Goal: Task Accomplishment & Management: Complete application form

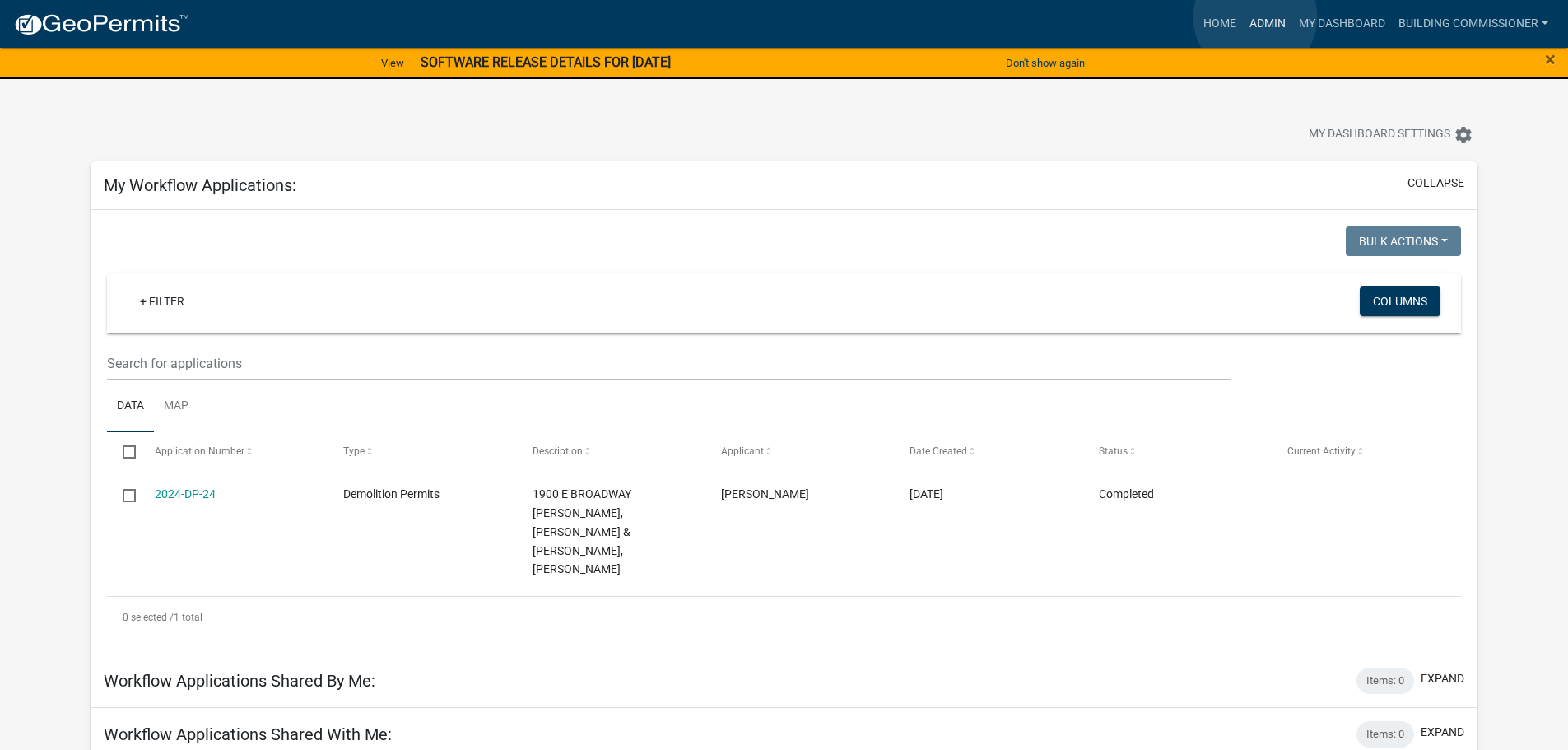
click at [1256, 18] on link "Admin" at bounding box center [1267, 24] width 50 height 32
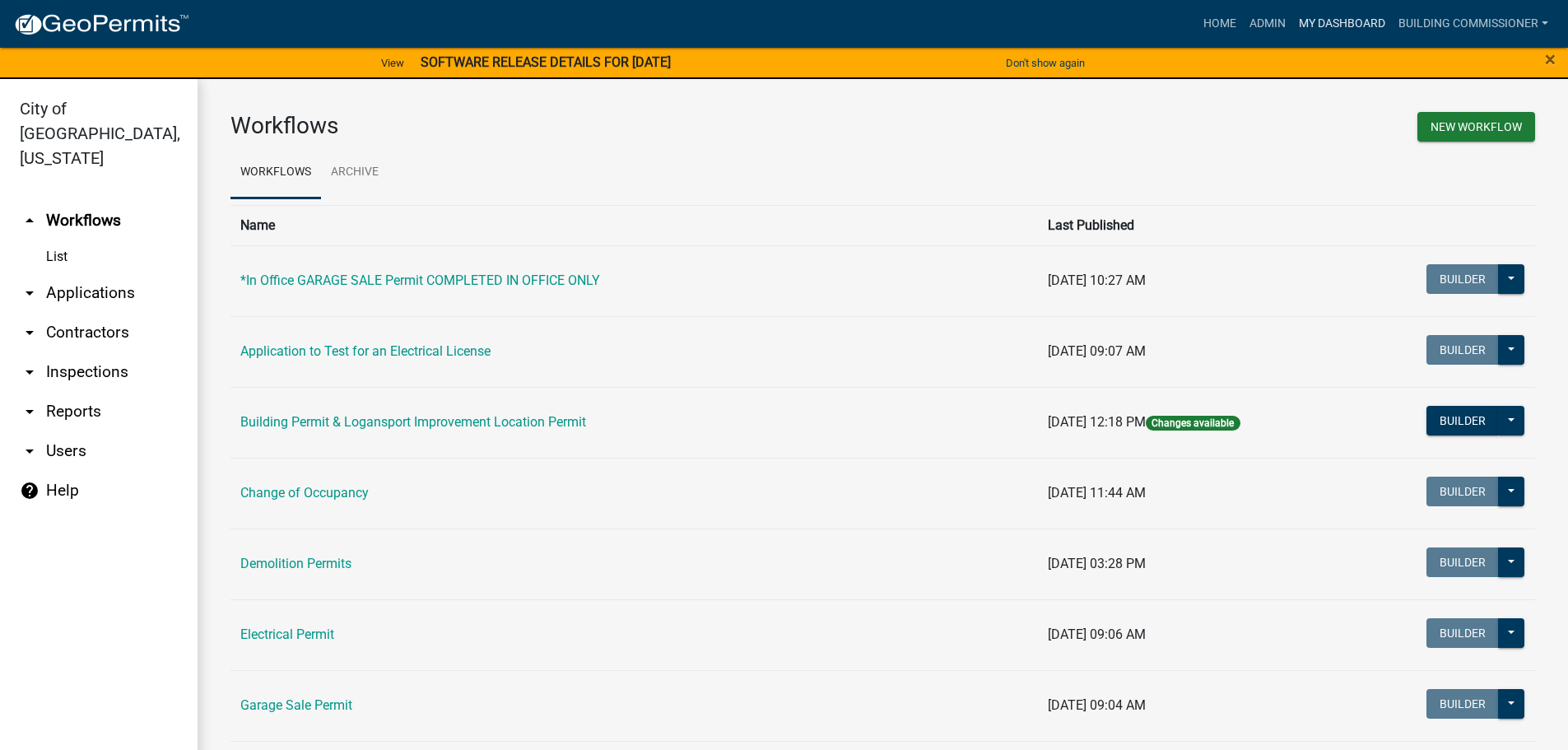
click at [1337, 22] on link "My Dashboard" at bounding box center [1342, 24] width 100 height 32
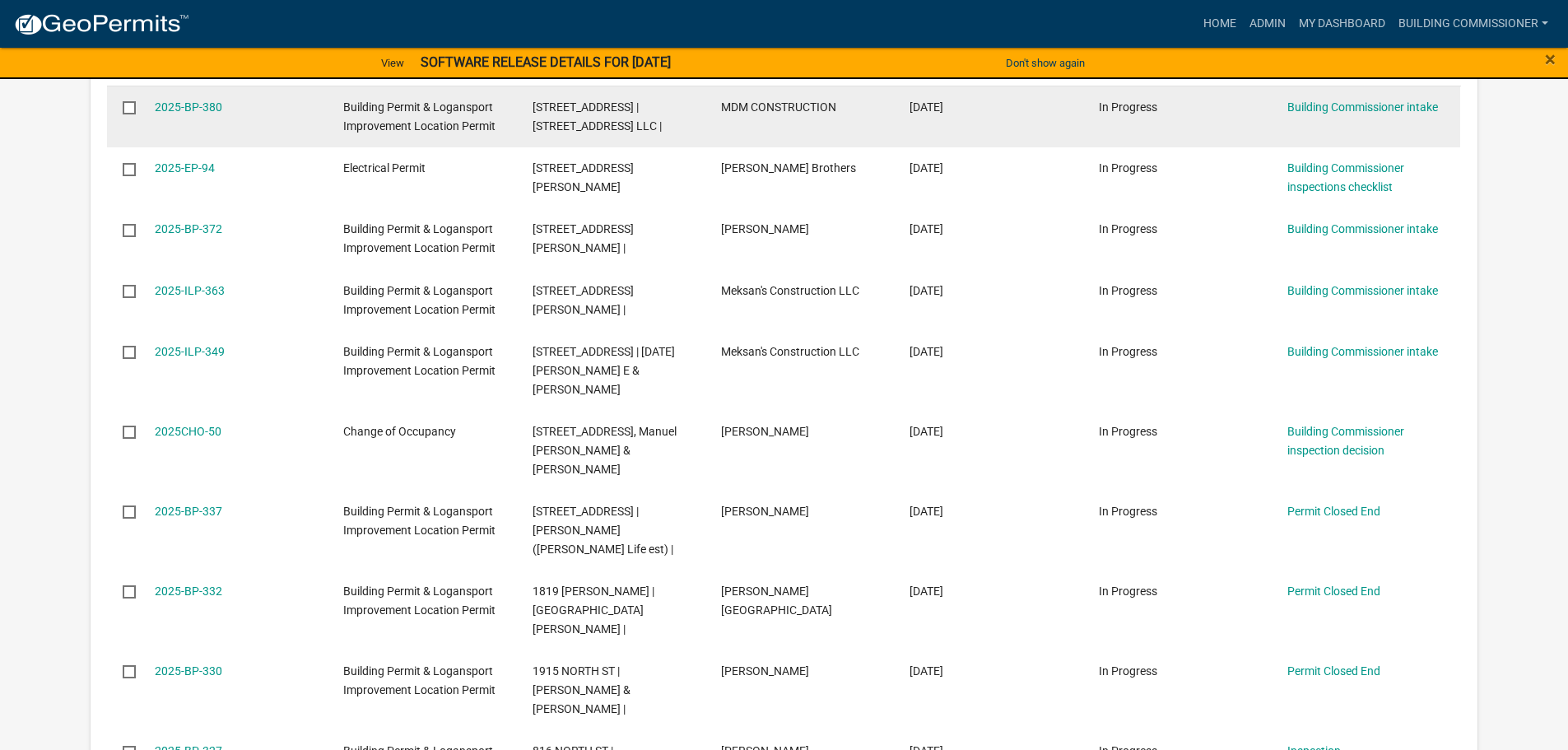
scroll to position [987, 0]
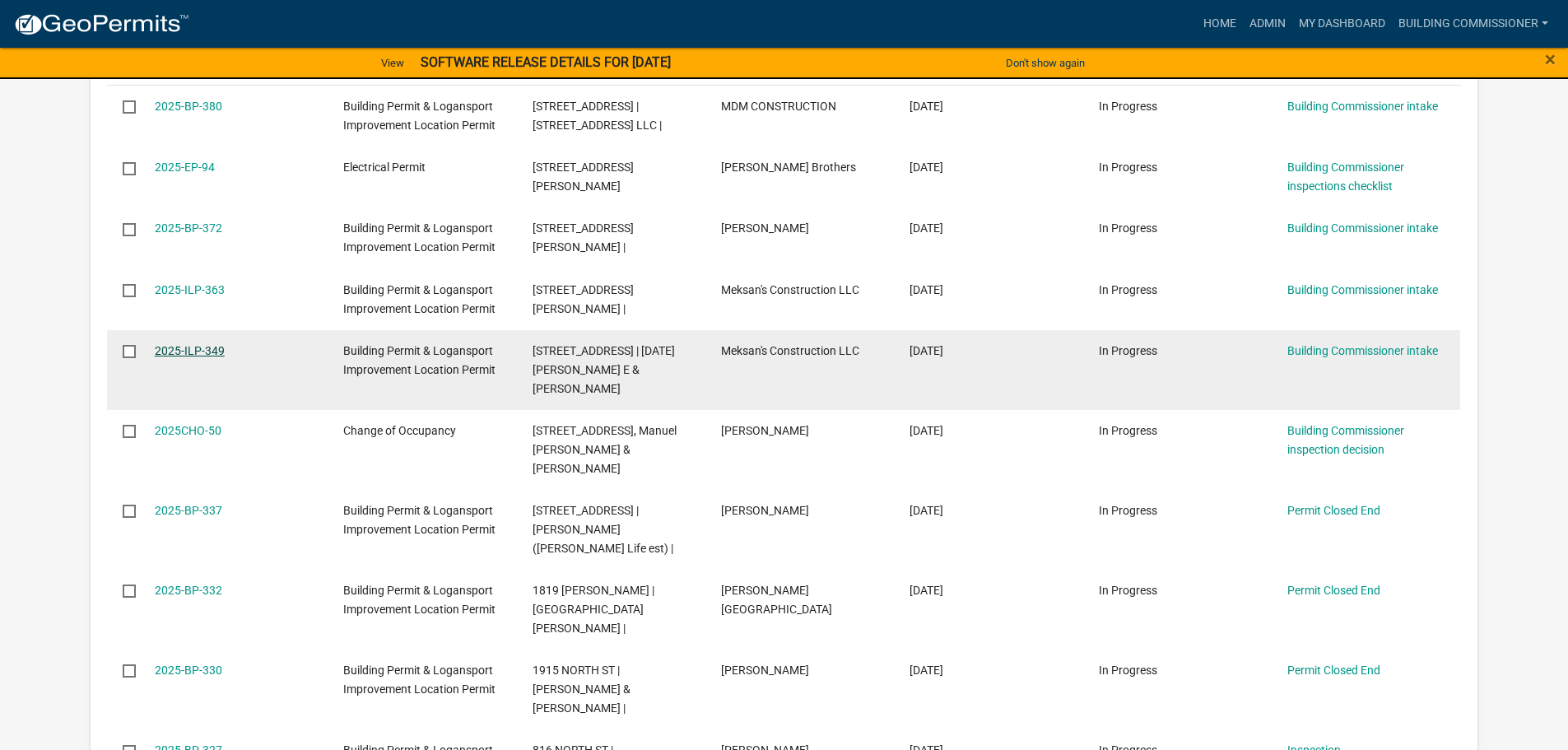
click at [180, 344] on link "2025-ILP-349" at bounding box center [189, 351] width 70 height 14
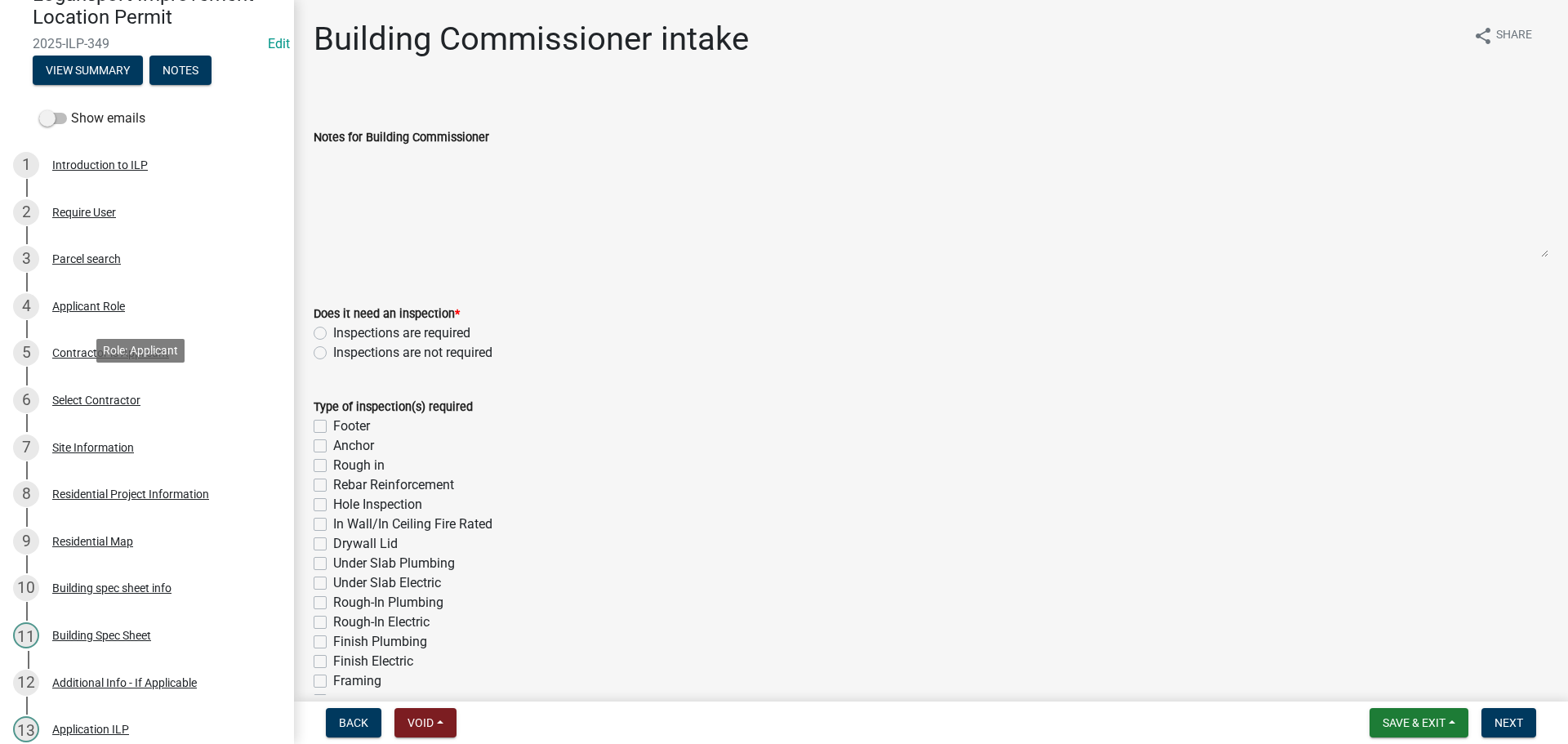
scroll to position [571, 0]
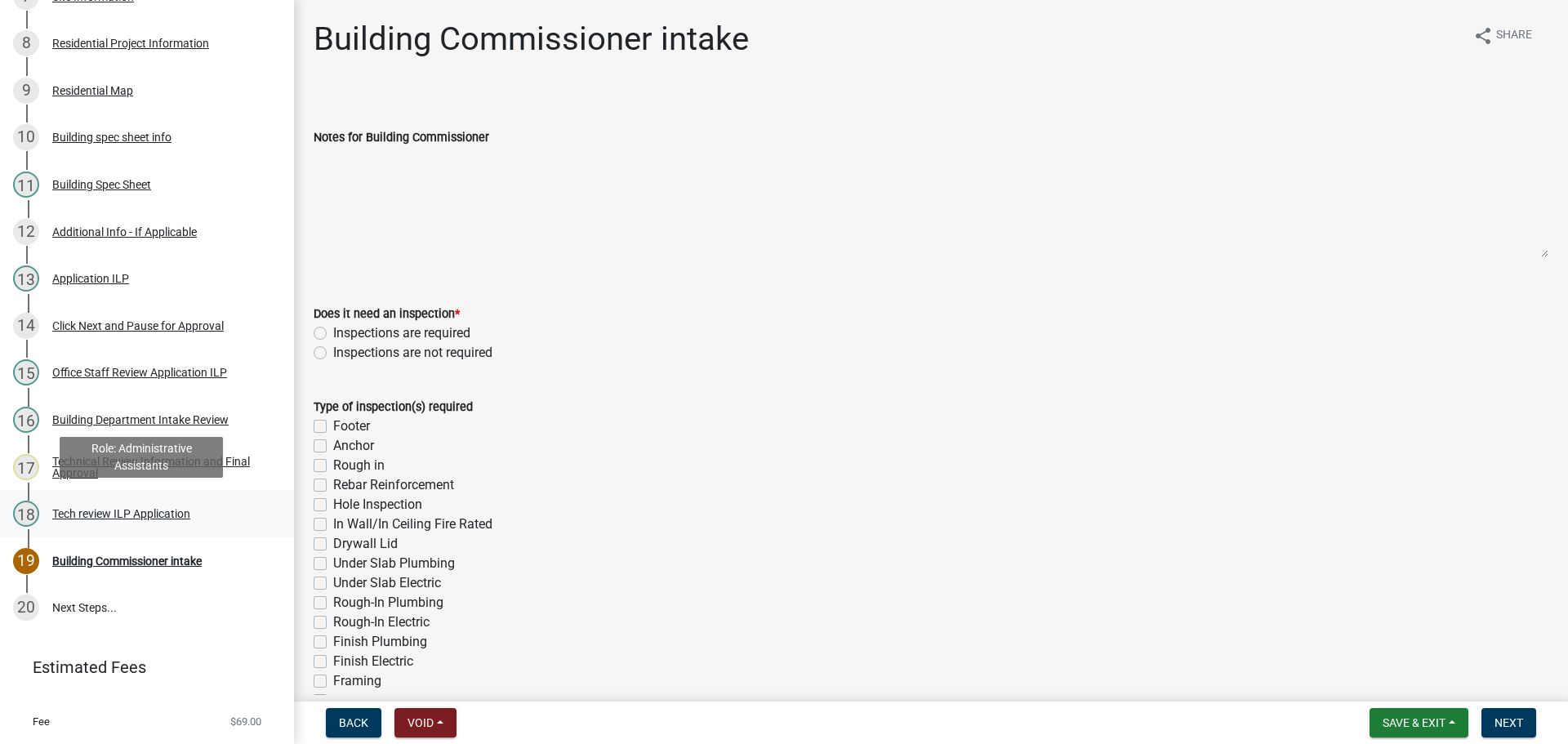
click at [111, 511] on div "Tech review ILP Application" at bounding box center [121, 513] width 138 height 12
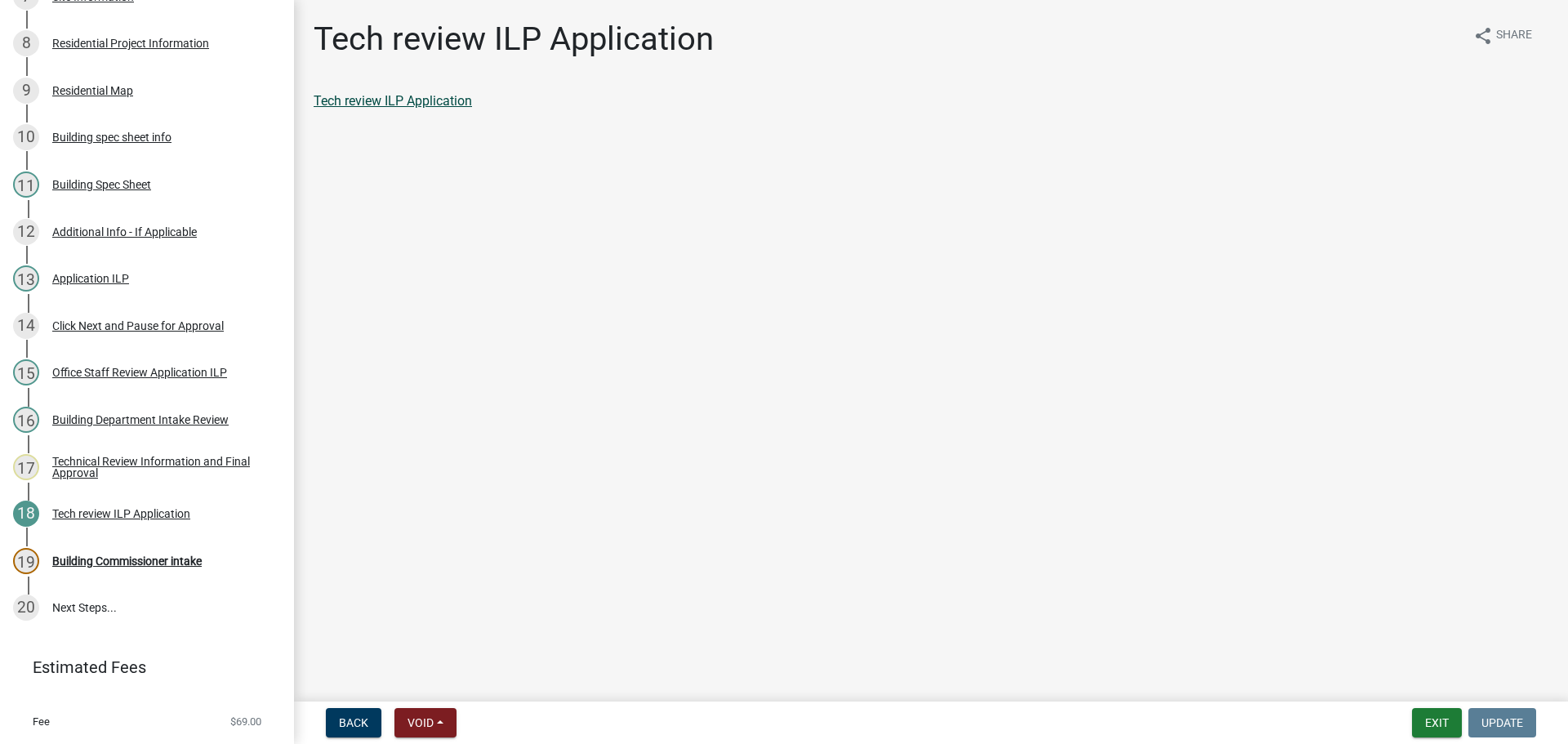
click at [421, 102] on link "Tech review ILP Application" at bounding box center [393, 101] width 158 height 15
click at [109, 182] on div "Building Spec Sheet" at bounding box center [102, 184] width 99 height 12
click at [378, 97] on link "Building Spec Sheet" at bounding box center [371, 101] width 115 height 15
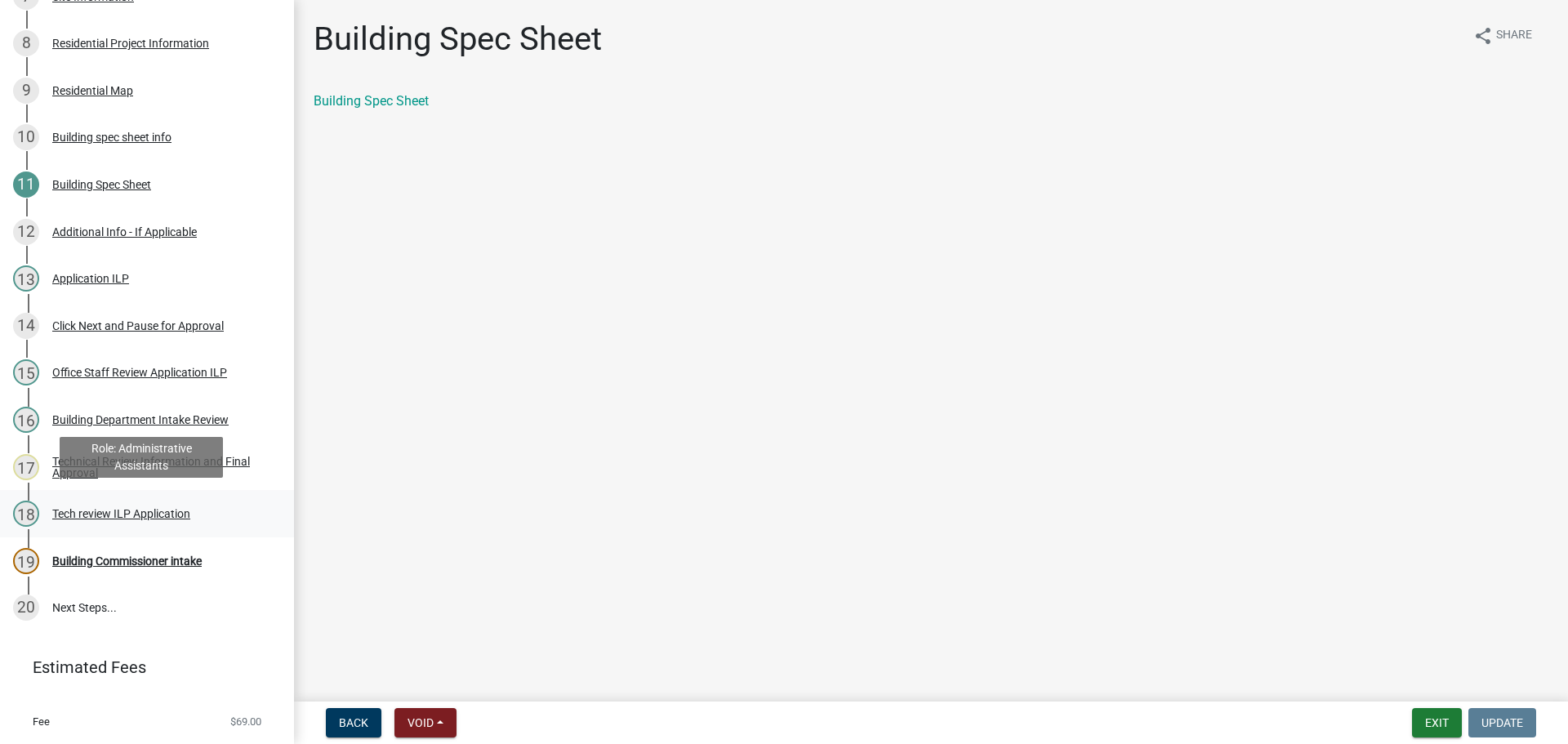
click at [123, 512] on div "Tech review ILP Application" at bounding box center [121, 513] width 138 height 12
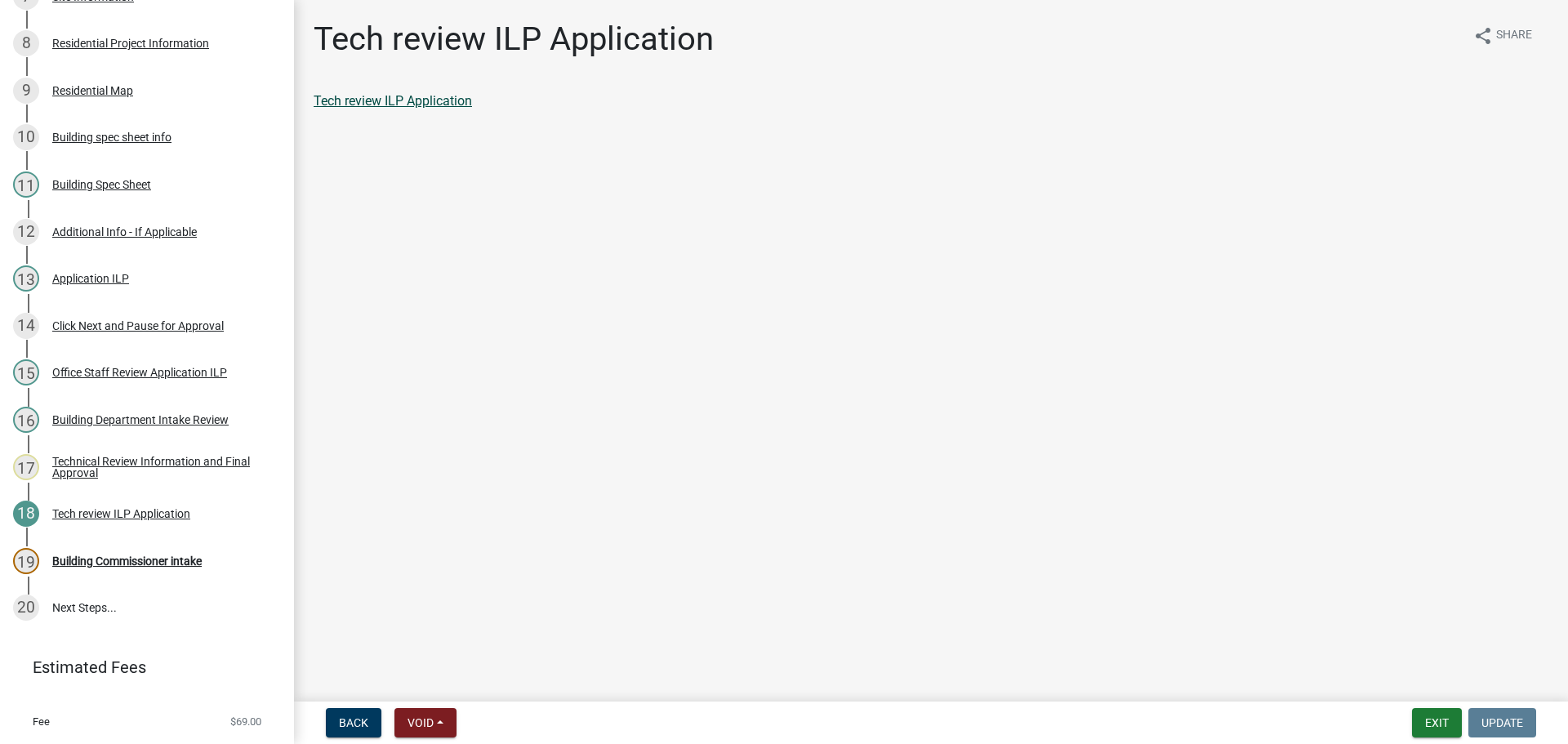
click at [389, 98] on link "Tech review ILP Application" at bounding box center [393, 101] width 158 height 15
click at [138, 555] on div "Building Commissioner intake" at bounding box center [127, 561] width 149 height 12
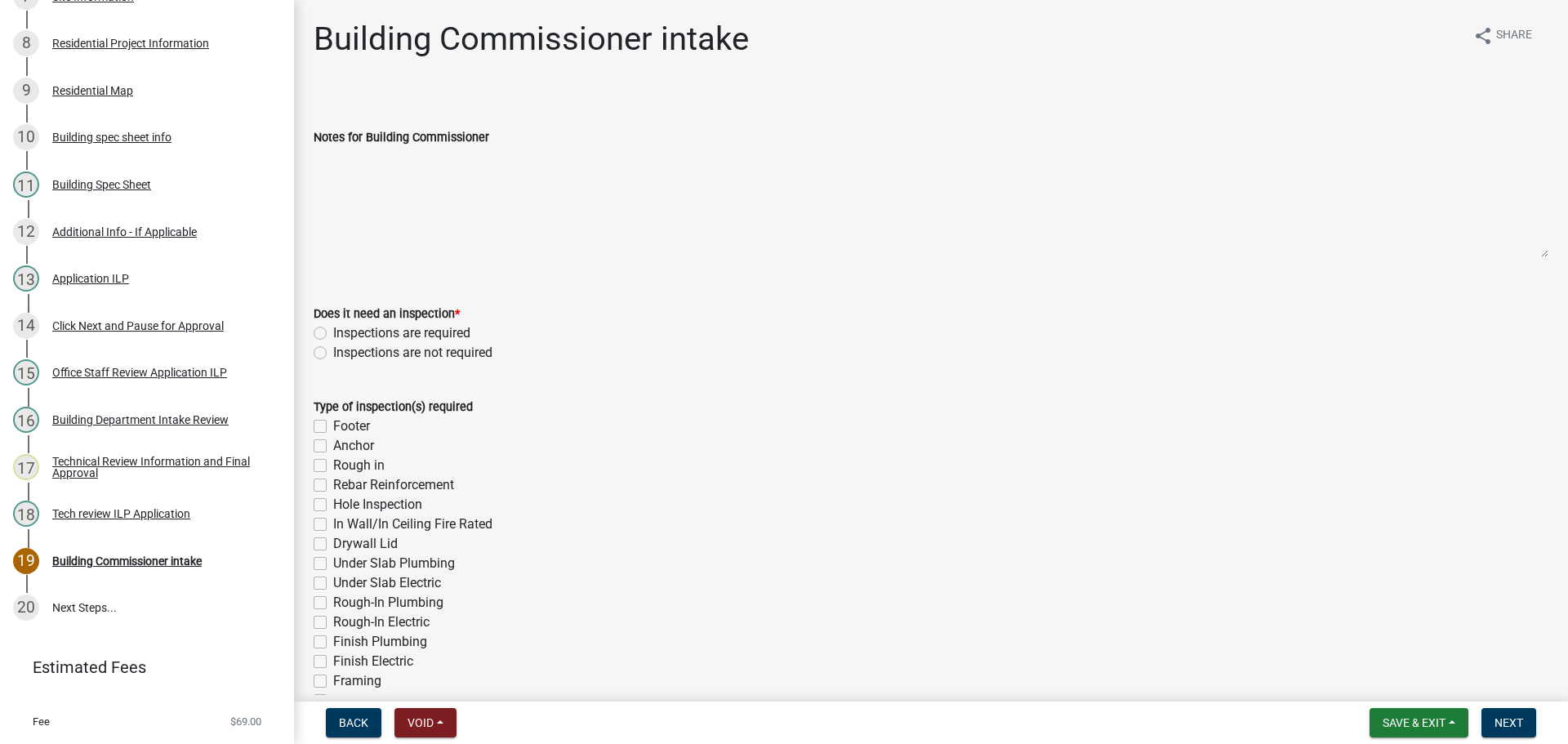
click at [334, 332] on label "Inspections are required" at bounding box center [402, 333] width 138 height 20
click at [334, 332] on input "Inspections are required" at bounding box center [339, 329] width 11 height 11
radio input "true"
click at [334, 426] on label "Footer" at bounding box center [352, 426] width 37 height 20
click at [334, 426] on input "Footer" at bounding box center [339, 421] width 11 height 11
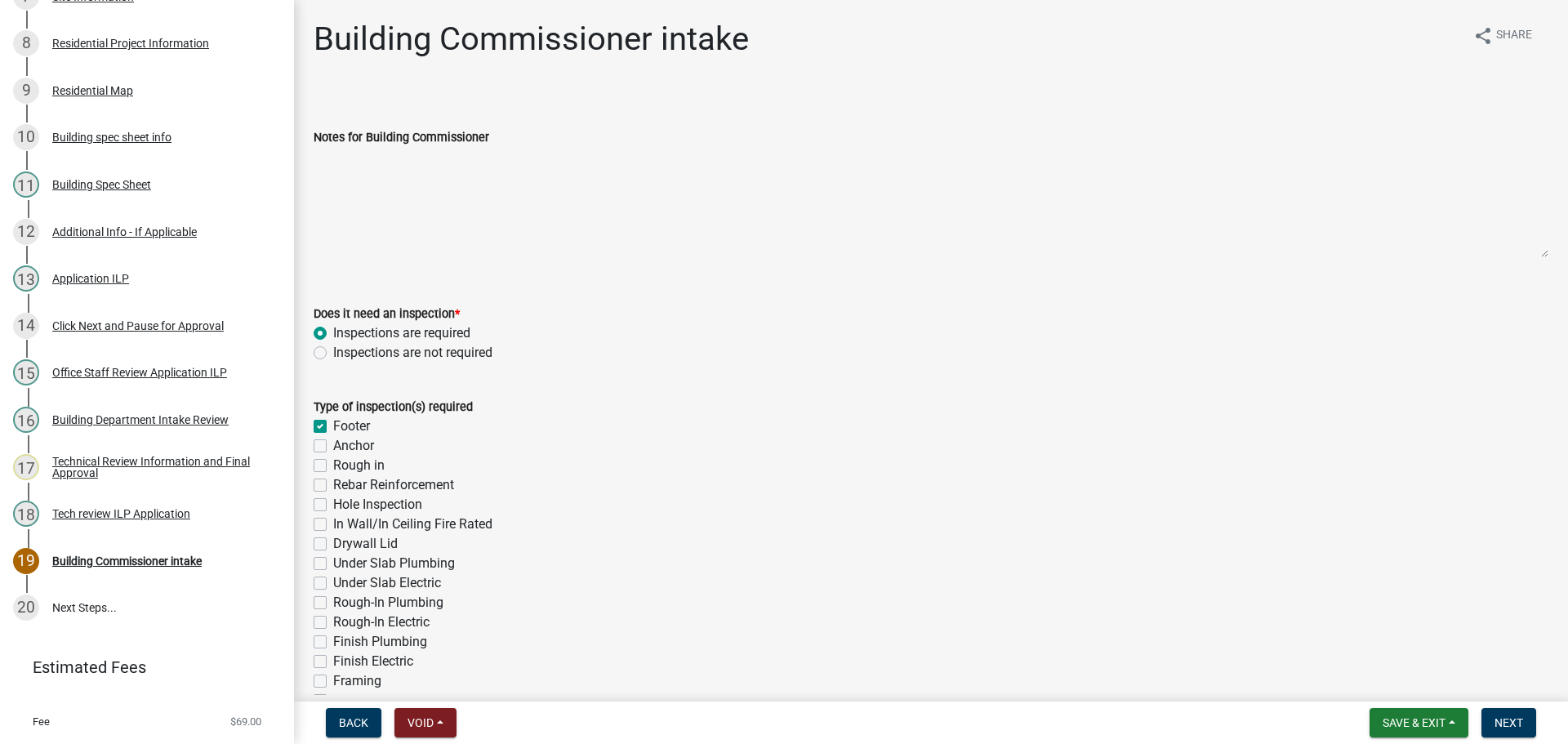
checkbox input "true"
checkbox input "false"
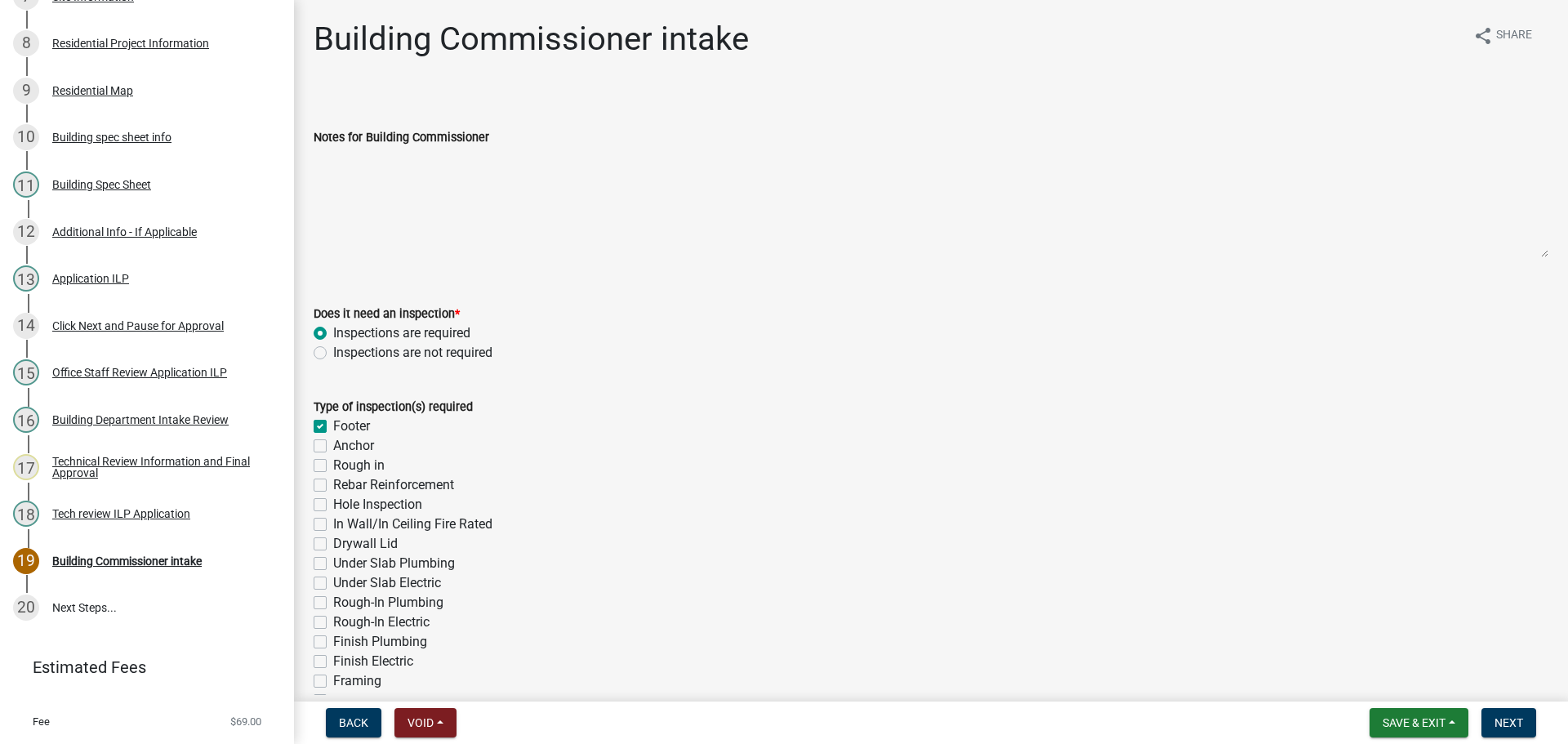
checkbox input "false"
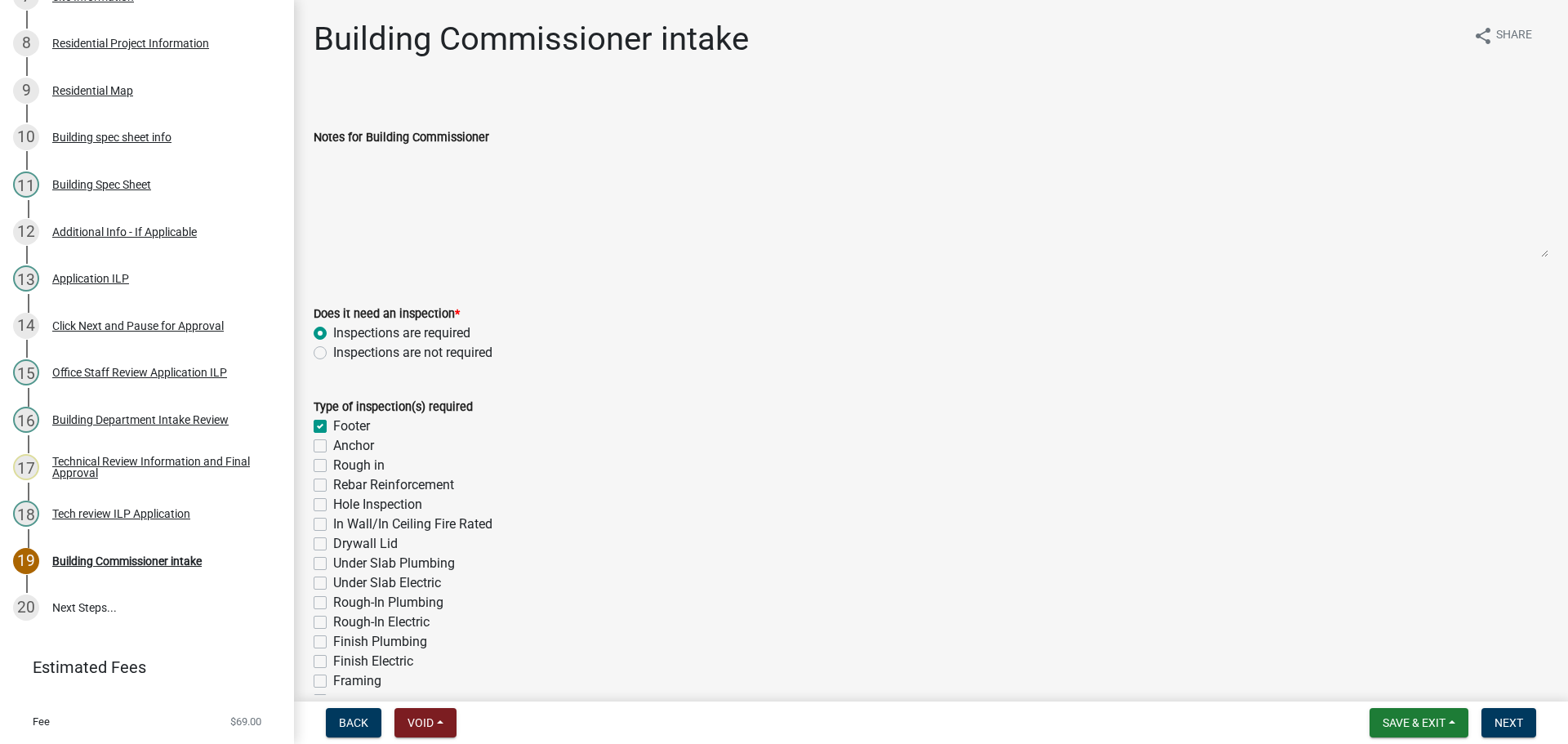
checkbox input "false"
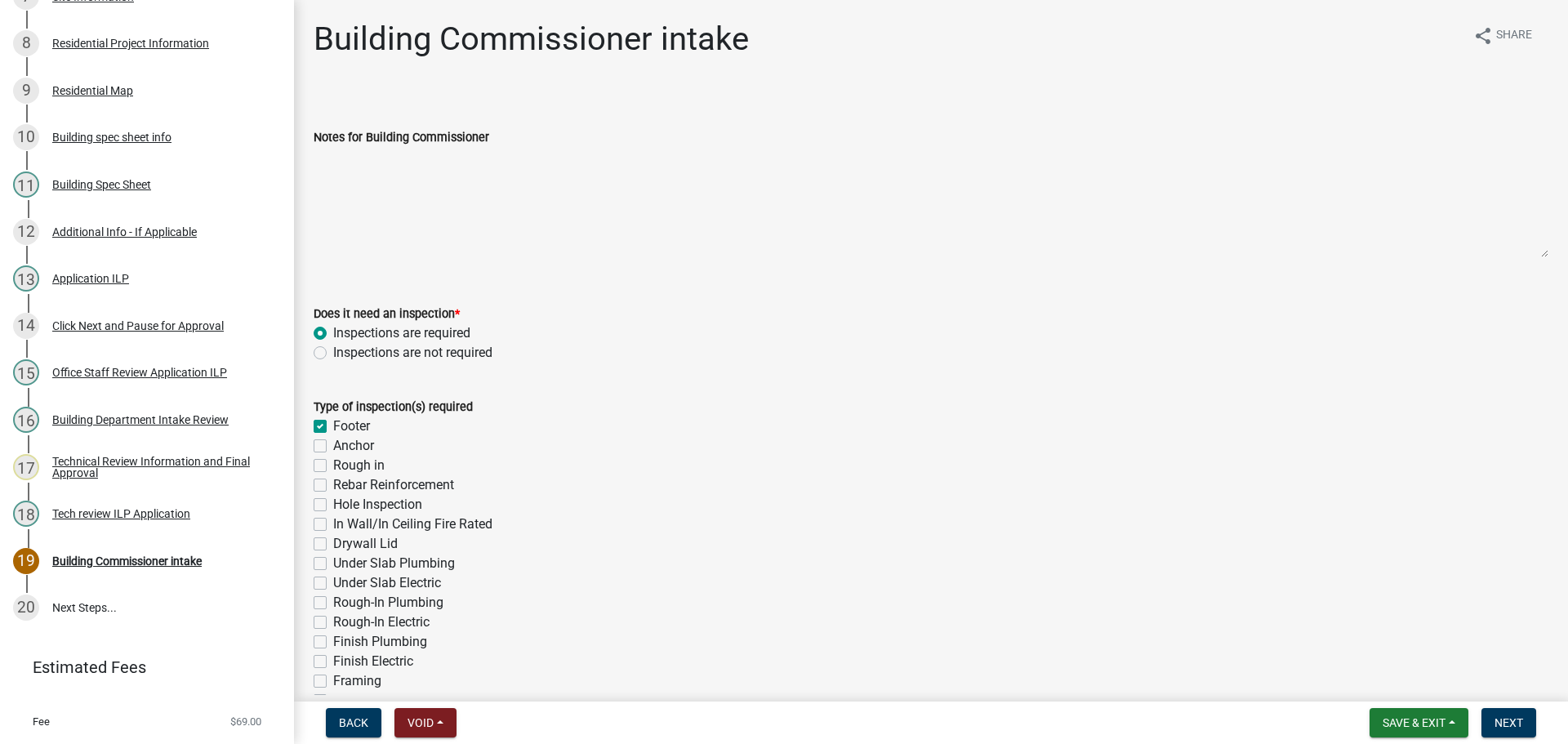
checkbox input "false"
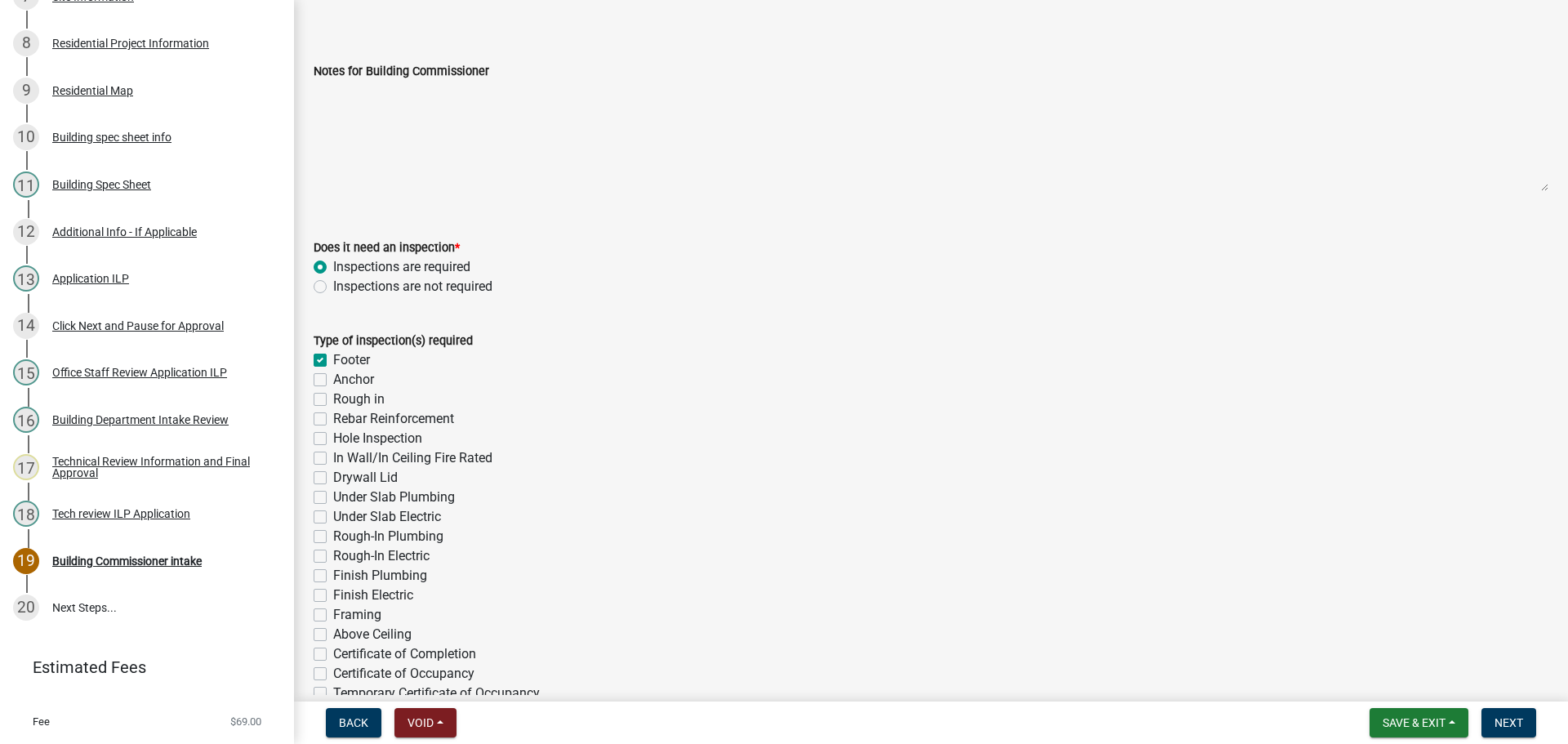
scroll to position [245, 0]
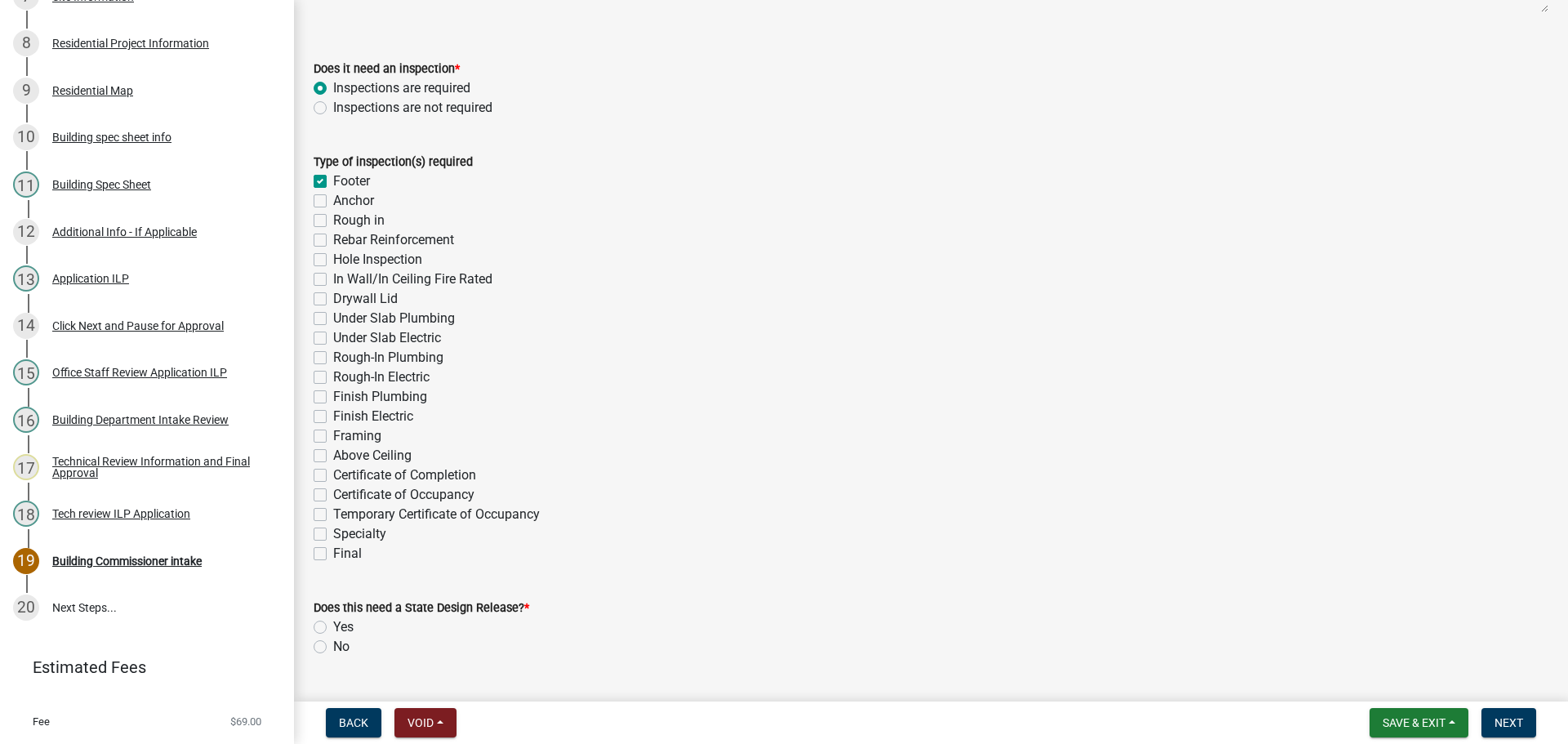
click at [334, 257] on label "Hole Inspection" at bounding box center [378, 260] width 89 height 20
click at [334, 257] on input "Hole Inspection" at bounding box center [339, 255] width 11 height 11
checkbox input "true"
checkbox input "false"
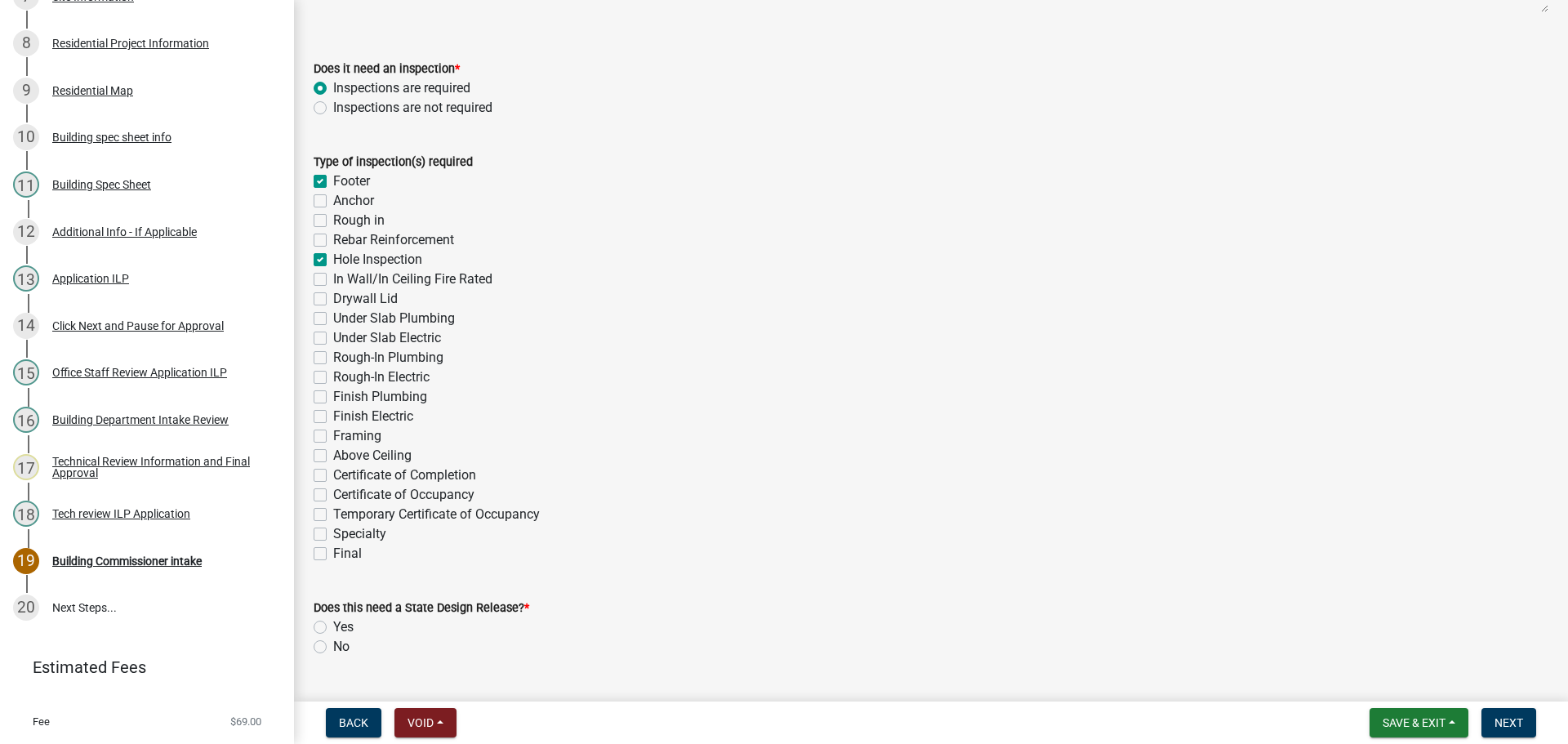
checkbox input "false"
checkbox input "true"
checkbox input "false"
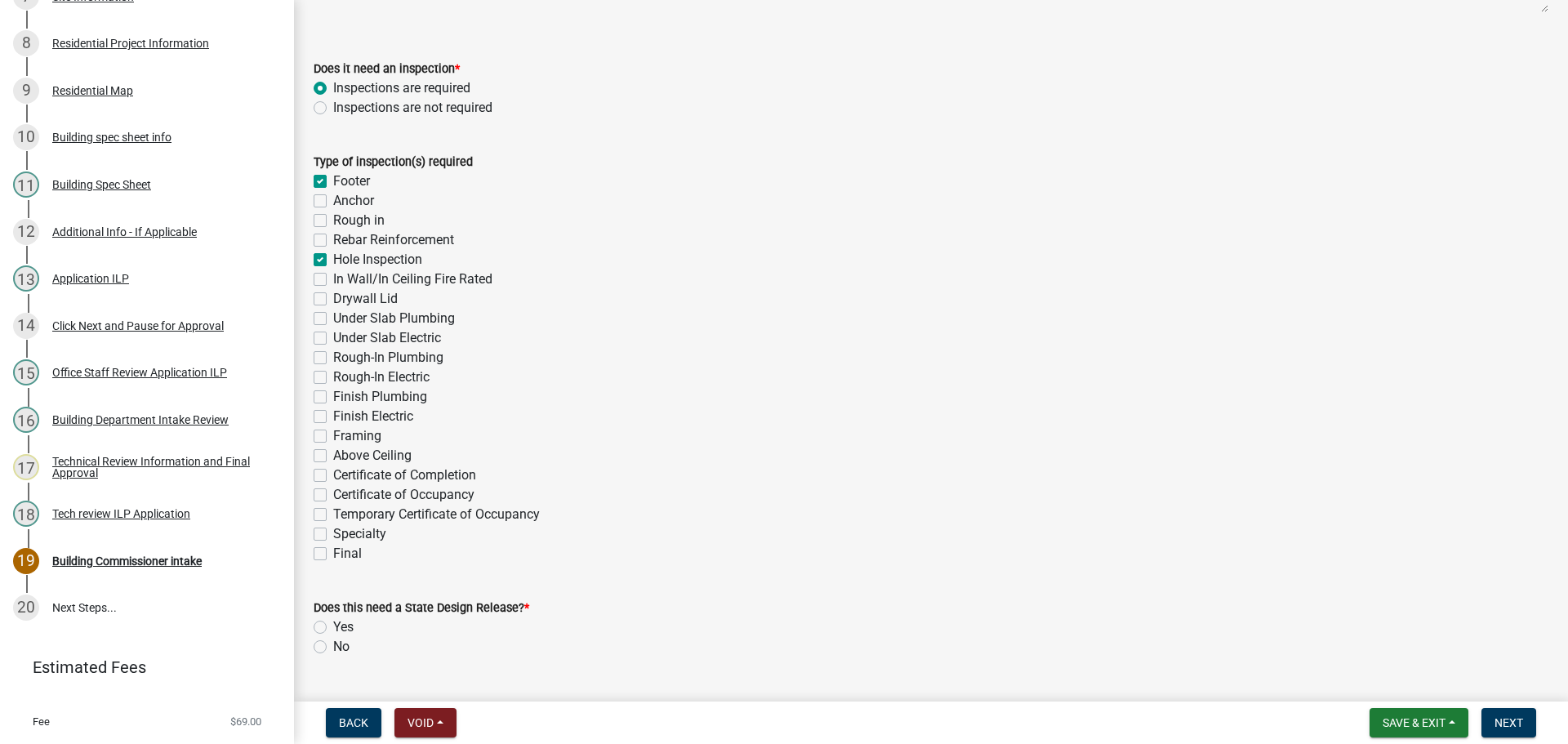
checkbox input "false"
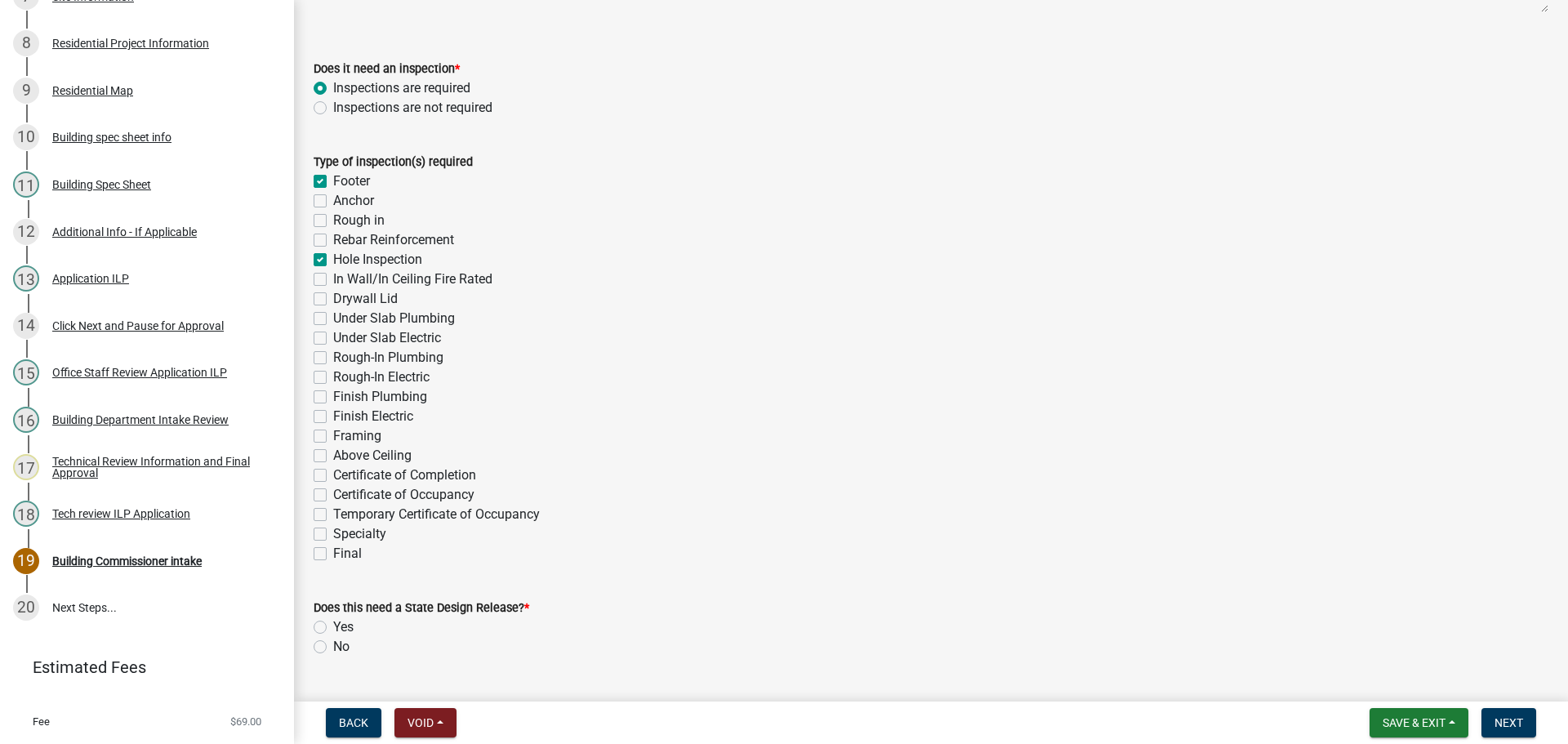
checkbox input "false"
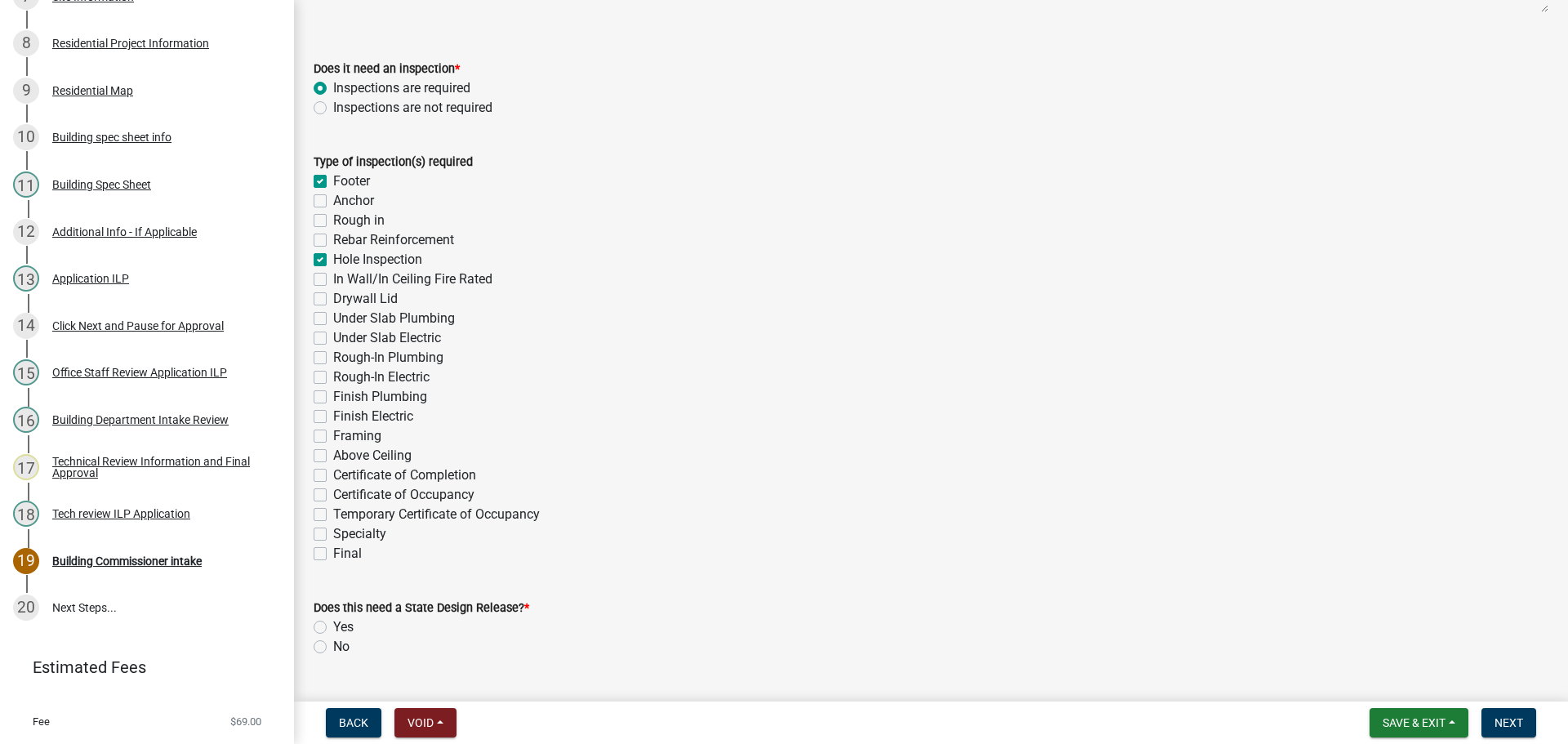
checkbox input "false"
click at [334, 433] on label "Framing" at bounding box center [358, 436] width 49 height 20
click at [334, 433] on input "Framing" at bounding box center [339, 431] width 11 height 11
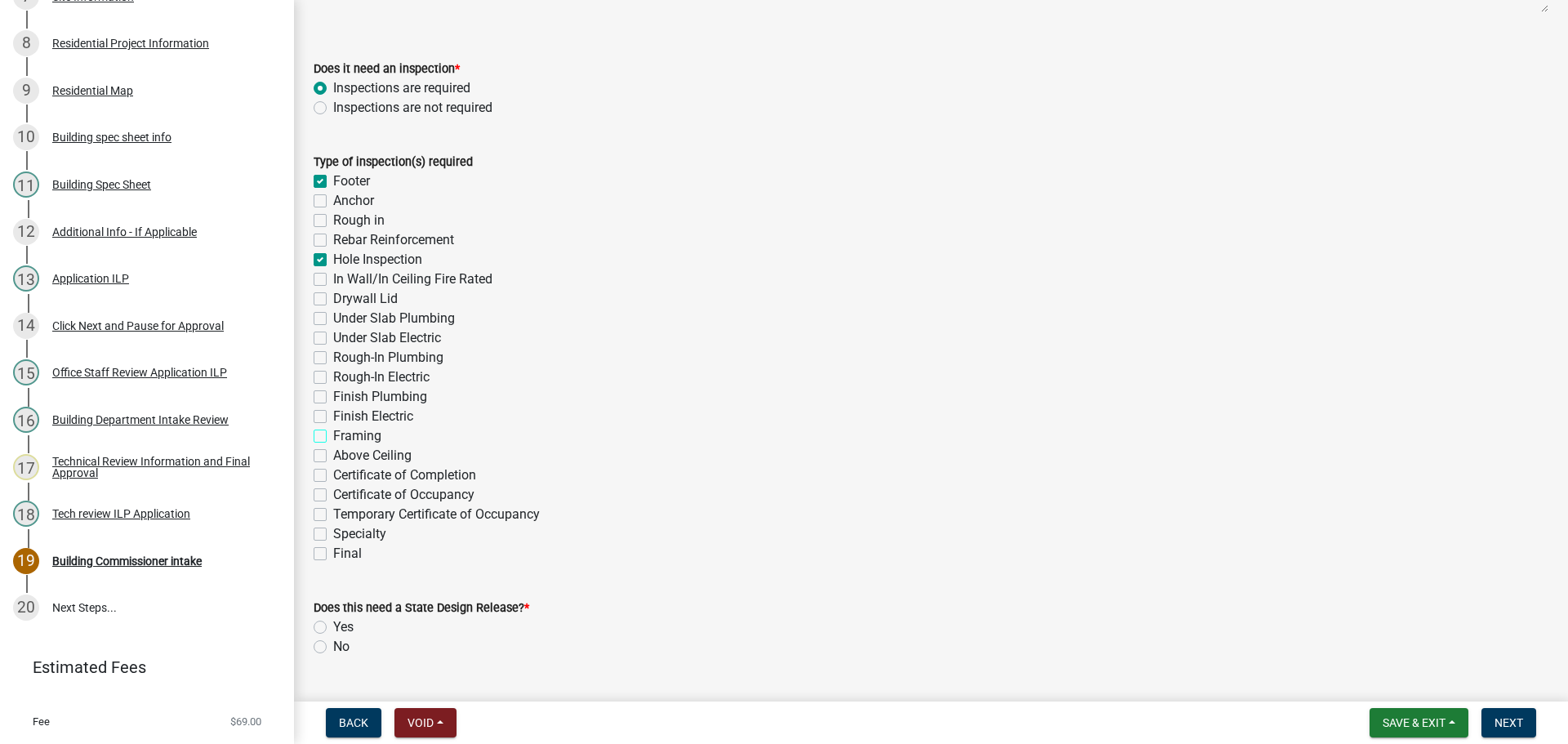
checkbox input "true"
checkbox input "false"
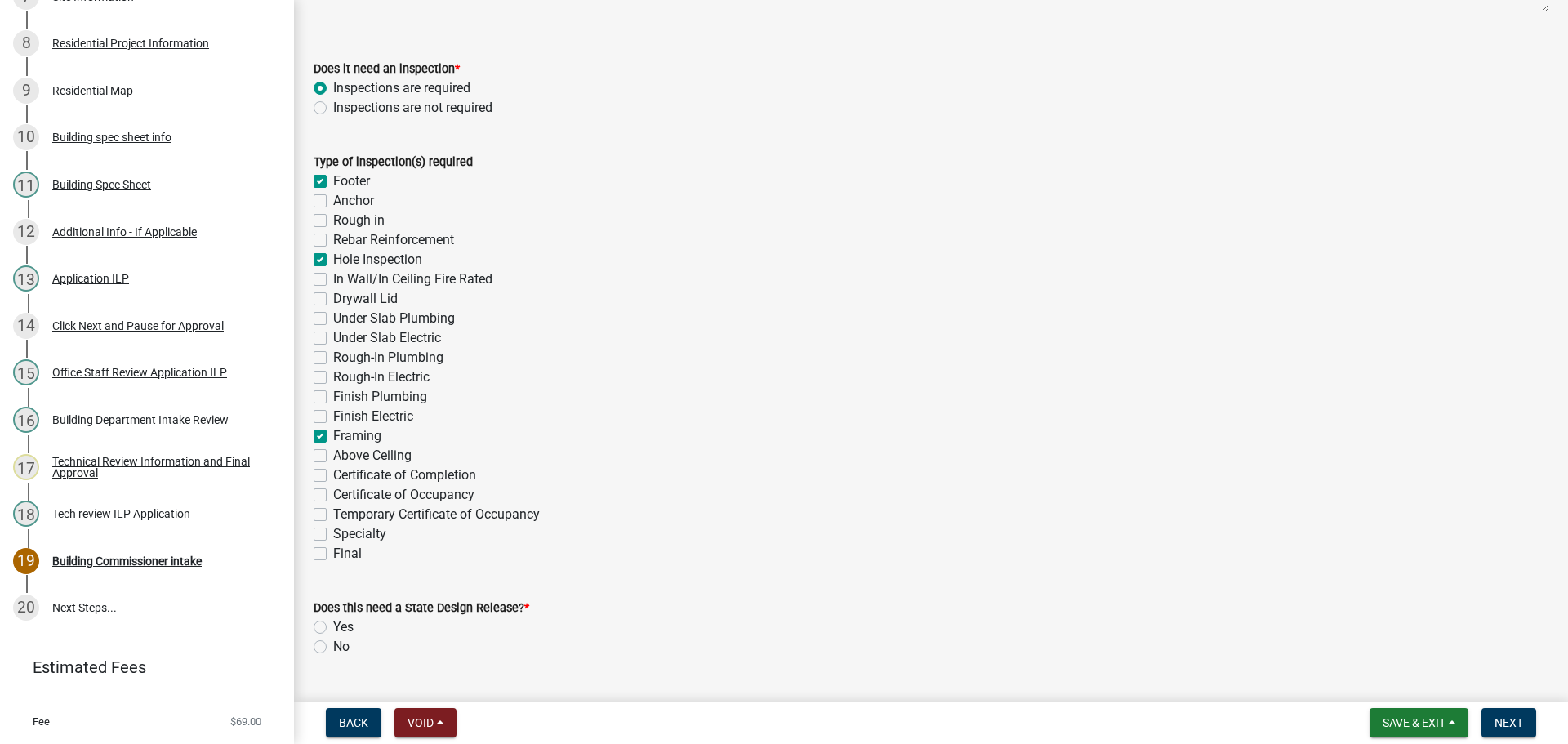
checkbox input "true"
checkbox input "false"
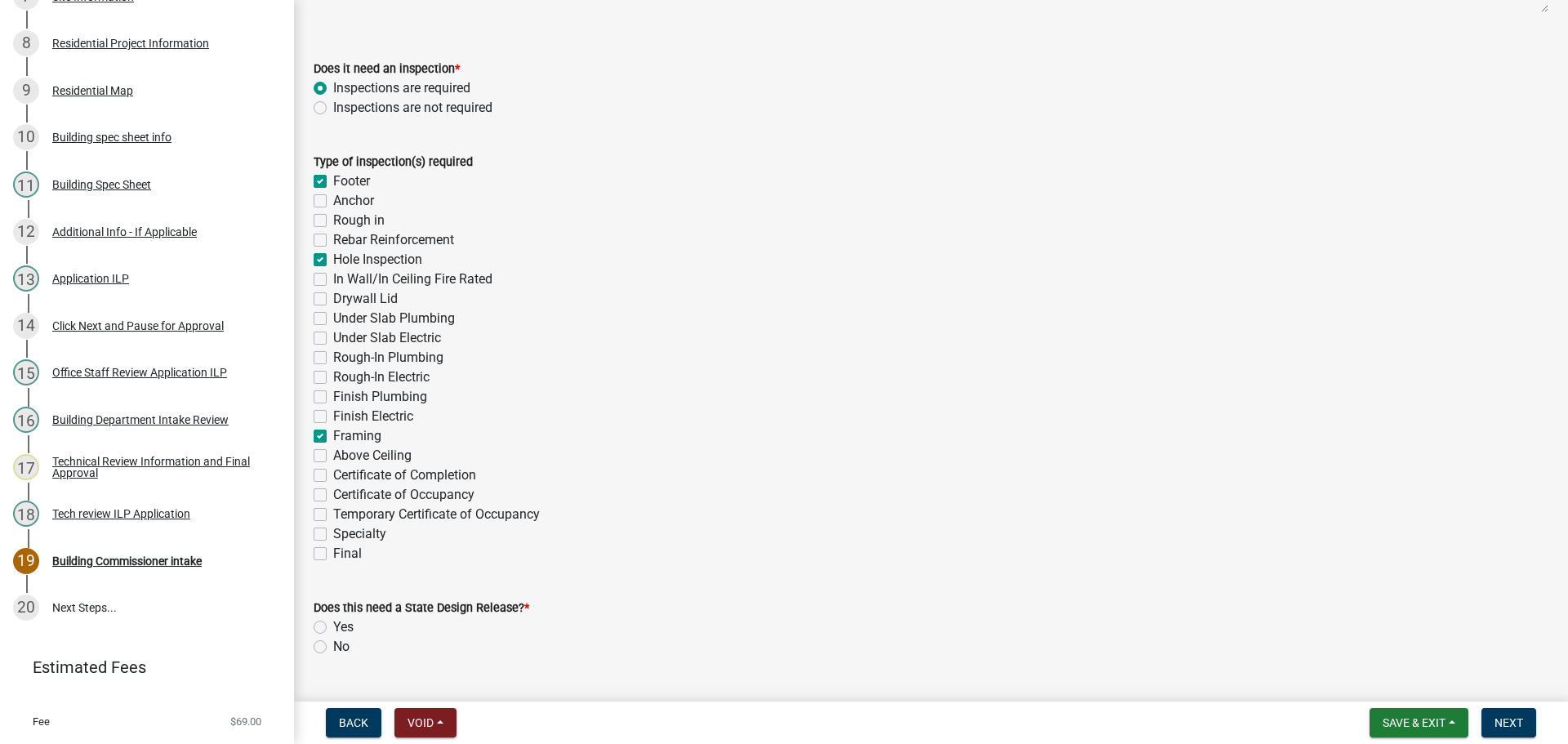
checkbox input "false"
checkbox input "true"
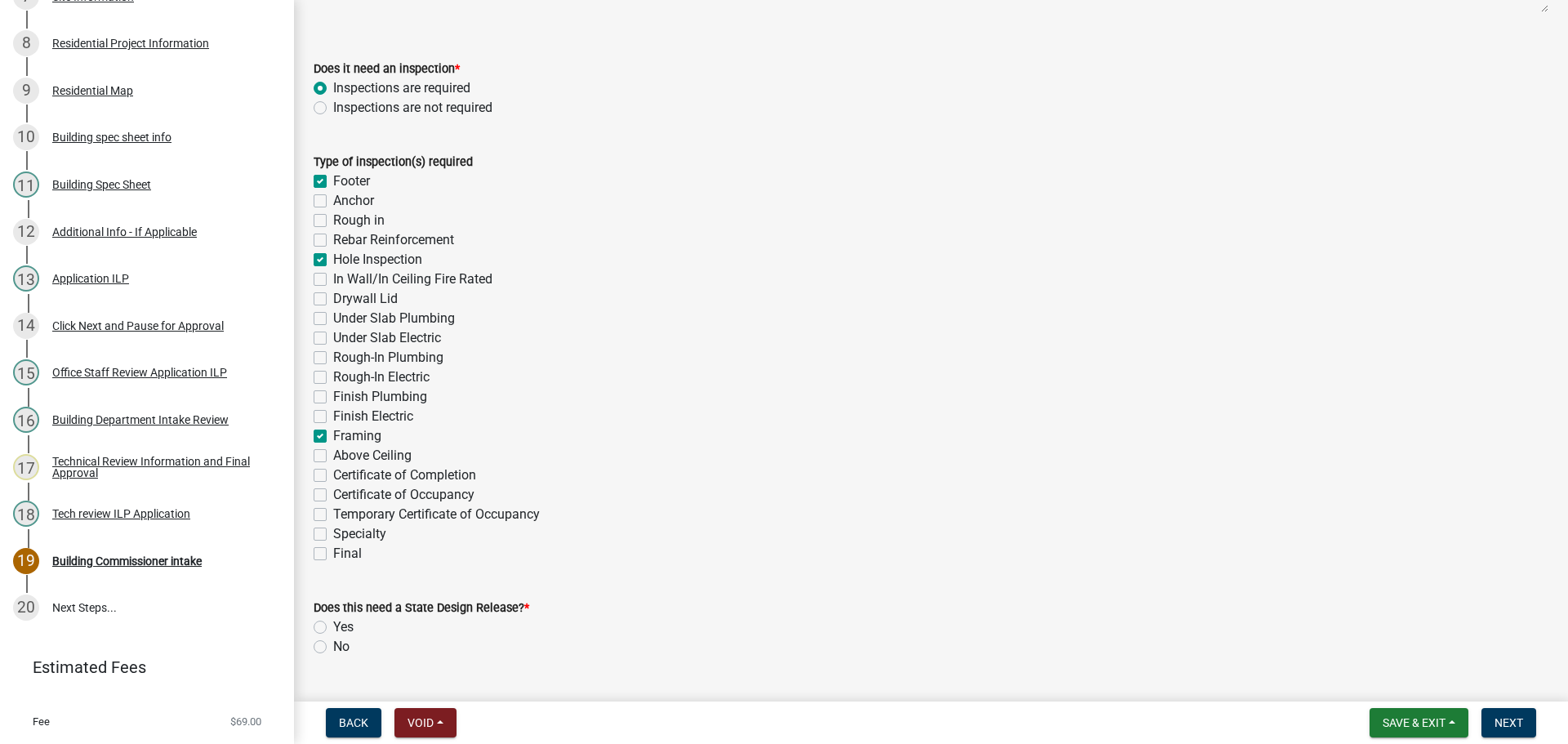
checkbox input "false"
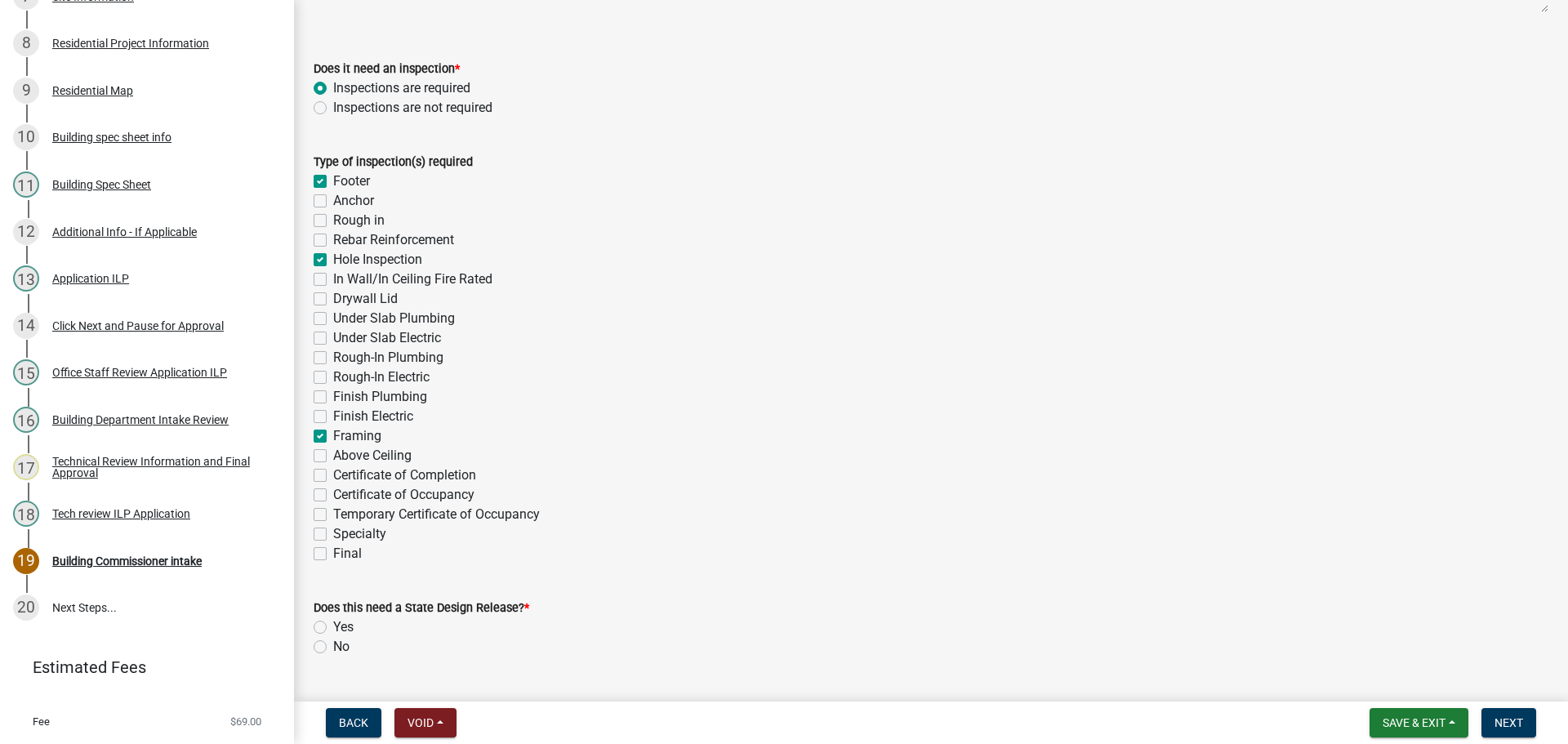
checkbox input "false"
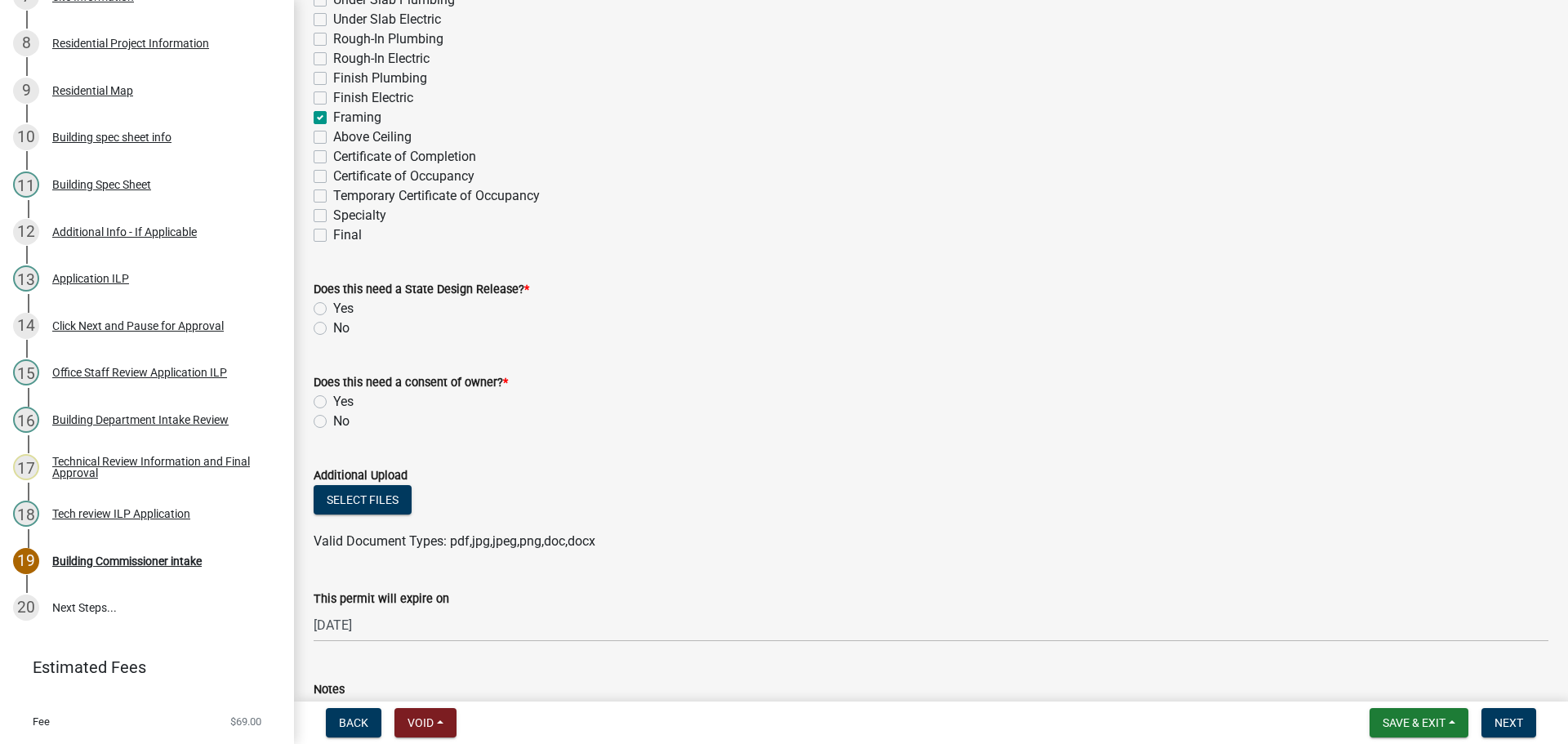
scroll to position [571, 0]
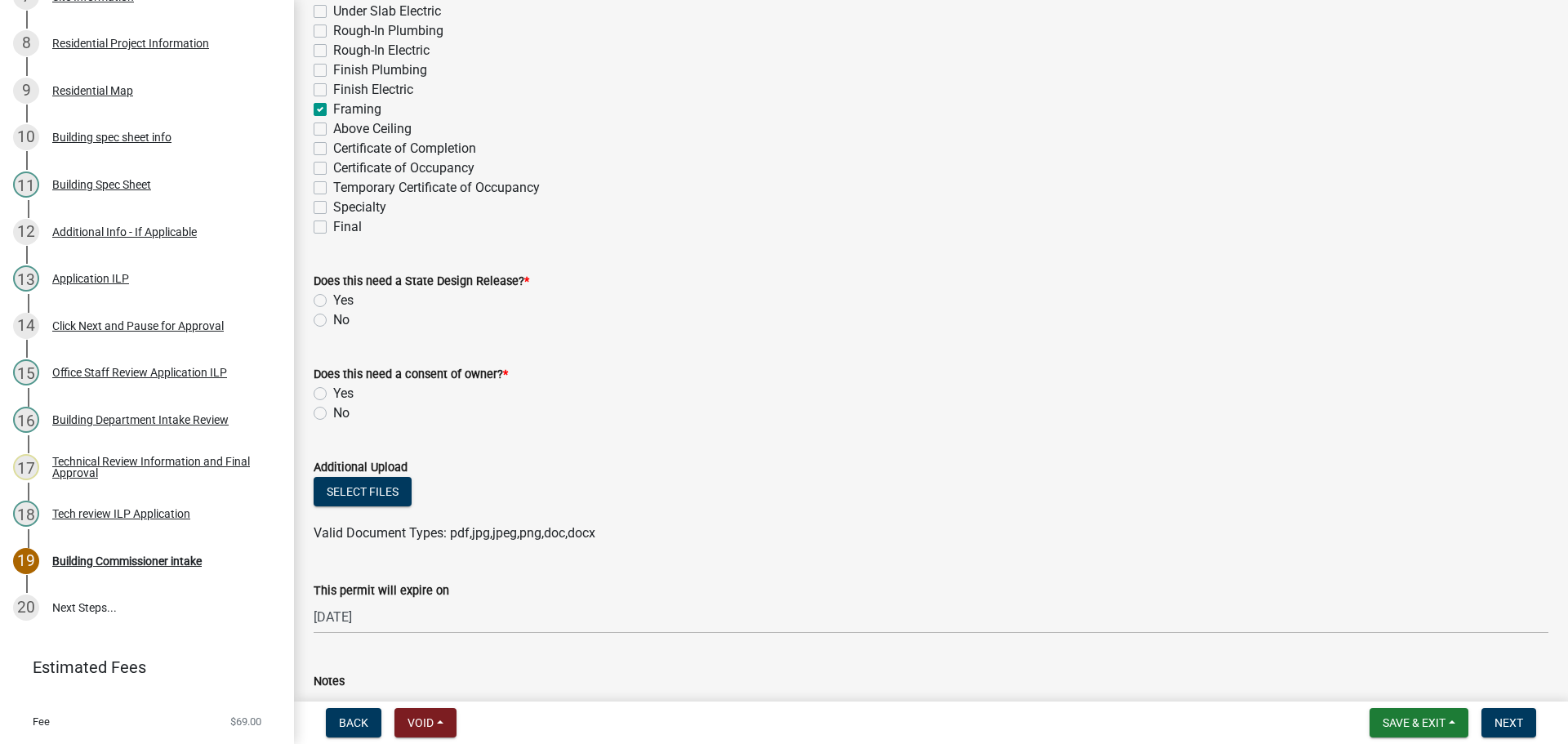
click at [334, 321] on label "No" at bounding box center [342, 320] width 16 height 20
click at [334, 321] on input "No" at bounding box center [339, 315] width 11 height 11
radio input "true"
click at [334, 415] on label "No" at bounding box center [342, 413] width 16 height 20
click at [334, 414] on input "No" at bounding box center [339, 409] width 11 height 11
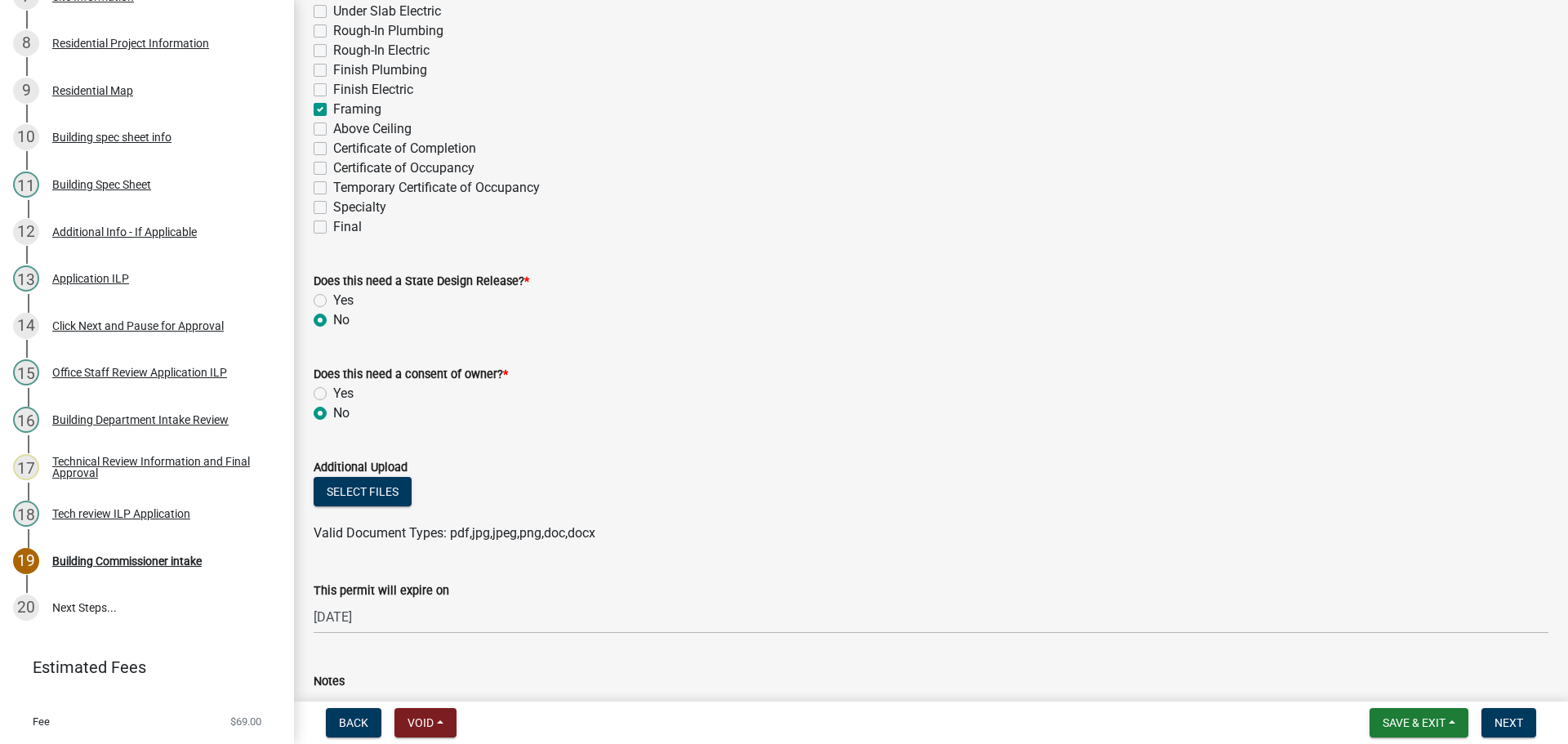
radio input "true"
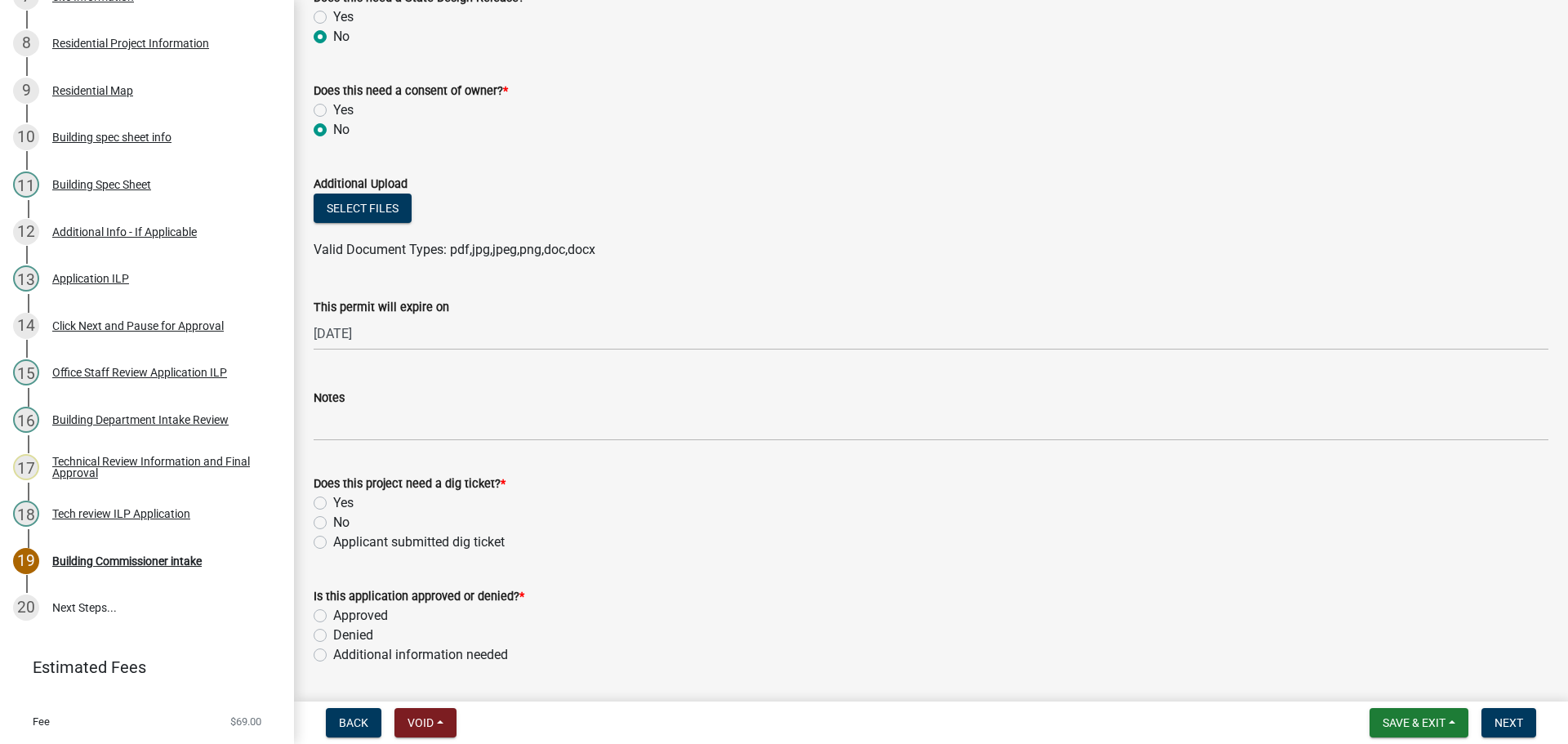
scroll to position [898, 0]
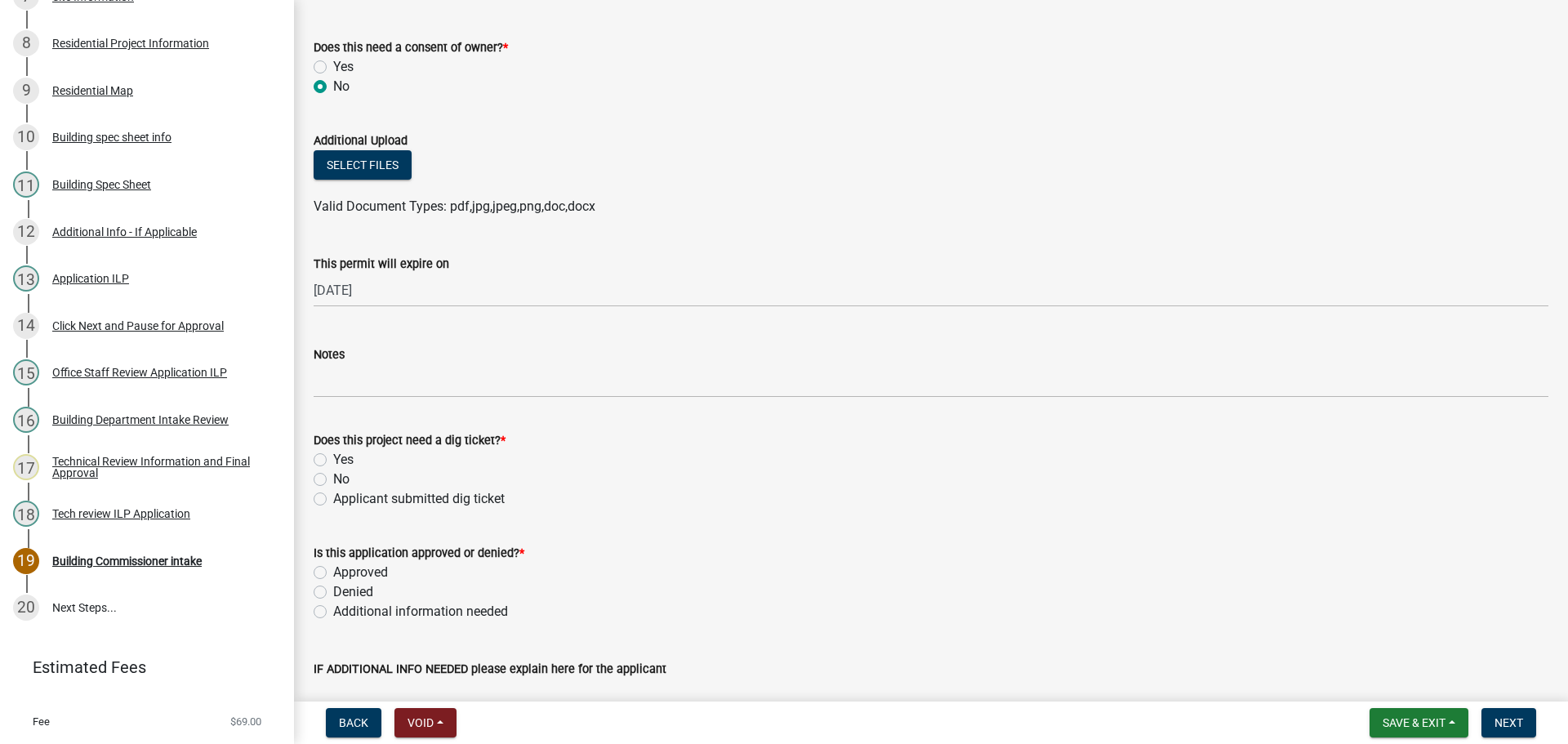
click at [334, 459] on label "Yes" at bounding box center [343, 460] width 21 height 20
click at [334, 459] on input "Yes" at bounding box center [339, 456] width 11 height 11
radio input "true"
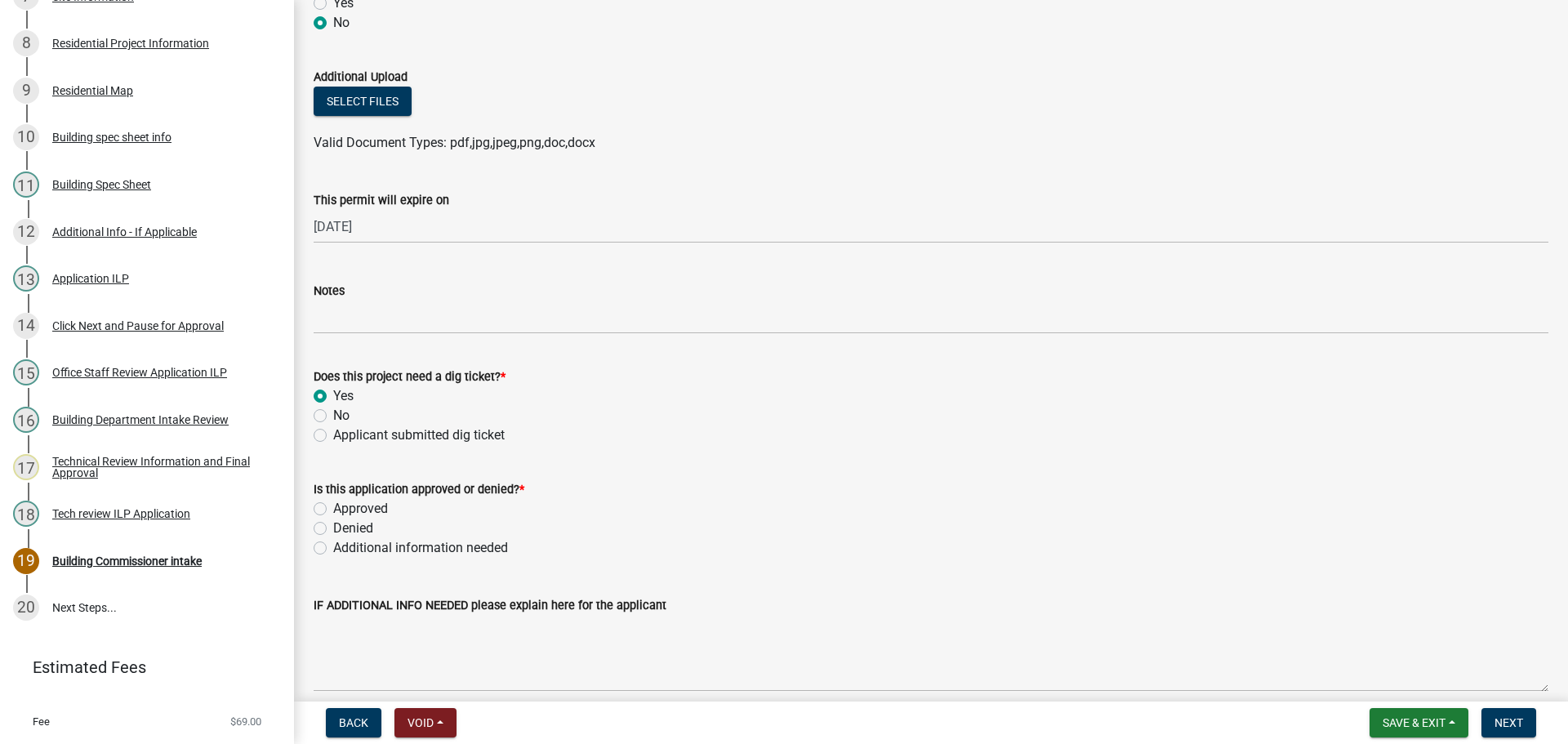
scroll to position [1061, 0]
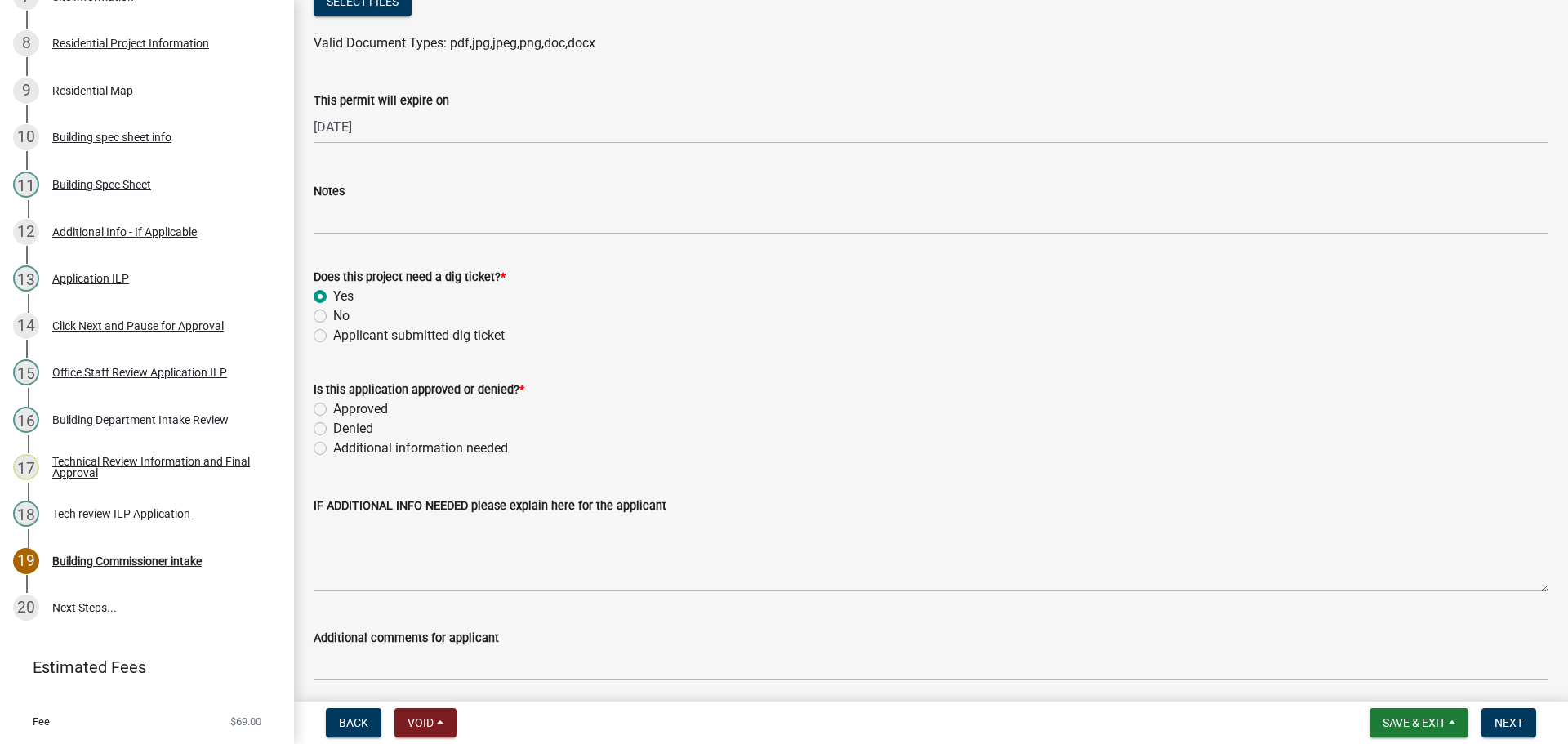
click at [334, 406] on label "Approved" at bounding box center [361, 409] width 55 height 20
click at [334, 406] on input "Approved" at bounding box center [339, 404] width 11 height 11
radio input "true"
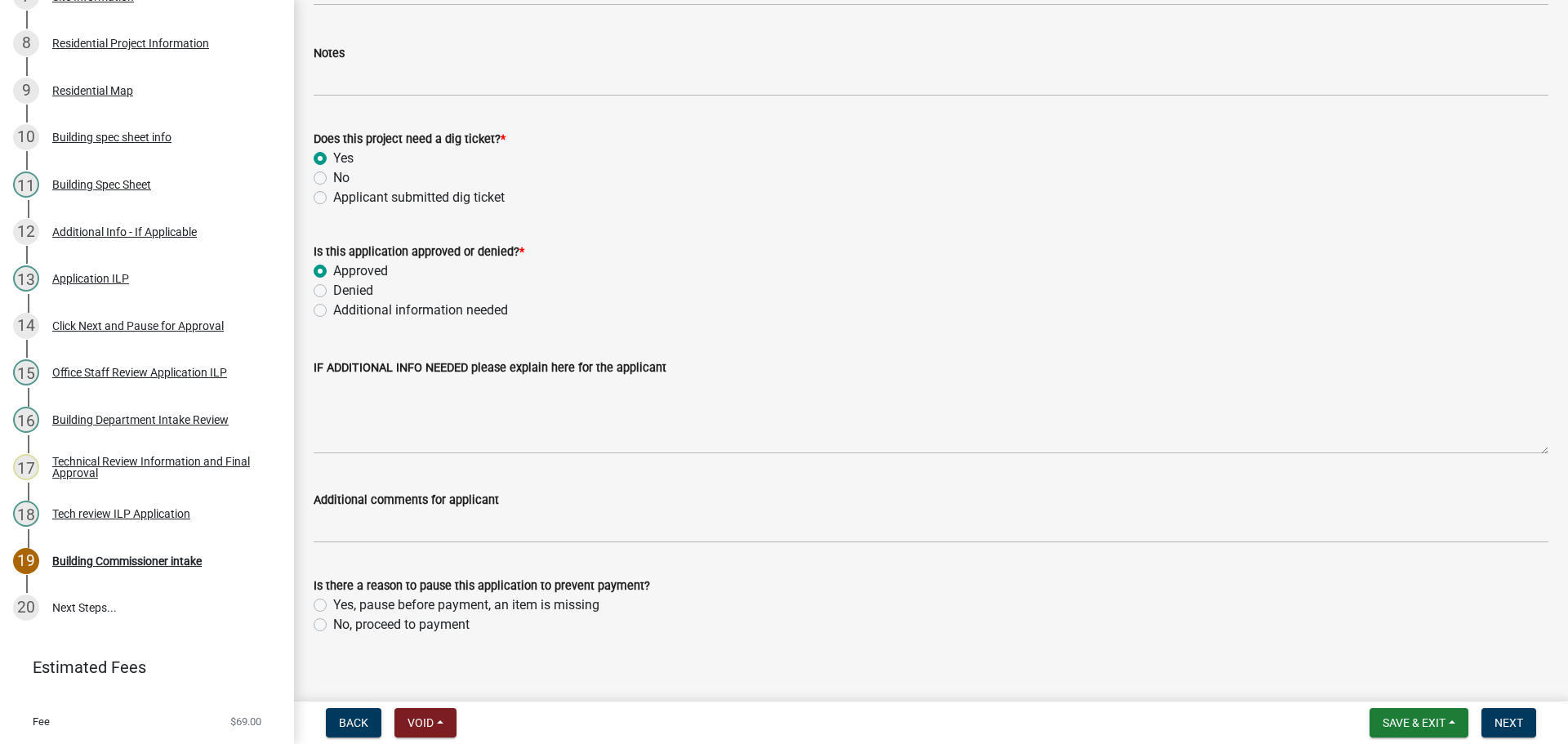
scroll to position [1218, 0]
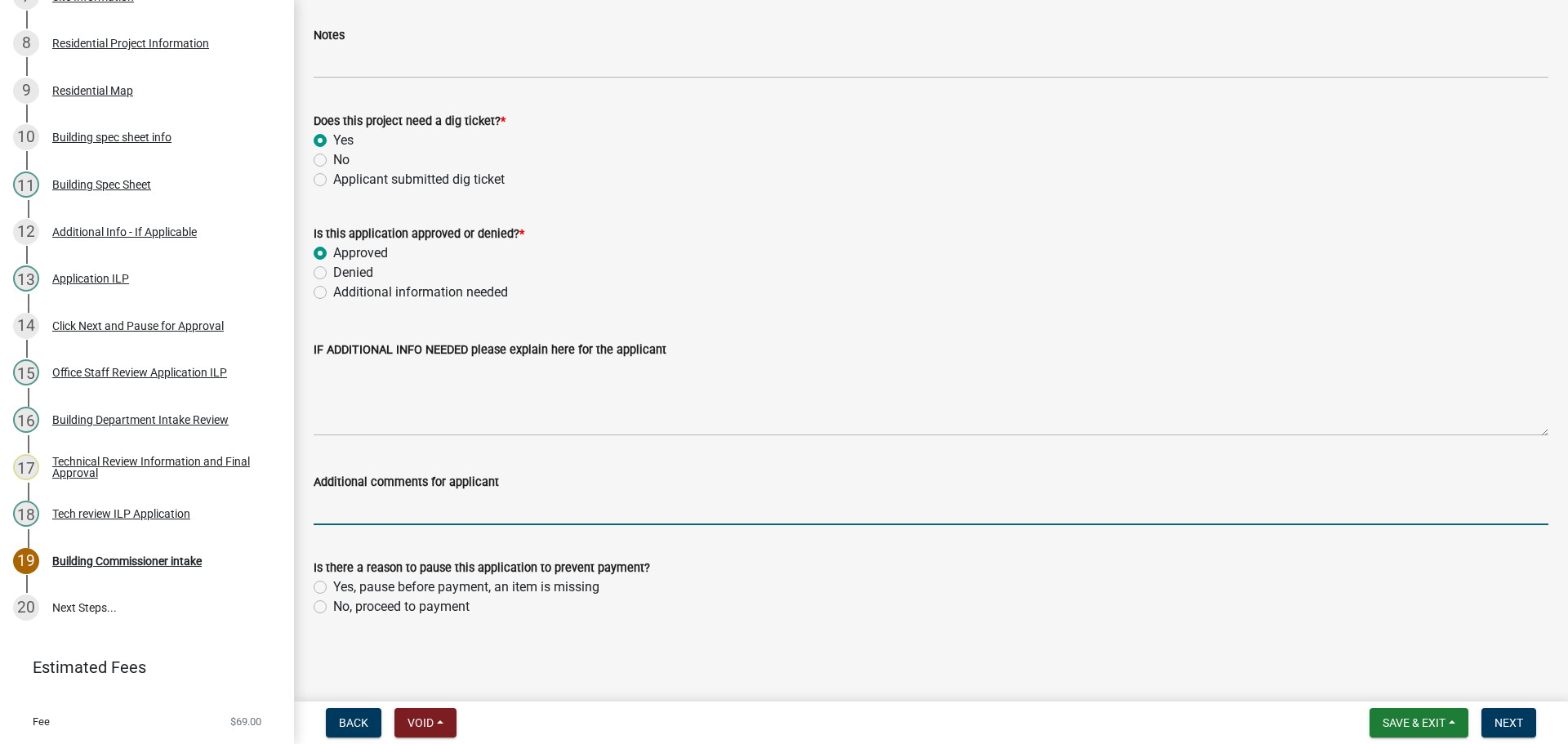
click at [358, 514] on input "Additional comments for applicant" at bounding box center [931, 508] width 1235 height 33
type input "@"
type input "2x8 joist can only span 12' ft and cant not be used if you are spanning the 14'…"
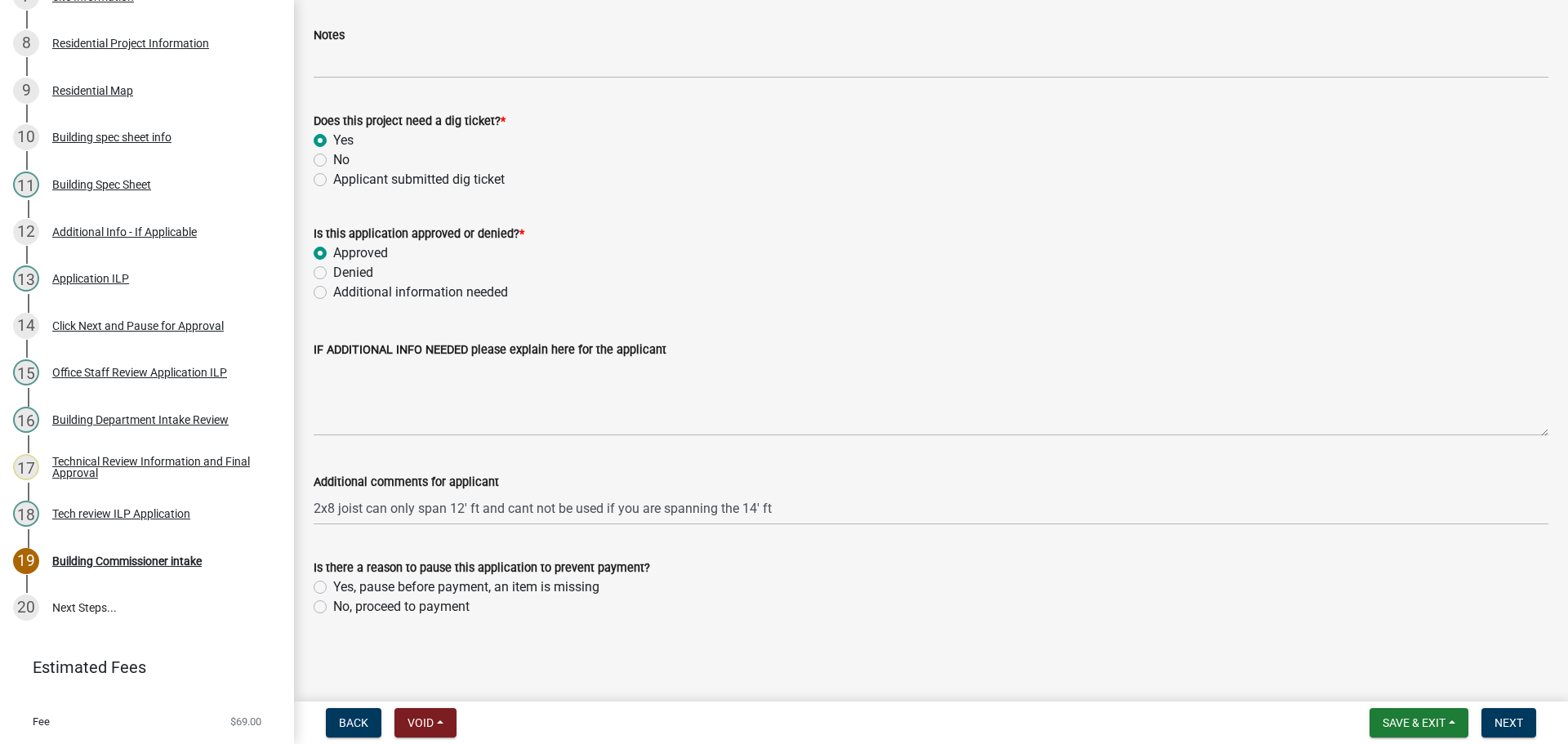
click at [334, 607] on label "No, proceed to payment" at bounding box center [402, 607] width 137 height 20
click at [334, 607] on input "No, proceed to payment" at bounding box center [339, 602] width 11 height 11
radio input "true"
click at [1503, 720] on span "Next" at bounding box center [1510, 722] width 29 height 13
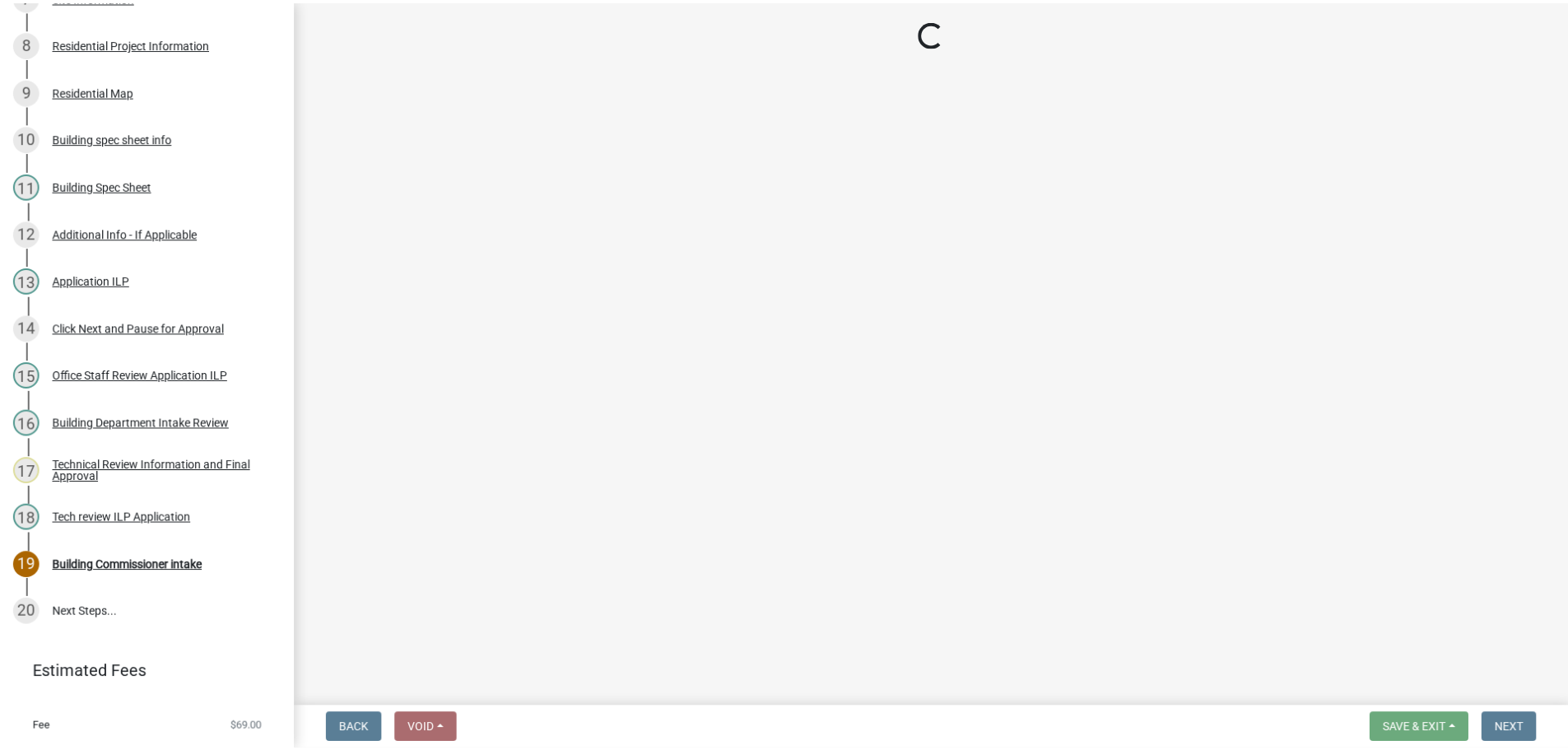
scroll to position [765, 0]
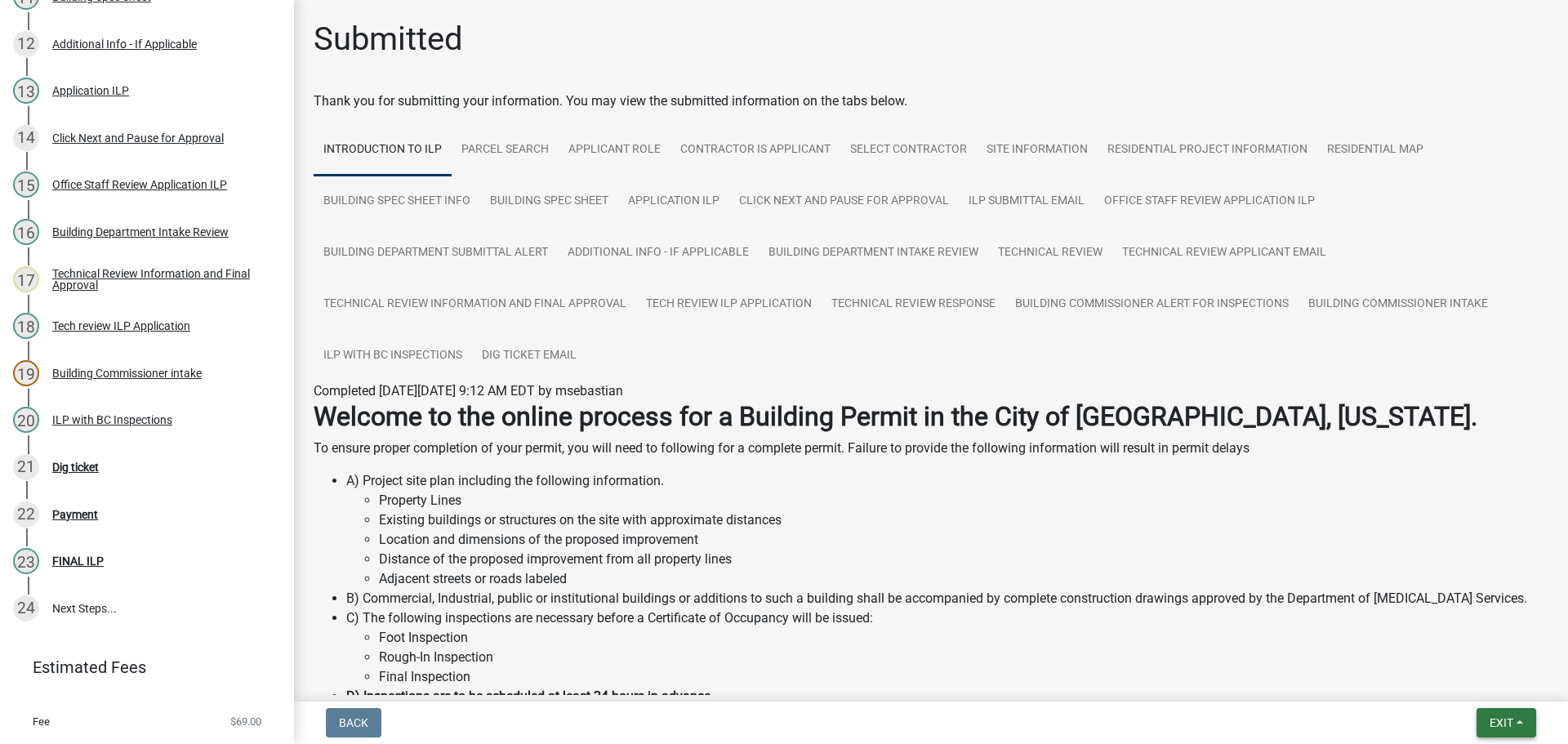
click at [1506, 717] on span "Exit" at bounding box center [1501, 722] width 23 height 13
click at [1470, 679] on button "Save & Exit" at bounding box center [1471, 680] width 130 height 40
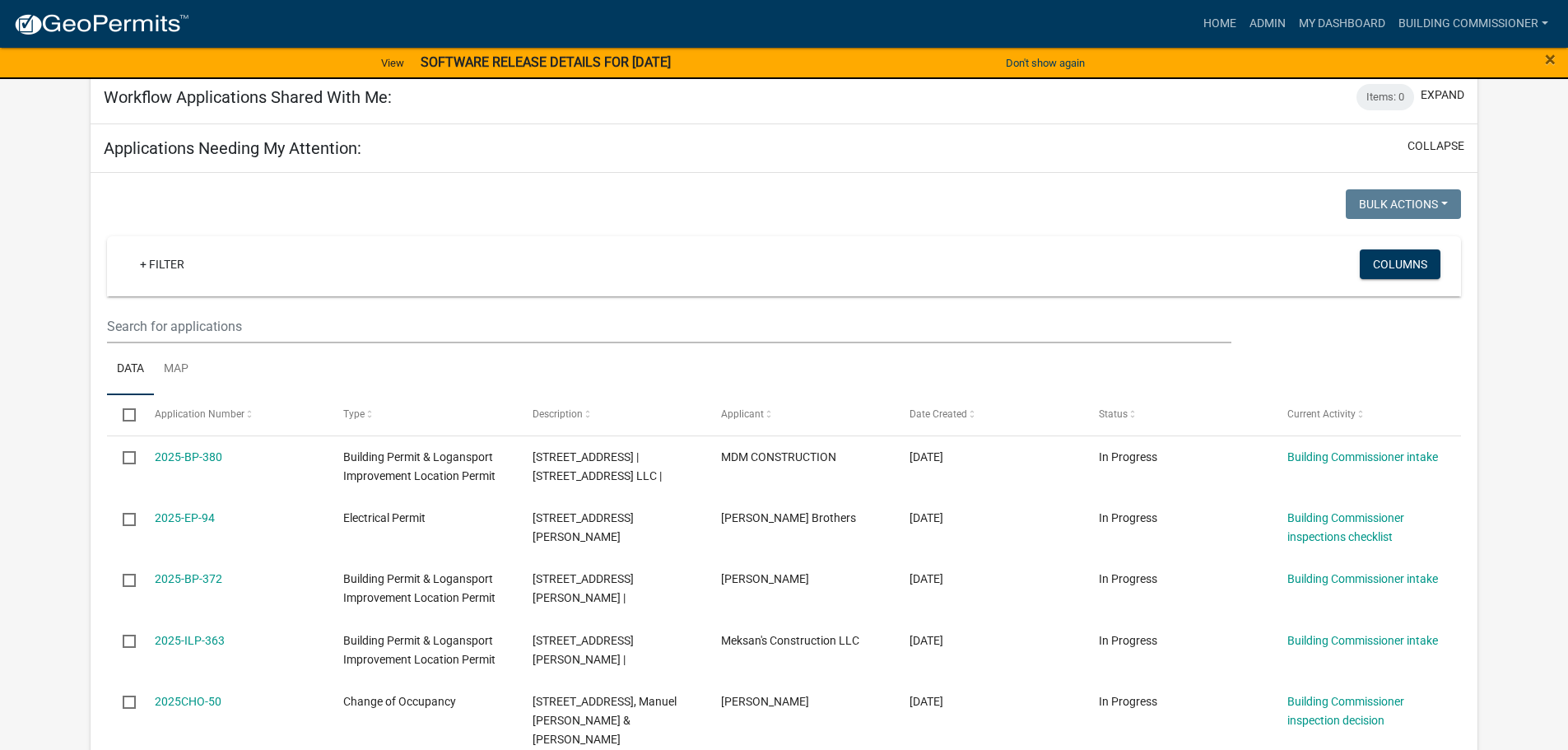
scroll to position [823, 0]
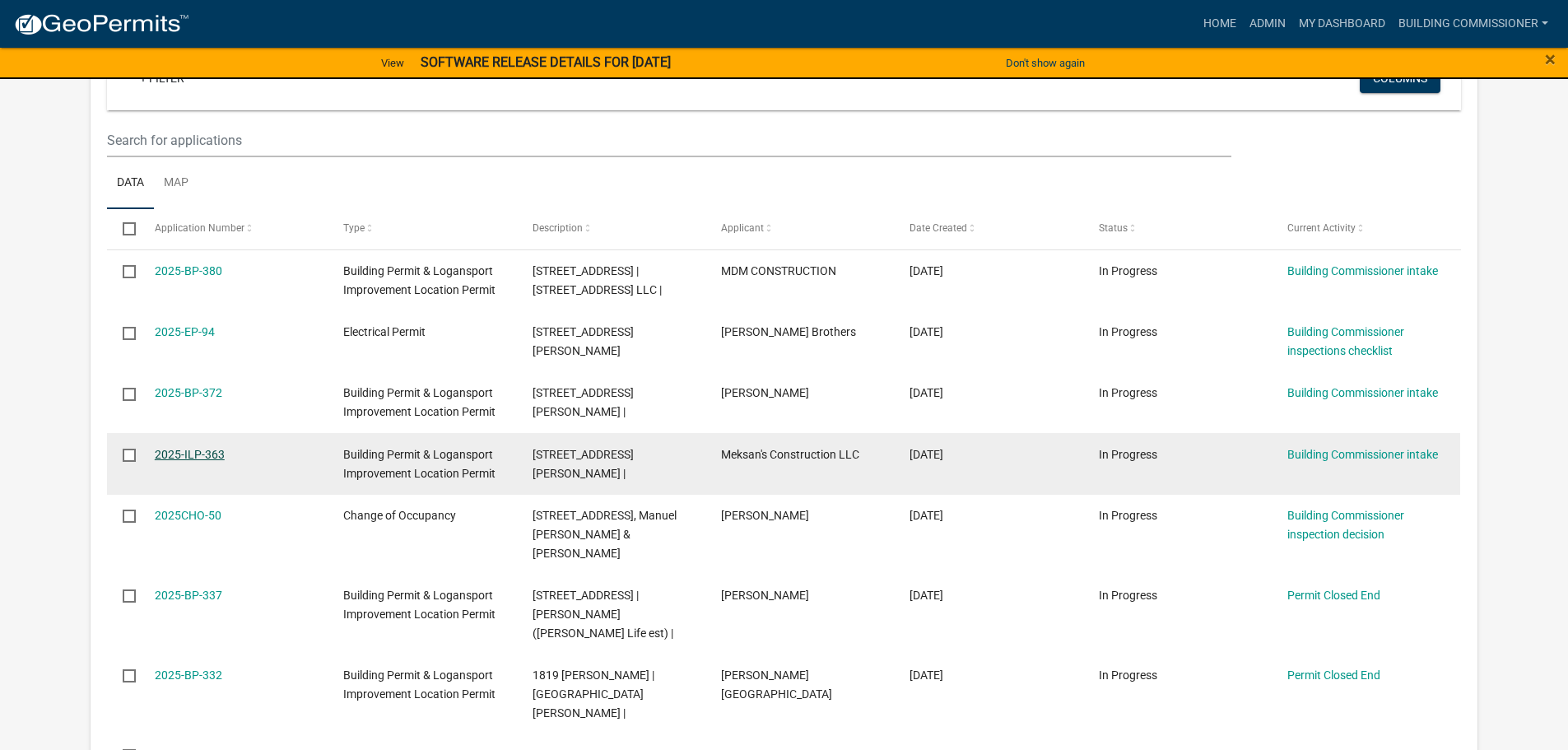
click at [187, 447] on link "2025-ILP-363" at bounding box center [189, 454] width 70 height 14
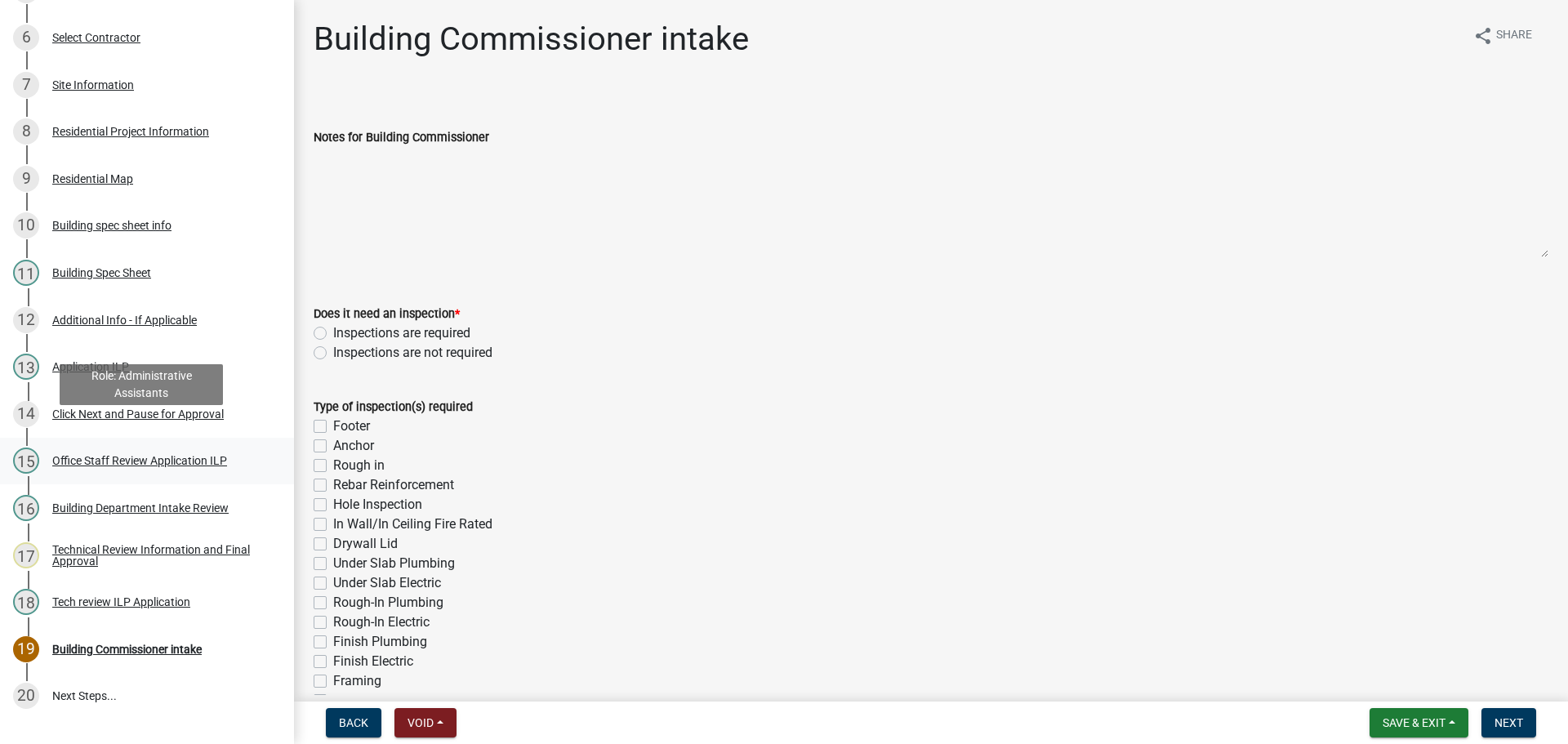
scroll to position [490, 0]
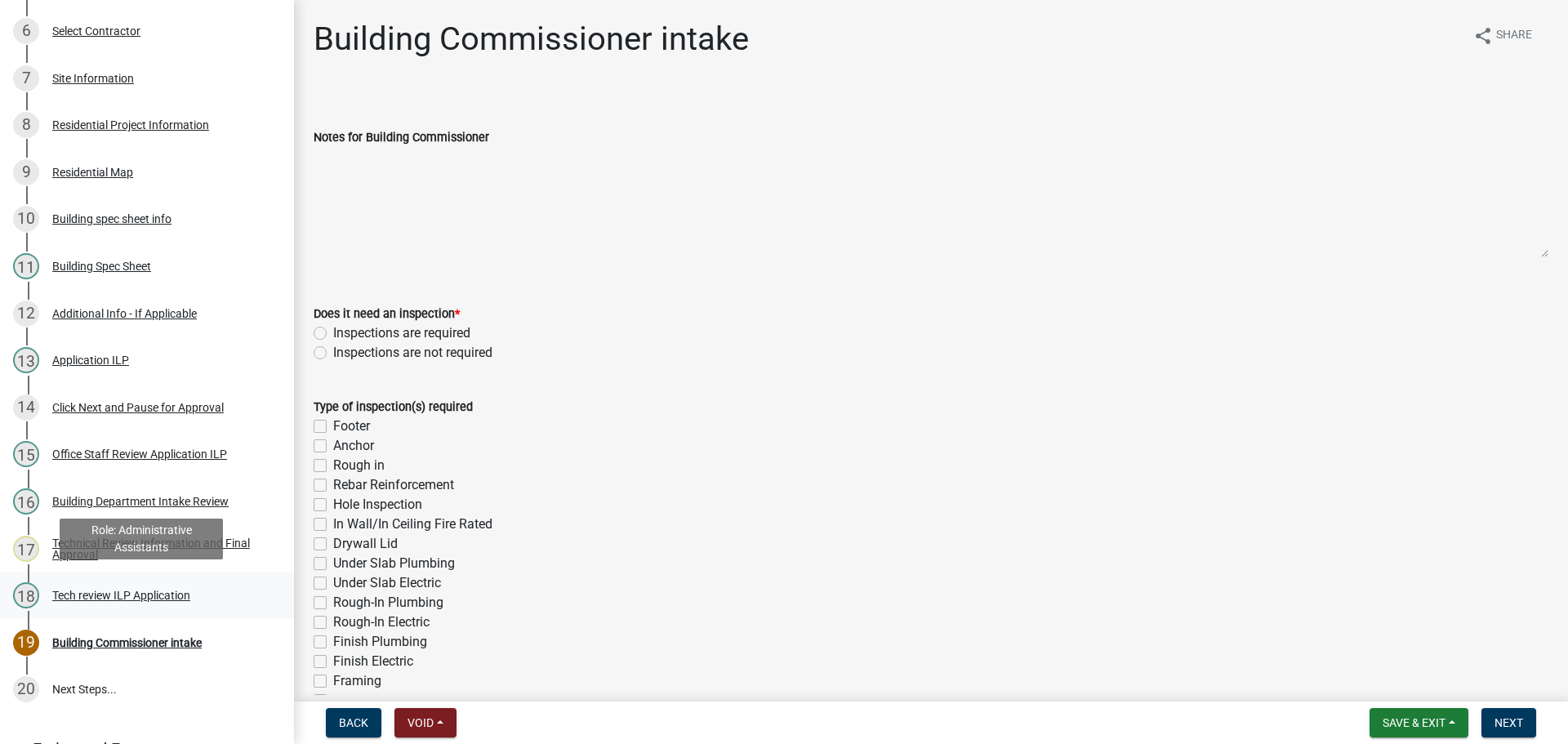
click at [147, 589] on div "Tech review ILP Application" at bounding box center [121, 595] width 138 height 12
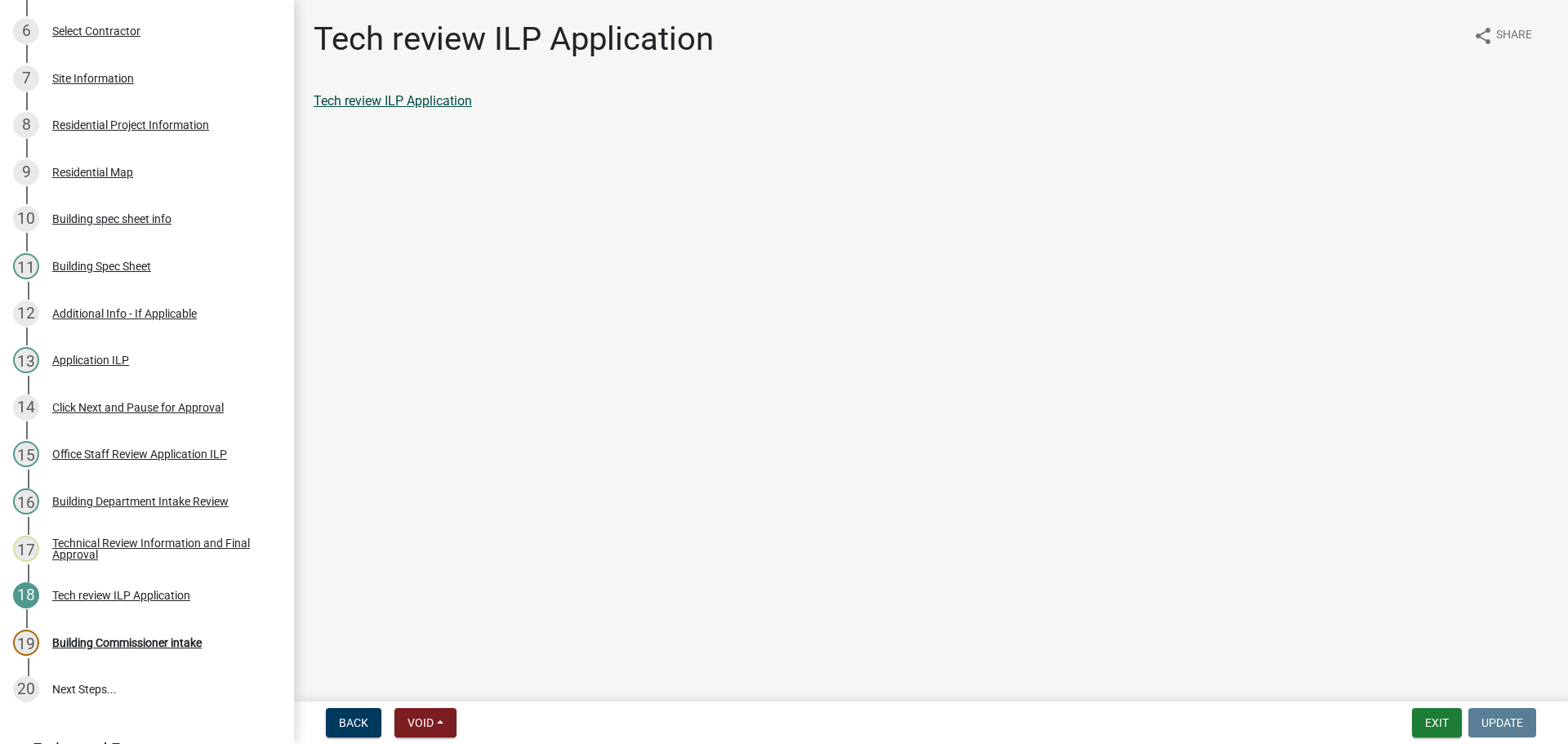
click at [423, 102] on link "Tech review ILP Application" at bounding box center [393, 101] width 158 height 15
click at [138, 640] on div "Building Commissioner intake" at bounding box center [127, 642] width 149 height 12
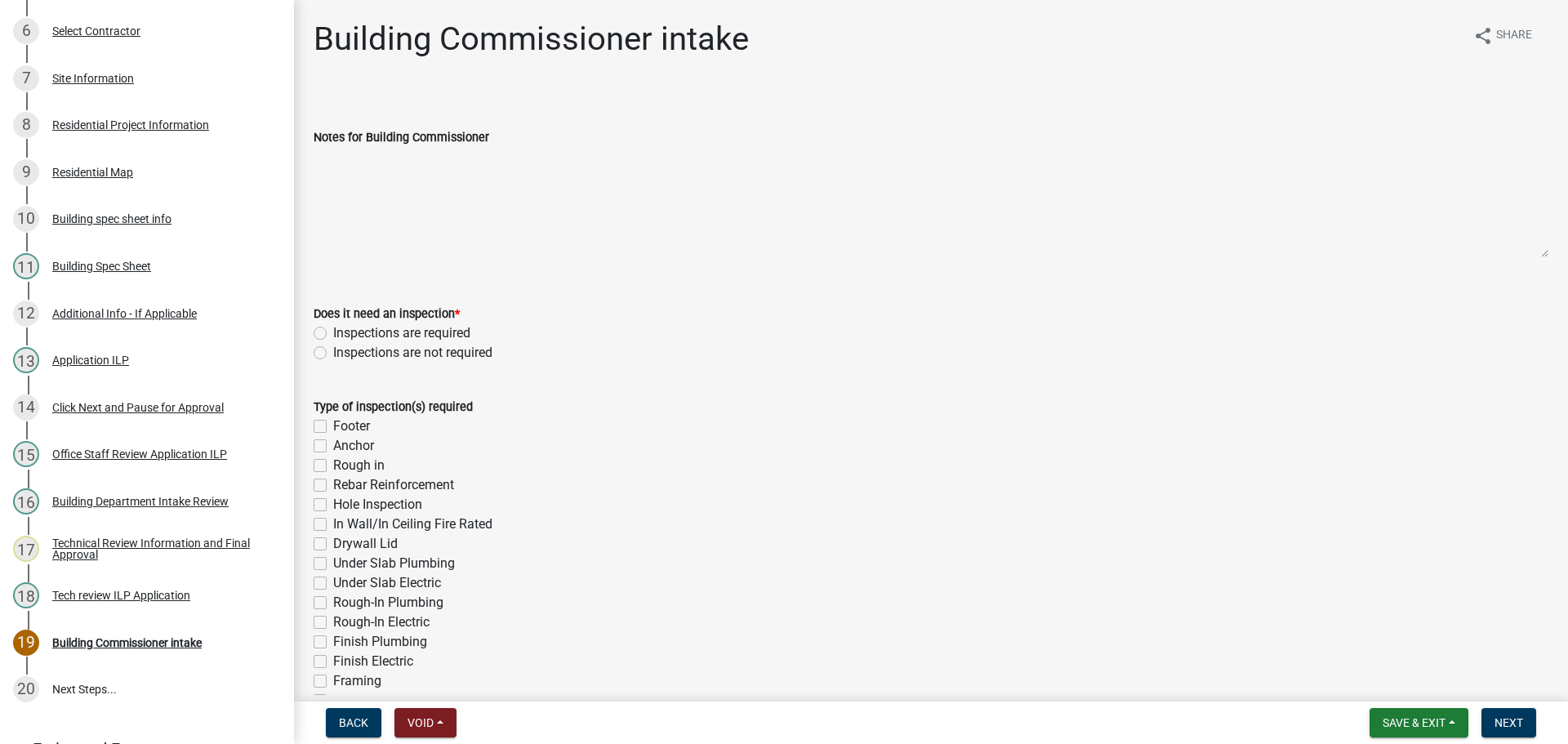
click at [334, 329] on label "Inspections are required" at bounding box center [402, 333] width 138 height 20
click at [334, 329] on input "Inspections are required" at bounding box center [339, 329] width 11 height 11
radio input "true"
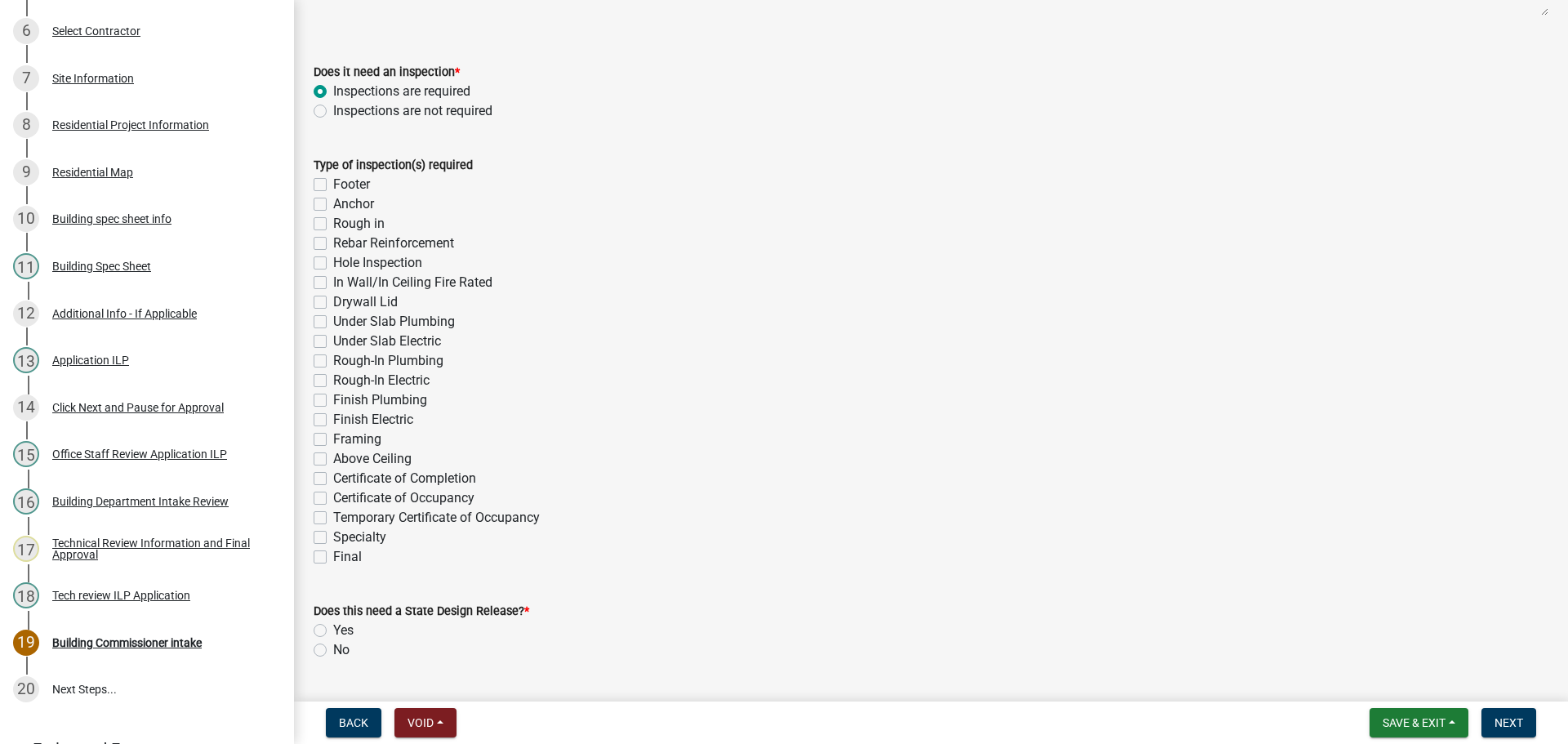
scroll to position [326, 0]
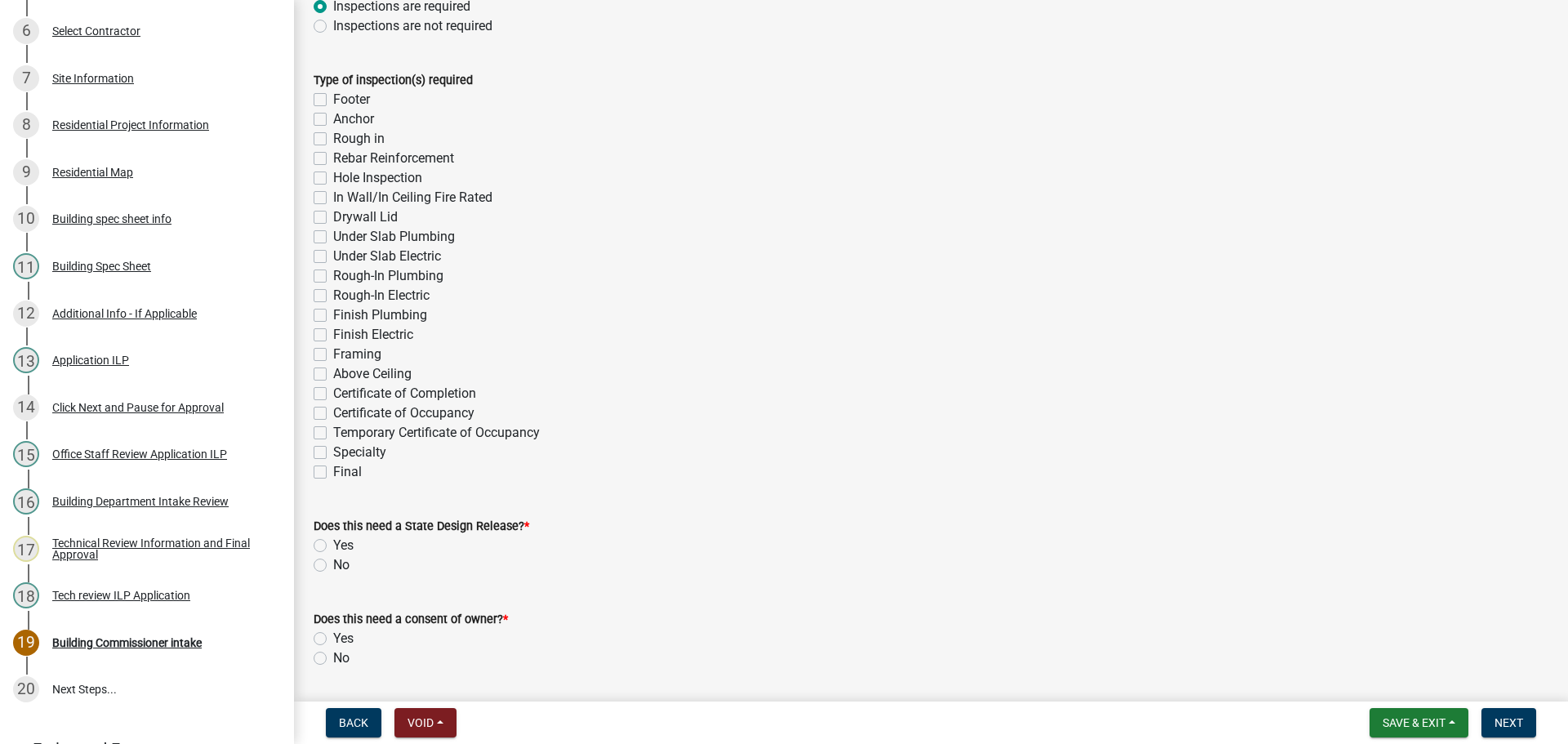
click at [334, 470] on label "Final" at bounding box center [348, 472] width 29 height 20
click at [334, 470] on input "Final" at bounding box center [339, 467] width 11 height 11
checkbox input "true"
checkbox input "false"
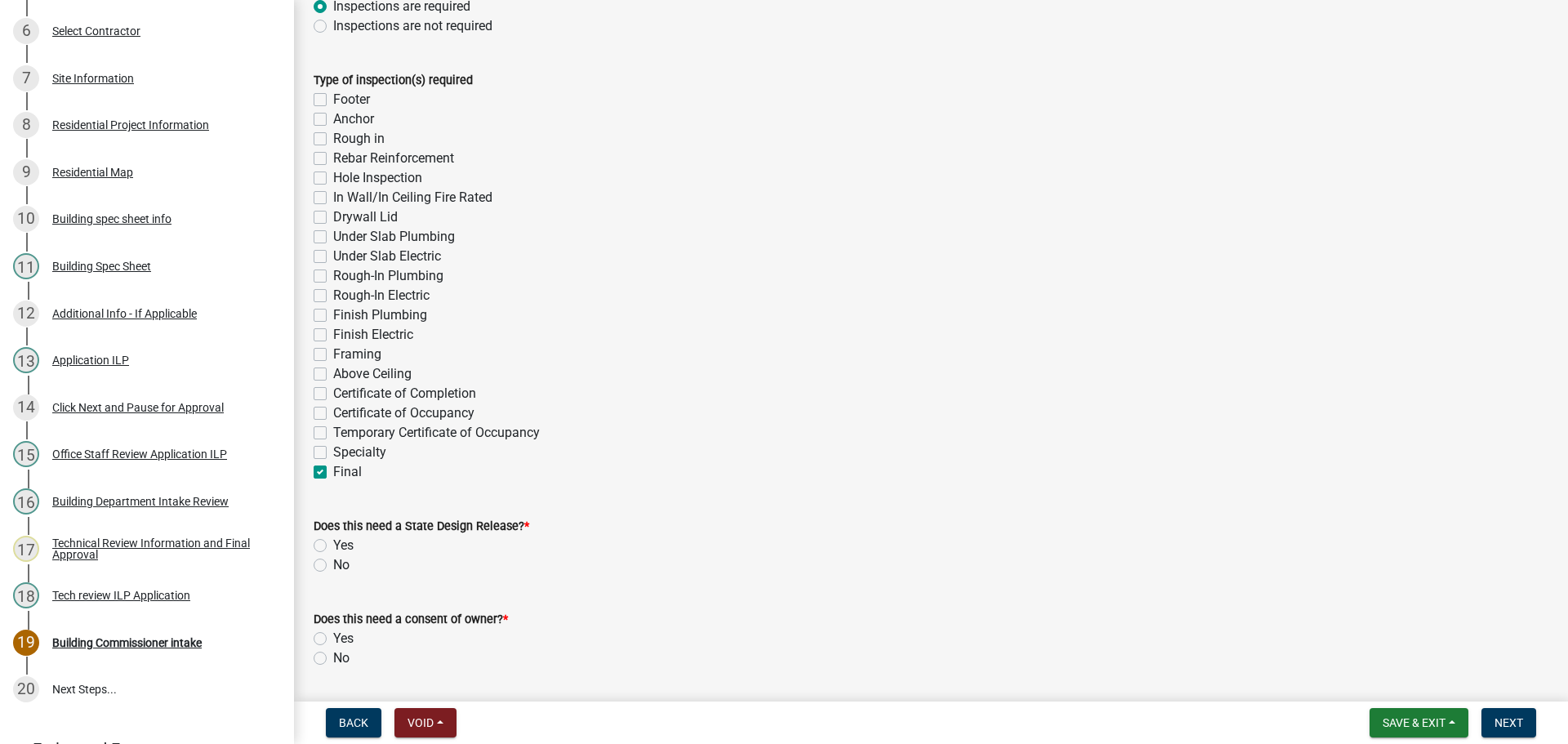
checkbox input "false"
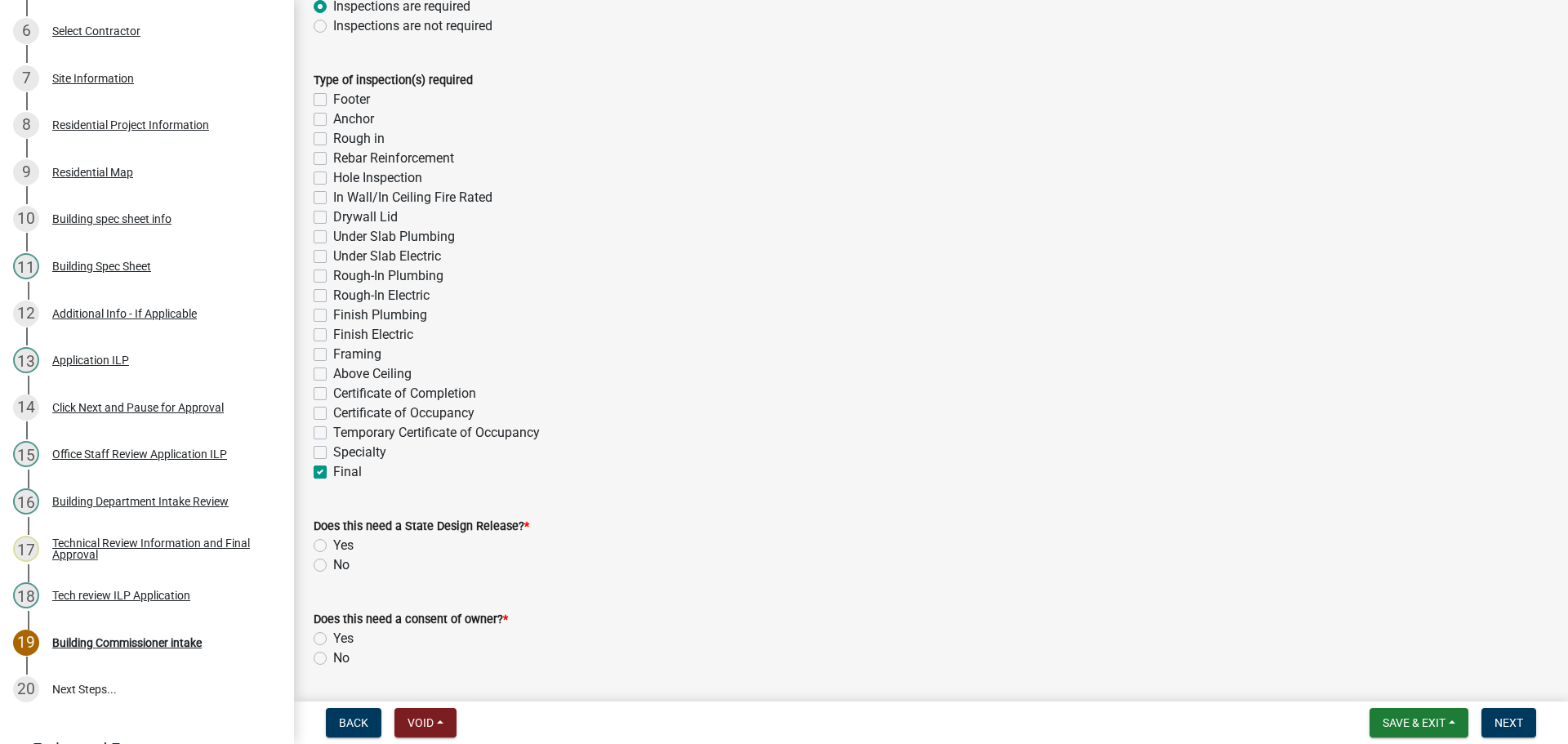
checkbox input "false"
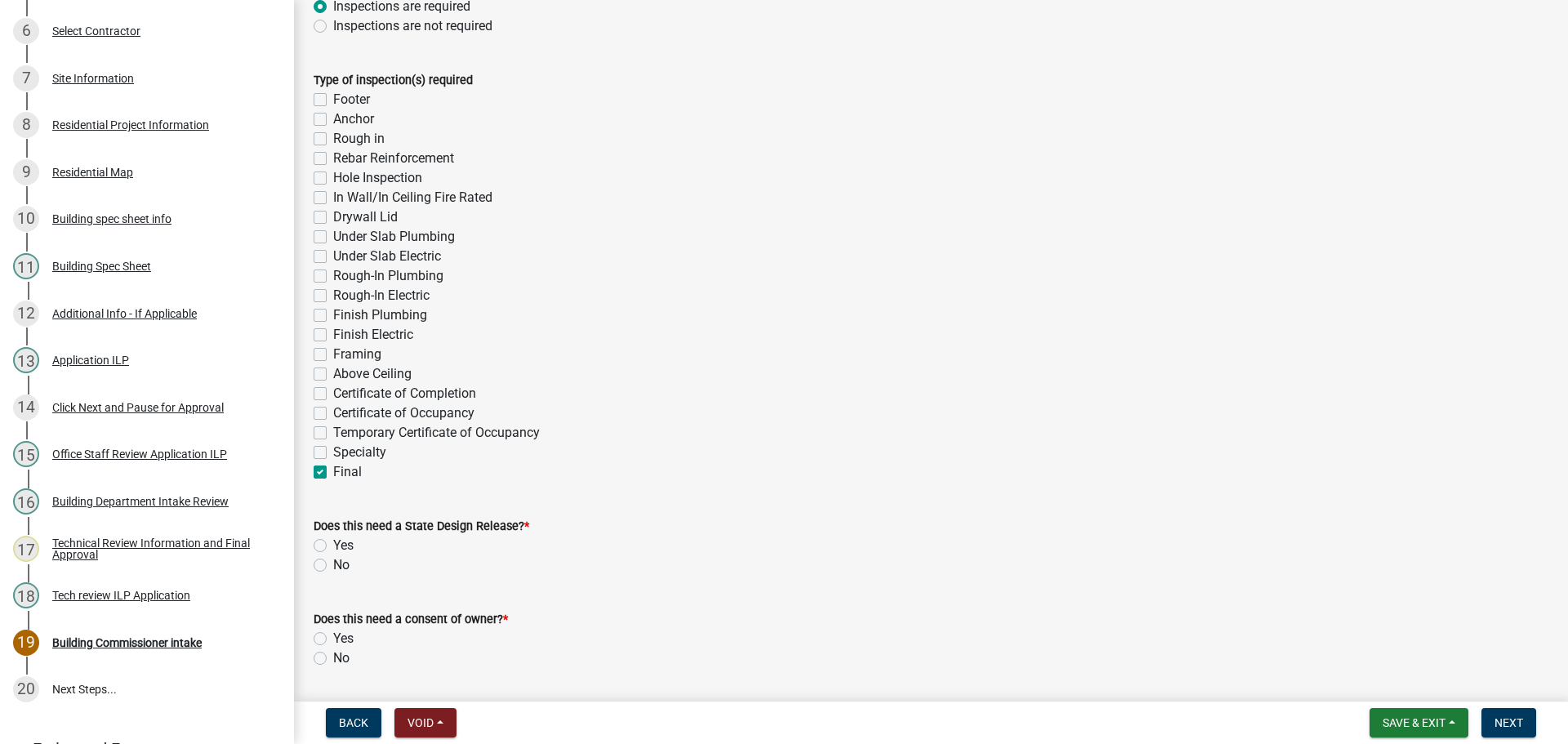
checkbox input "false"
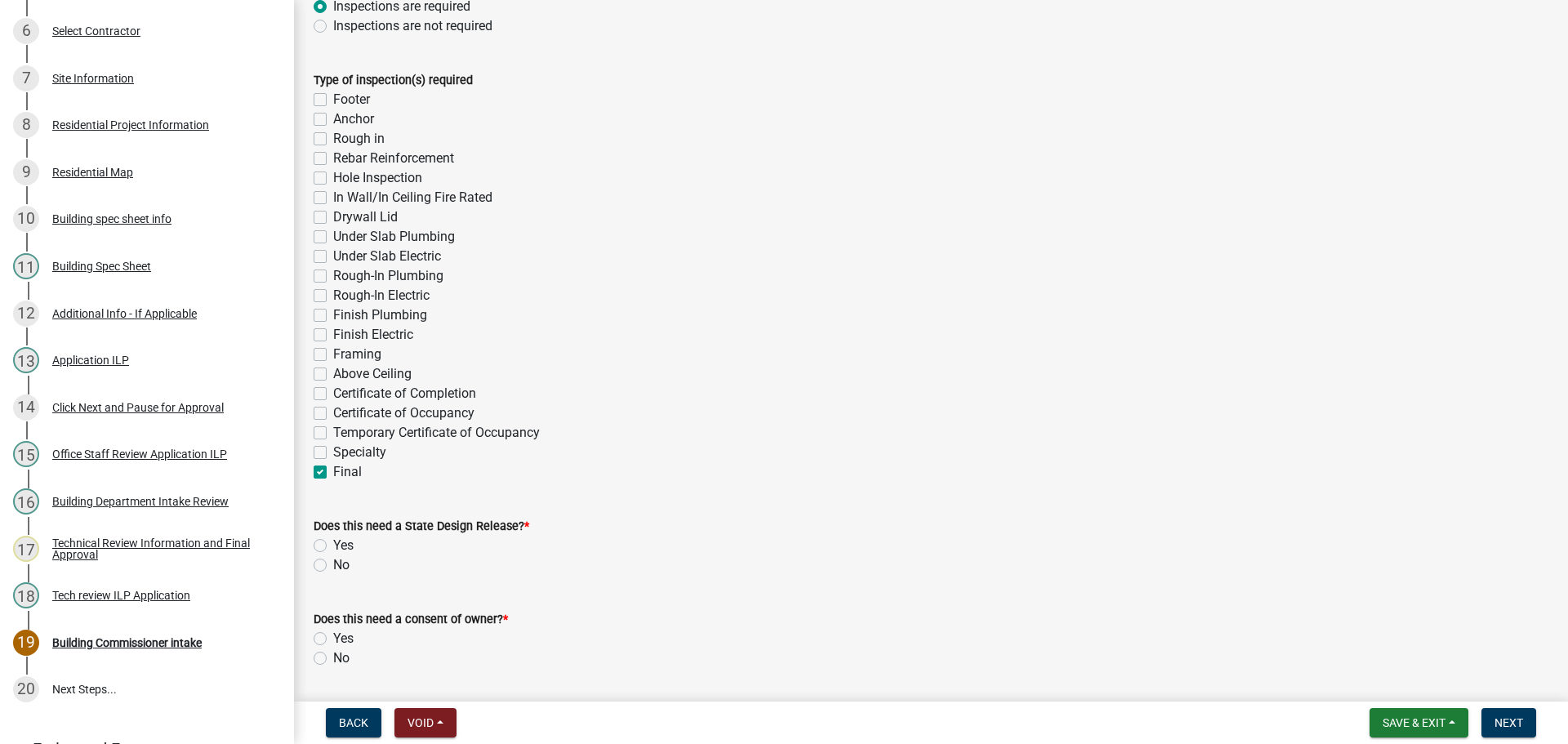
checkbox input "false"
checkbox input "true"
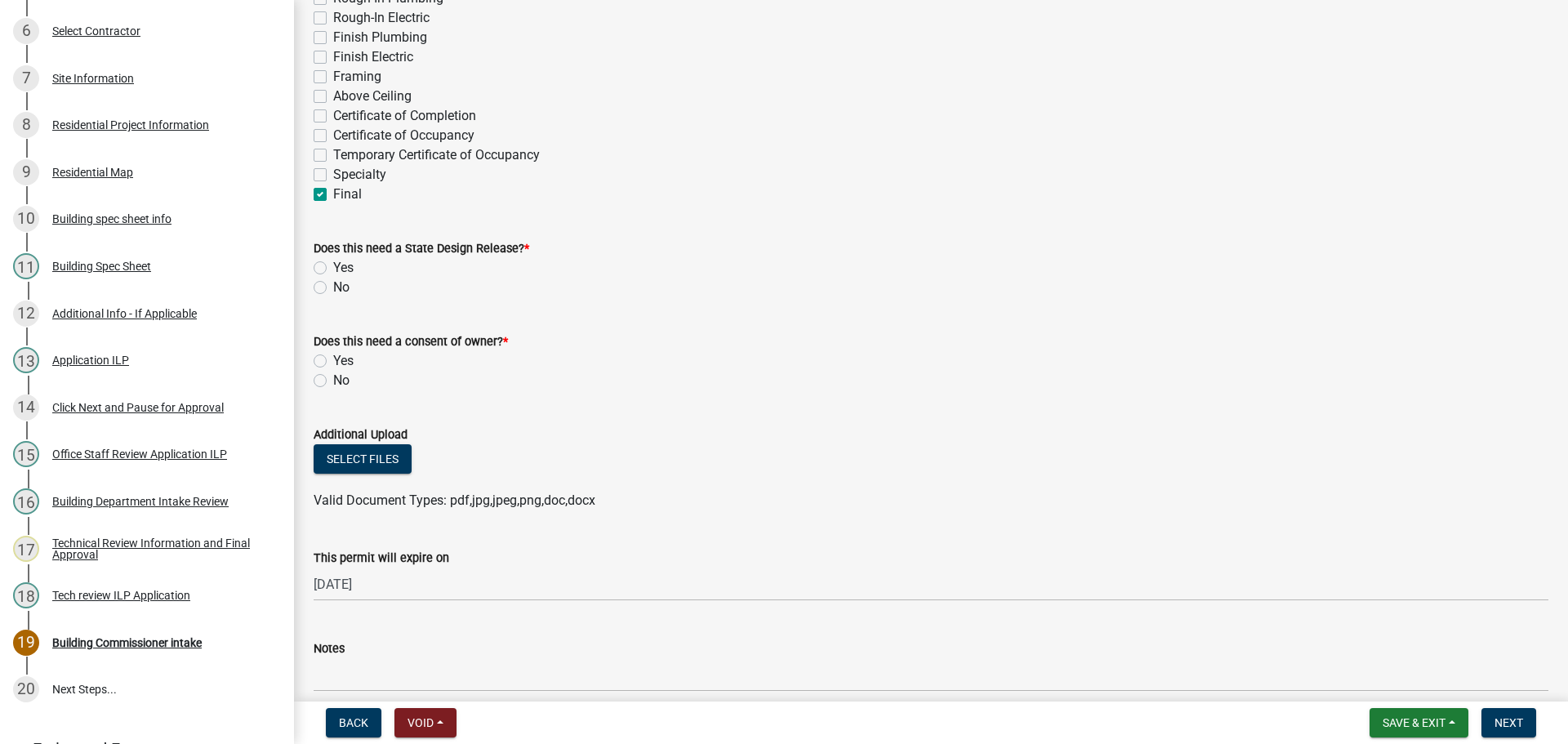
scroll to position [653, 0]
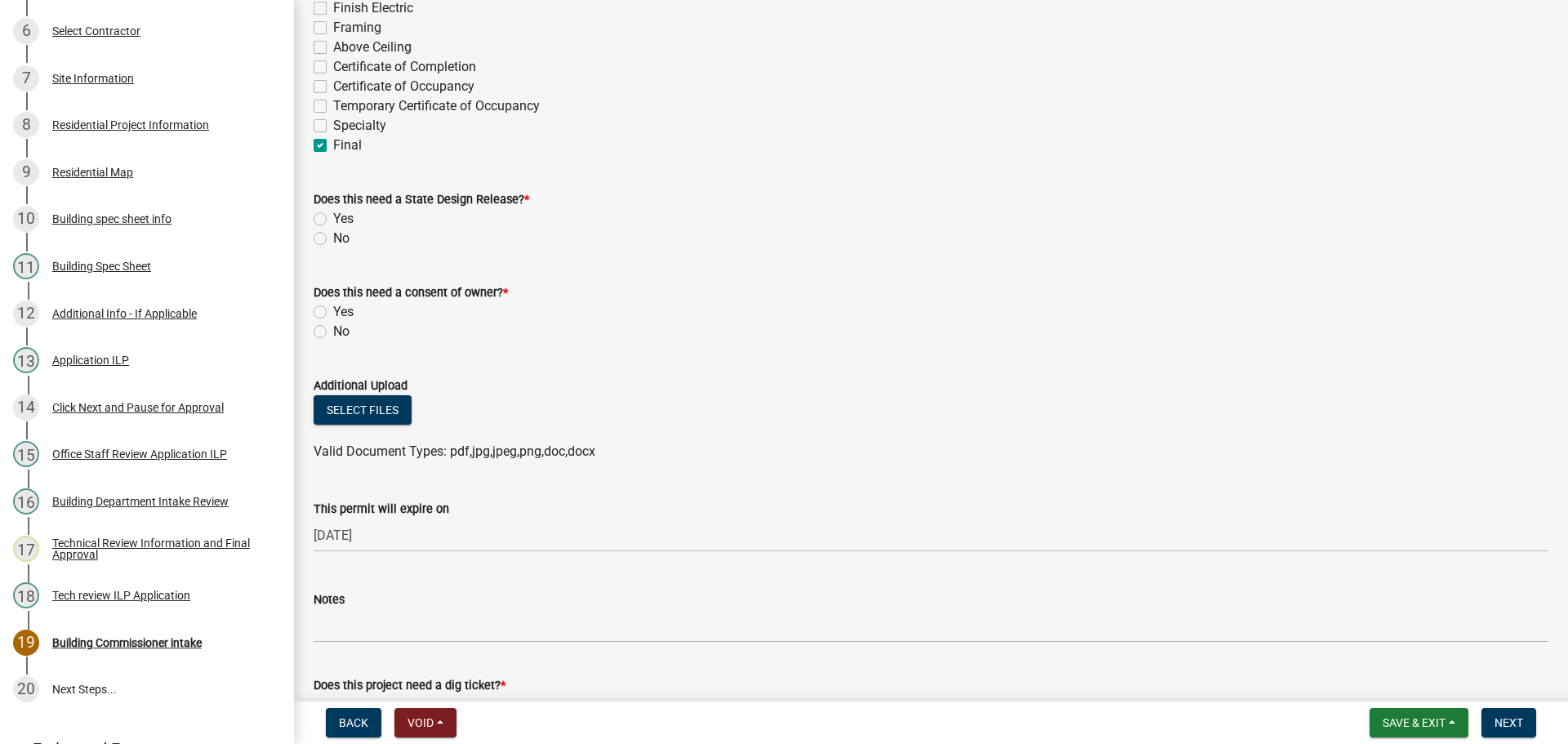
click at [334, 237] on label "No" at bounding box center [342, 238] width 16 height 20
click at [334, 237] on input "No" at bounding box center [339, 234] width 11 height 11
radio input "true"
click at [334, 335] on label "No" at bounding box center [342, 332] width 16 height 20
click at [334, 332] on input "No" at bounding box center [339, 327] width 11 height 11
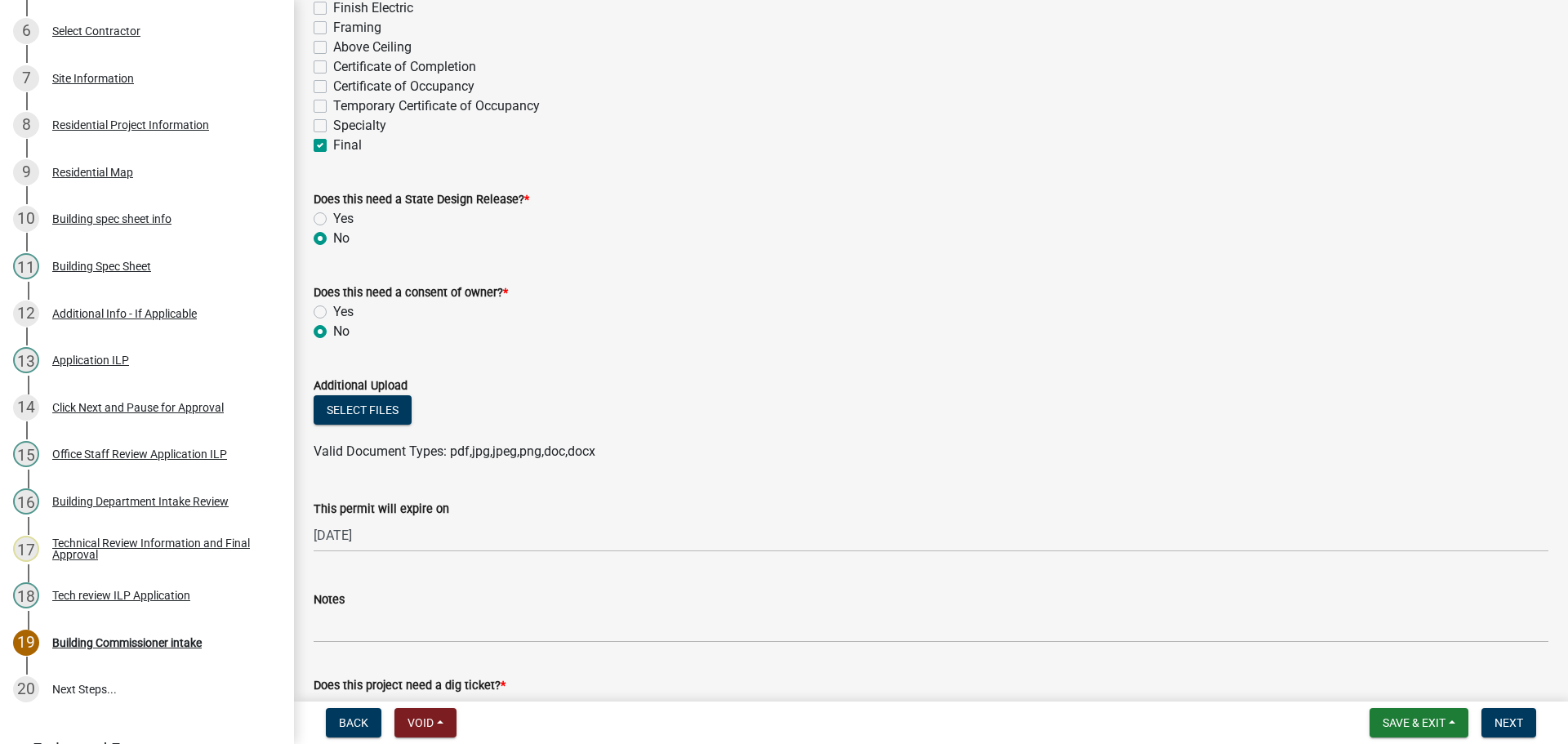
radio input "true"
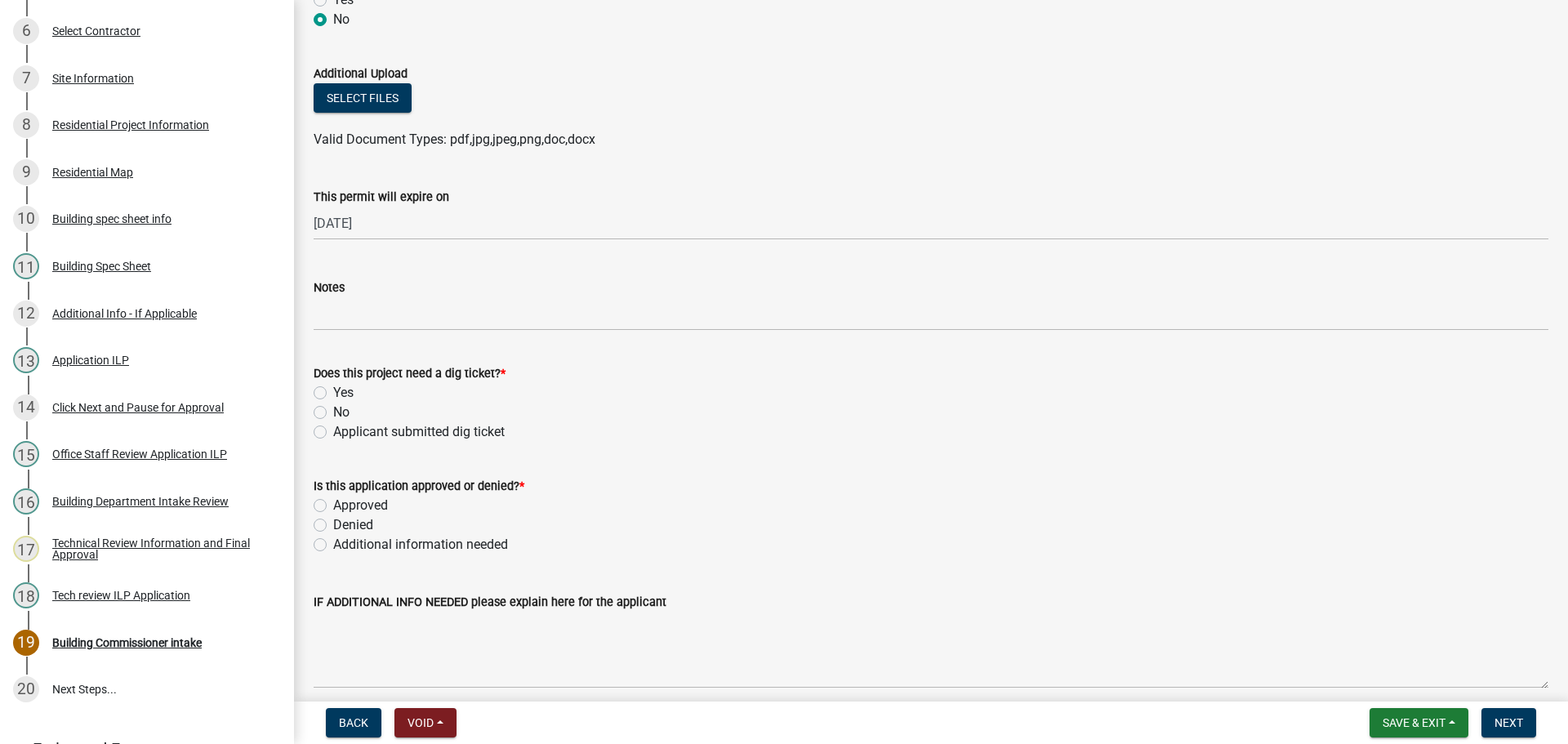
scroll to position [979, 0]
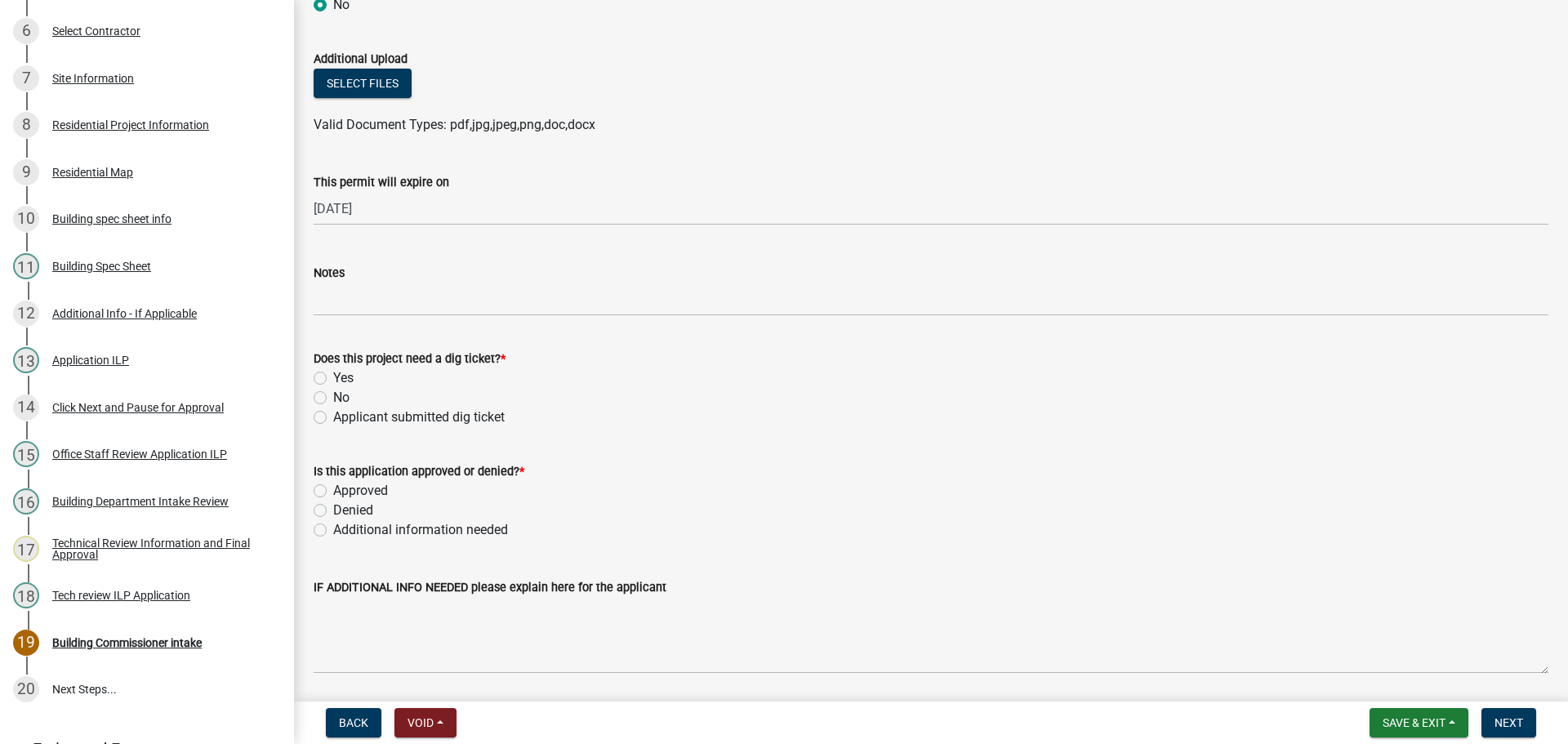
click at [334, 397] on label "No" at bounding box center [342, 398] width 16 height 20
click at [334, 397] on input "No" at bounding box center [339, 394] width 11 height 11
radio input "true"
click at [334, 490] on label "Approved" at bounding box center [361, 491] width 55 height 20
click at [334, 490] on input "Approved" at bounding box center [339, 486] width 11 height 11
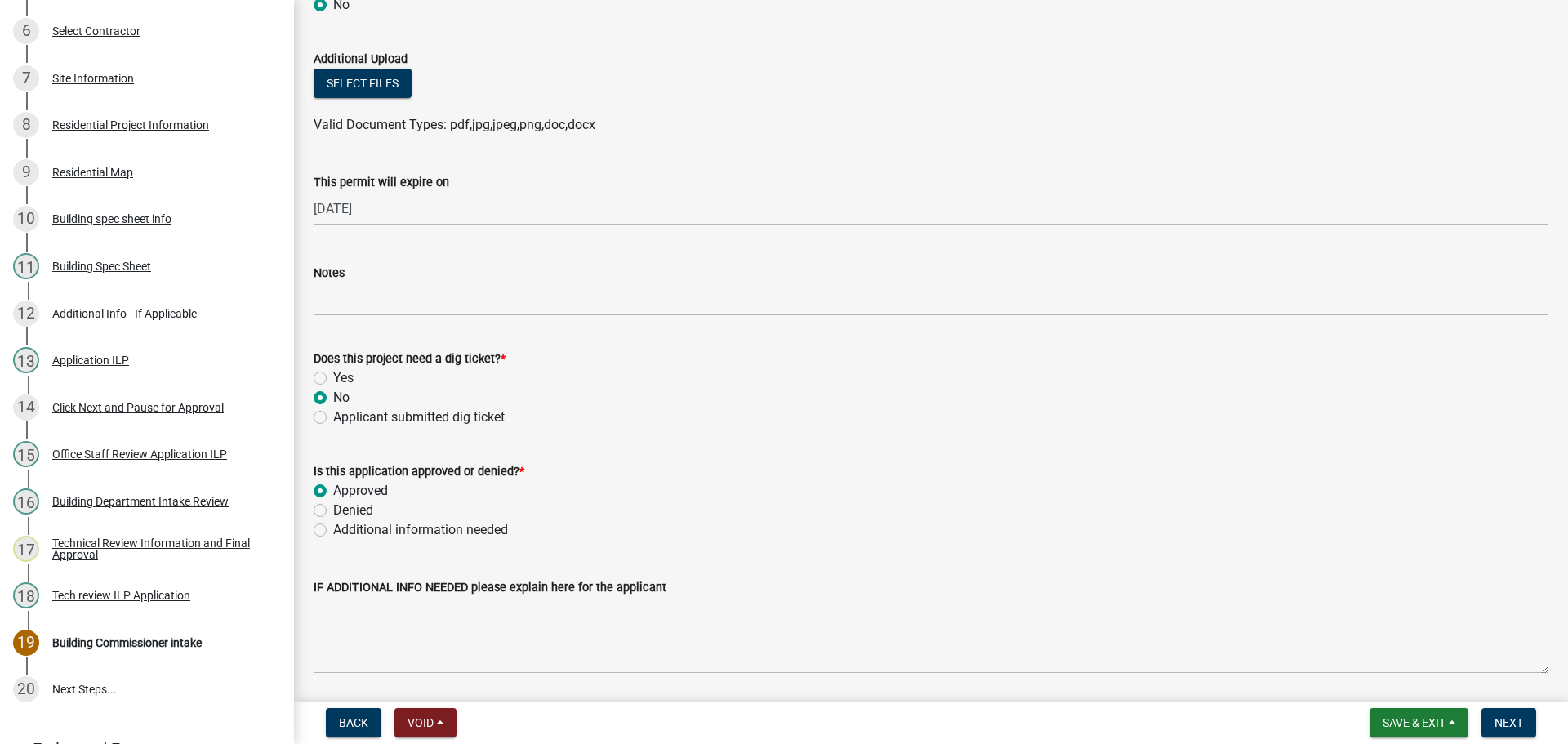
radio input "true"
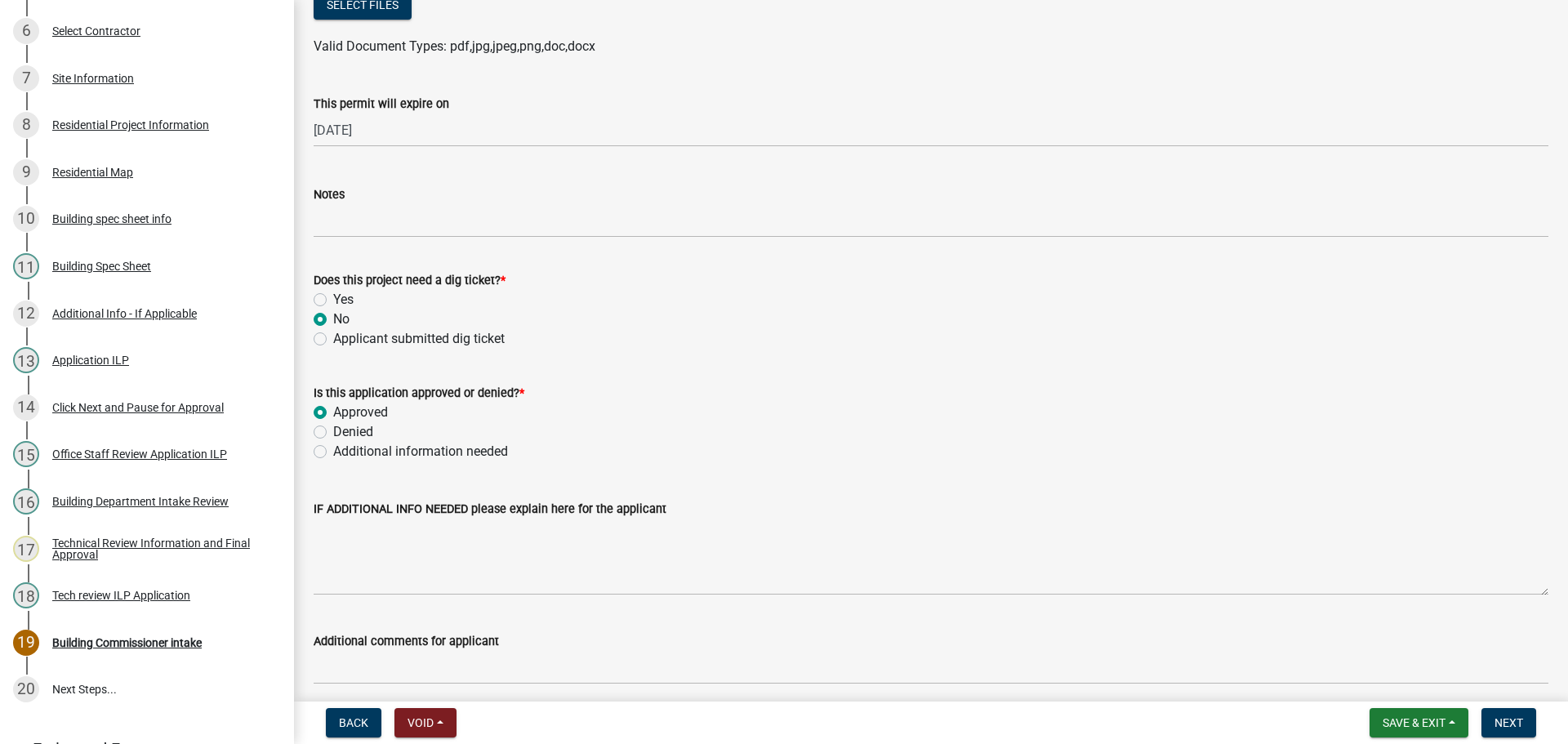
scroll to position [1218, 0]
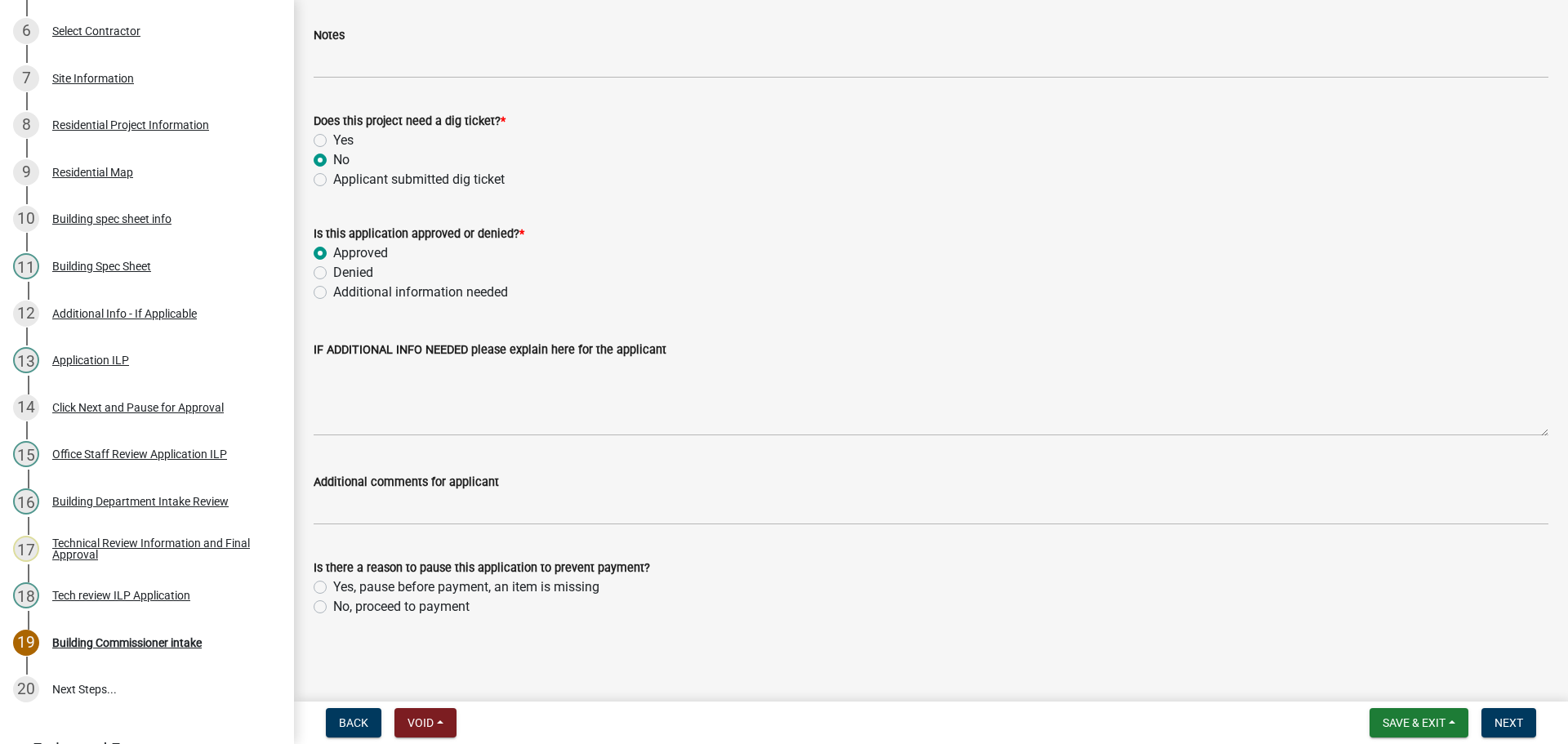
drag, startPoint x: 324, startPoint y: 604, endPoint x: 335, endPoint y: 603, distance: 11.0
click at [334, 603] on label "No, proceed to payment" at bounding box center [402, 607] width 137 height 20
click at [334, 603] on input "No, proceed to payment" at bounding box center [339, 602] width 11 height 11
radio input "true"
click at [1521, 720] on span "Next" at bounding box center [1510, 722] width 29 height 13
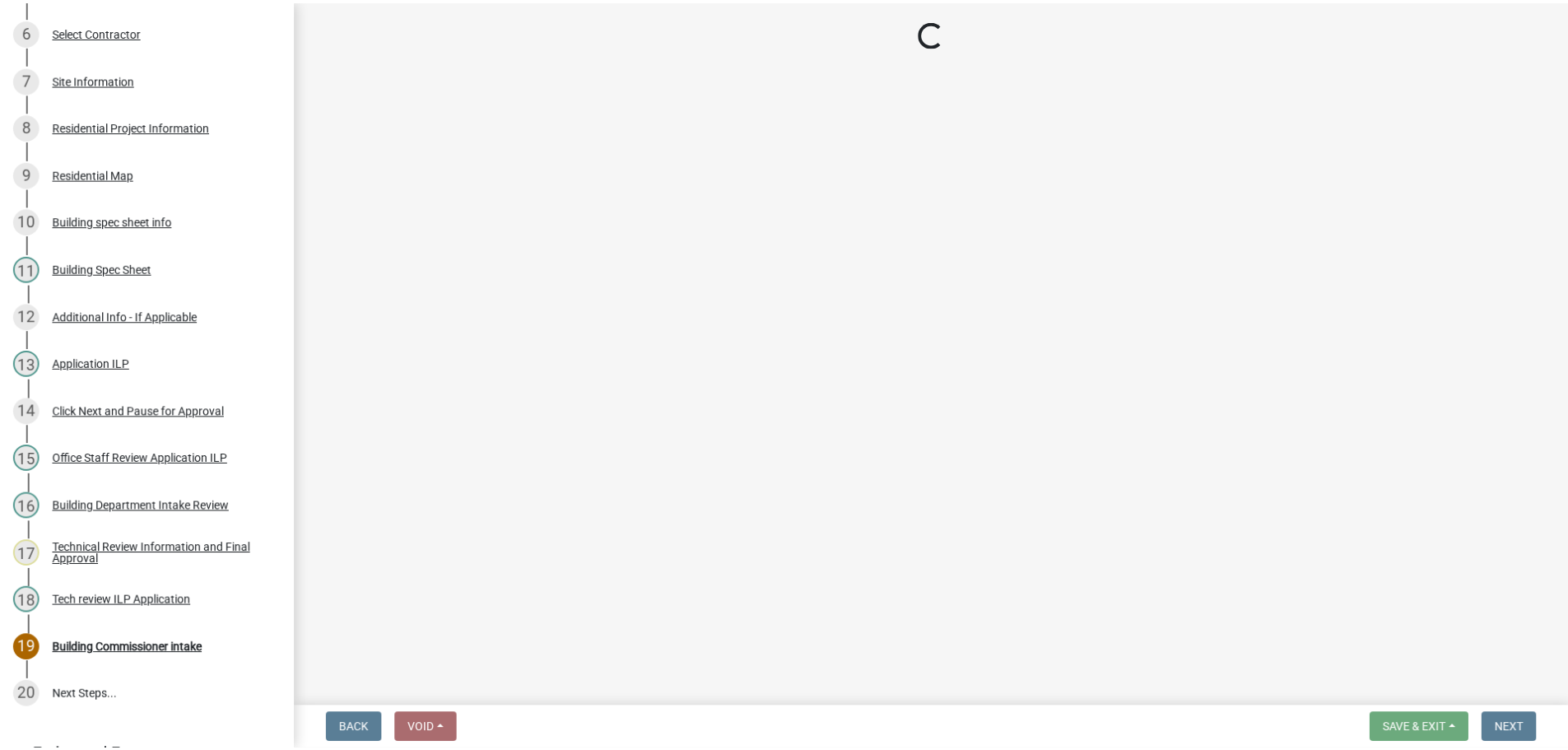
scroll to position [635, 0]
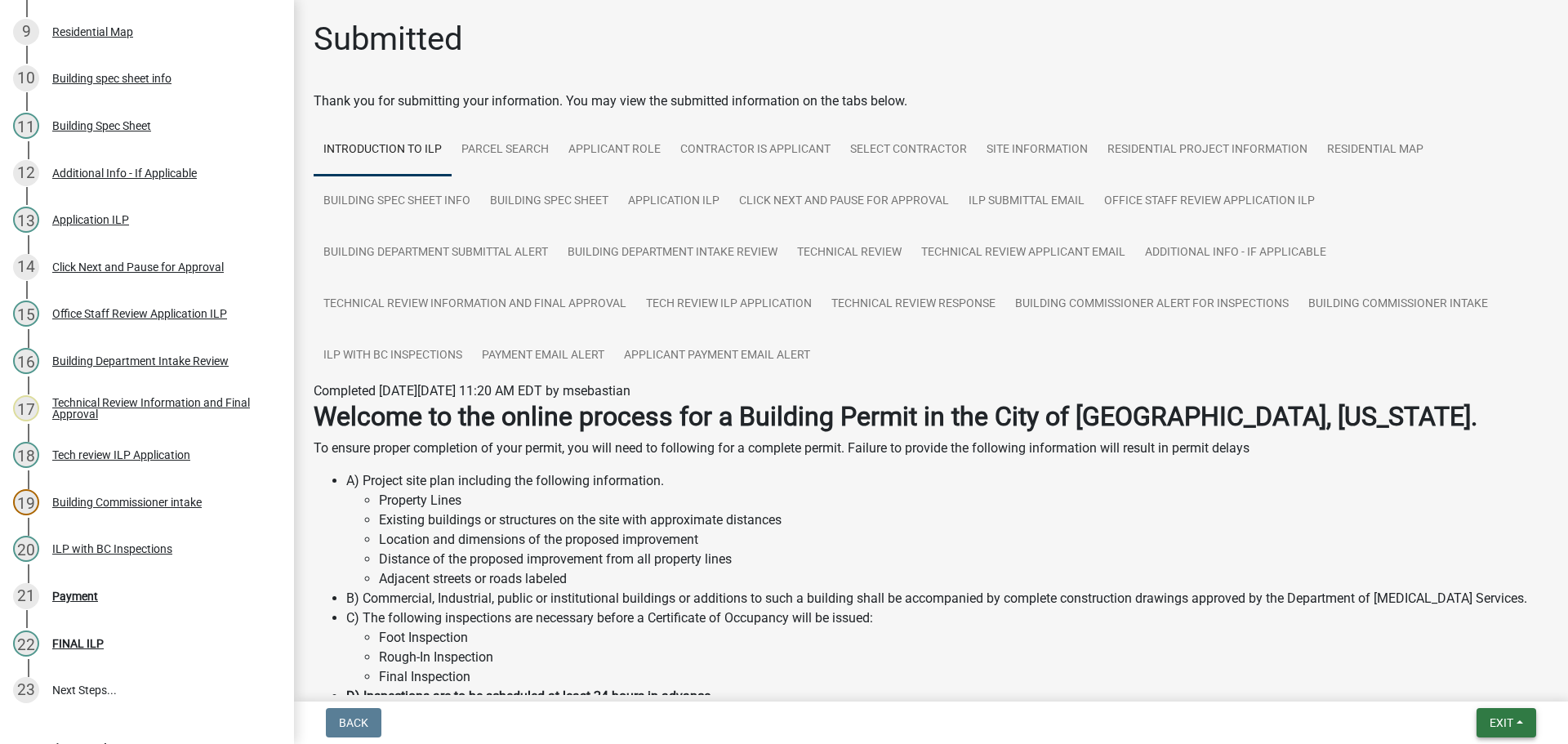
click at [1506, 722] on span "Exit" at bounding box center [1501, 722] width 23 height 13
click at [1481, 684] on button "Save & Exit" at bounding box center [1471, 680] width 130 height 40
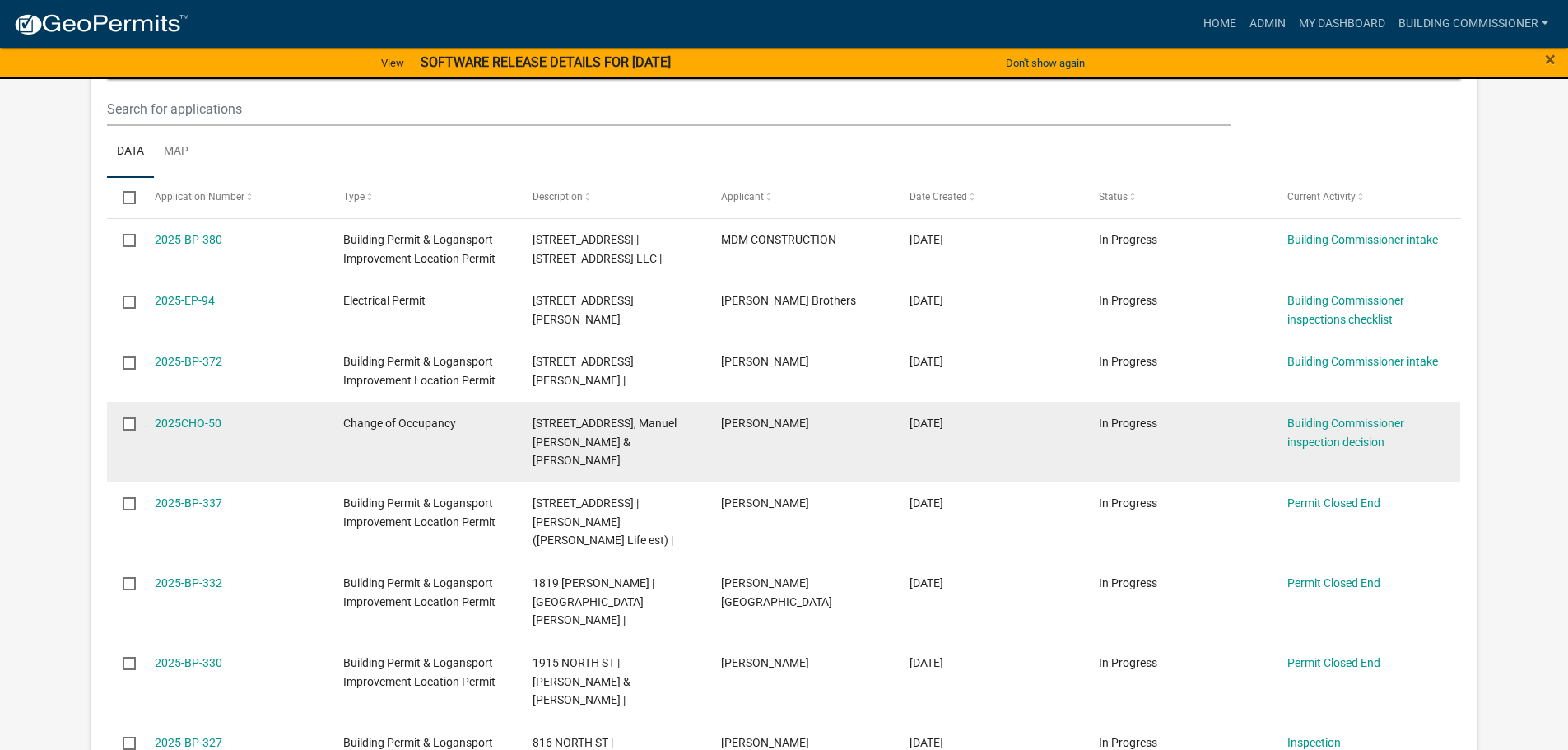
scroll to position [877, 0]
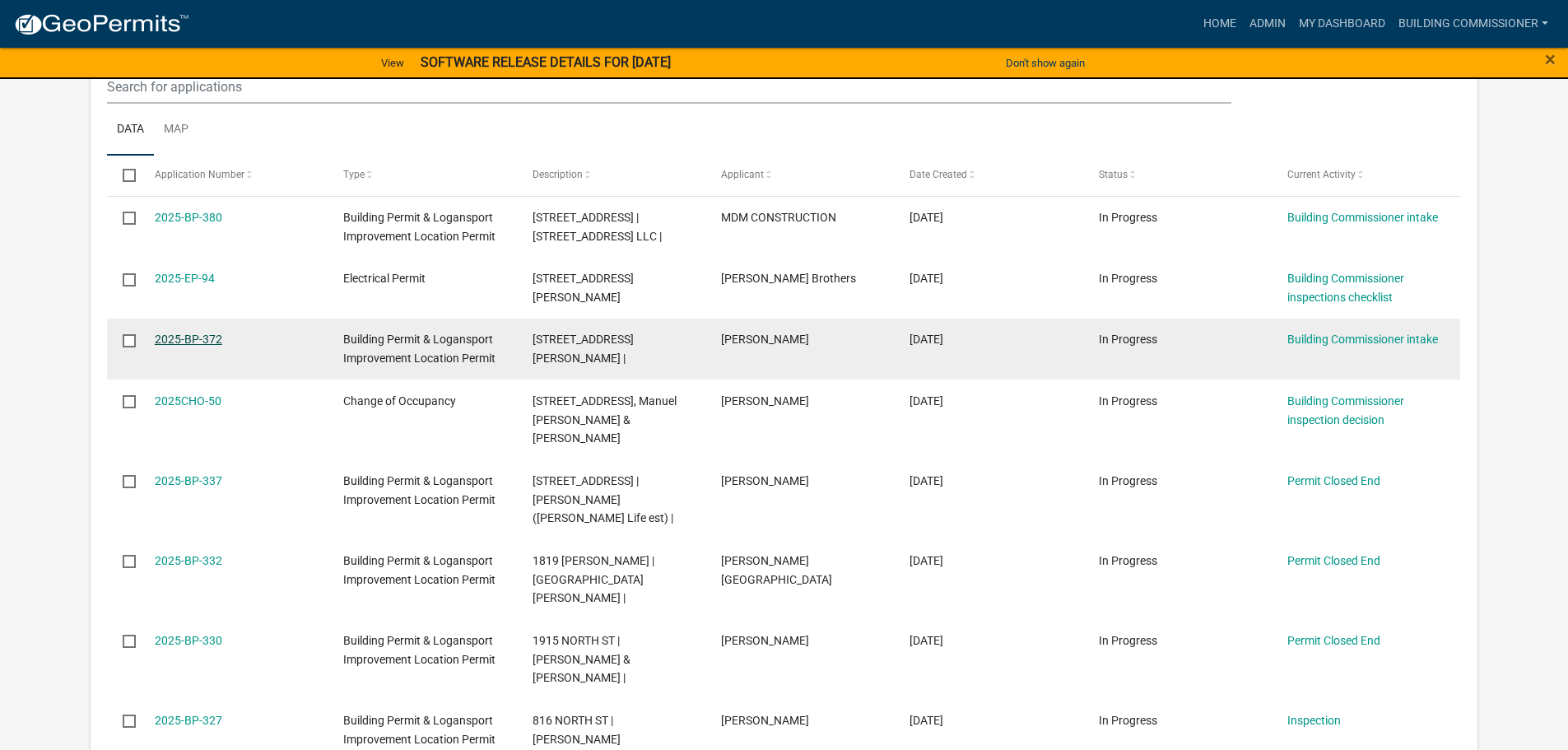
click at [183, 332] on link "2025-BP-372" at bounding box center [188, 339] width 68 height 14
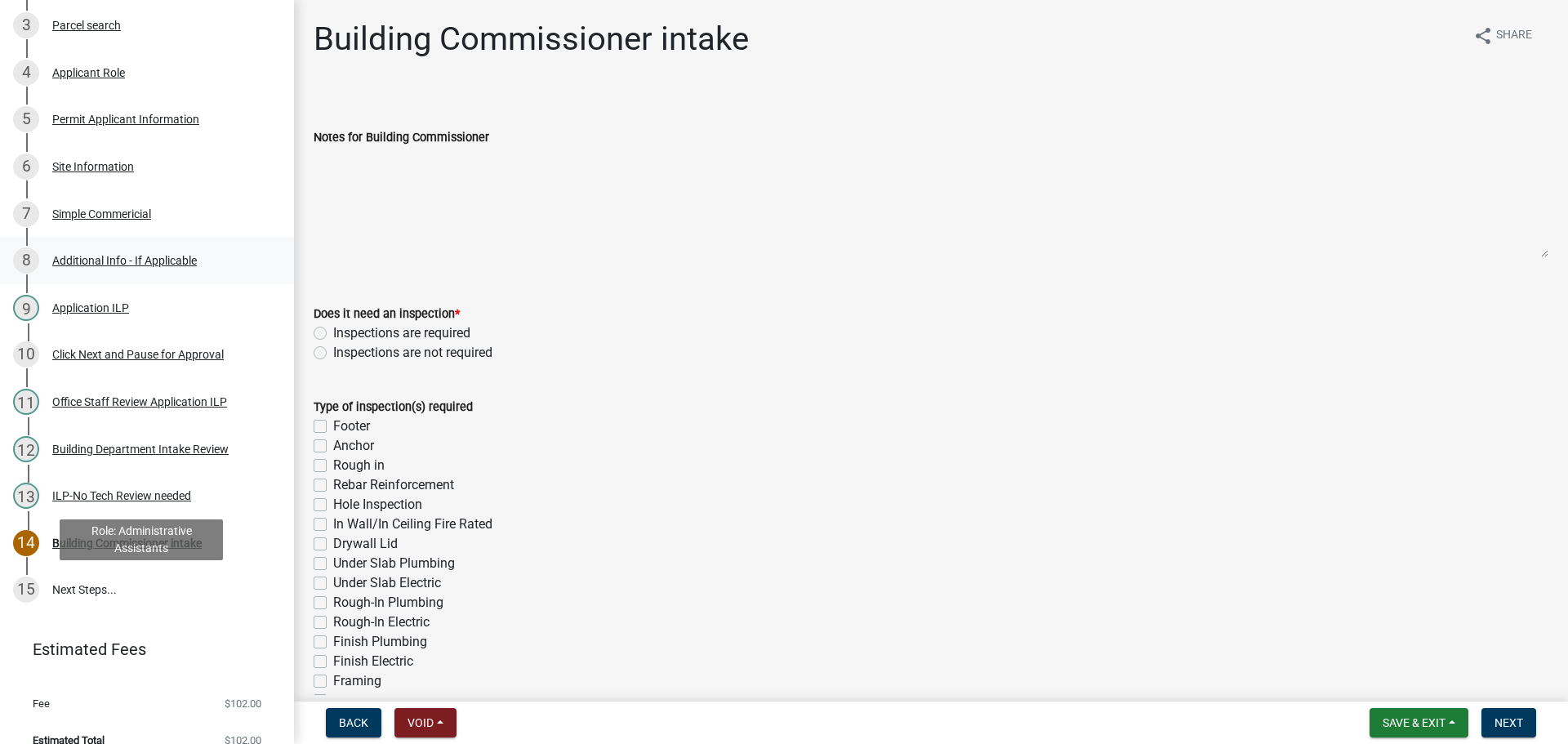
scroll to position [373, 0]
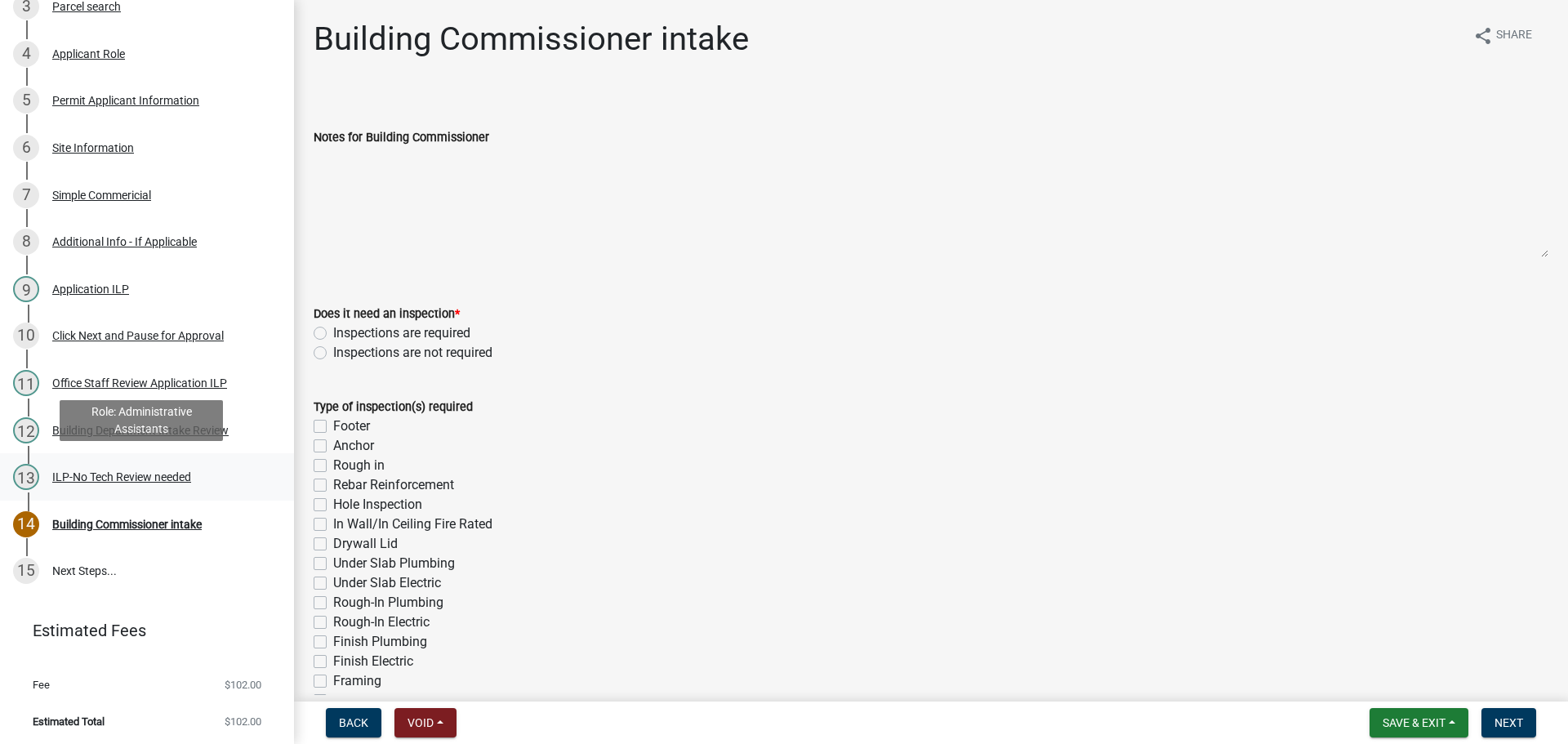
click at [111, 471] on div "ILP-No Tech Review needed" at bounding box center [121, 476] width 138 height 12
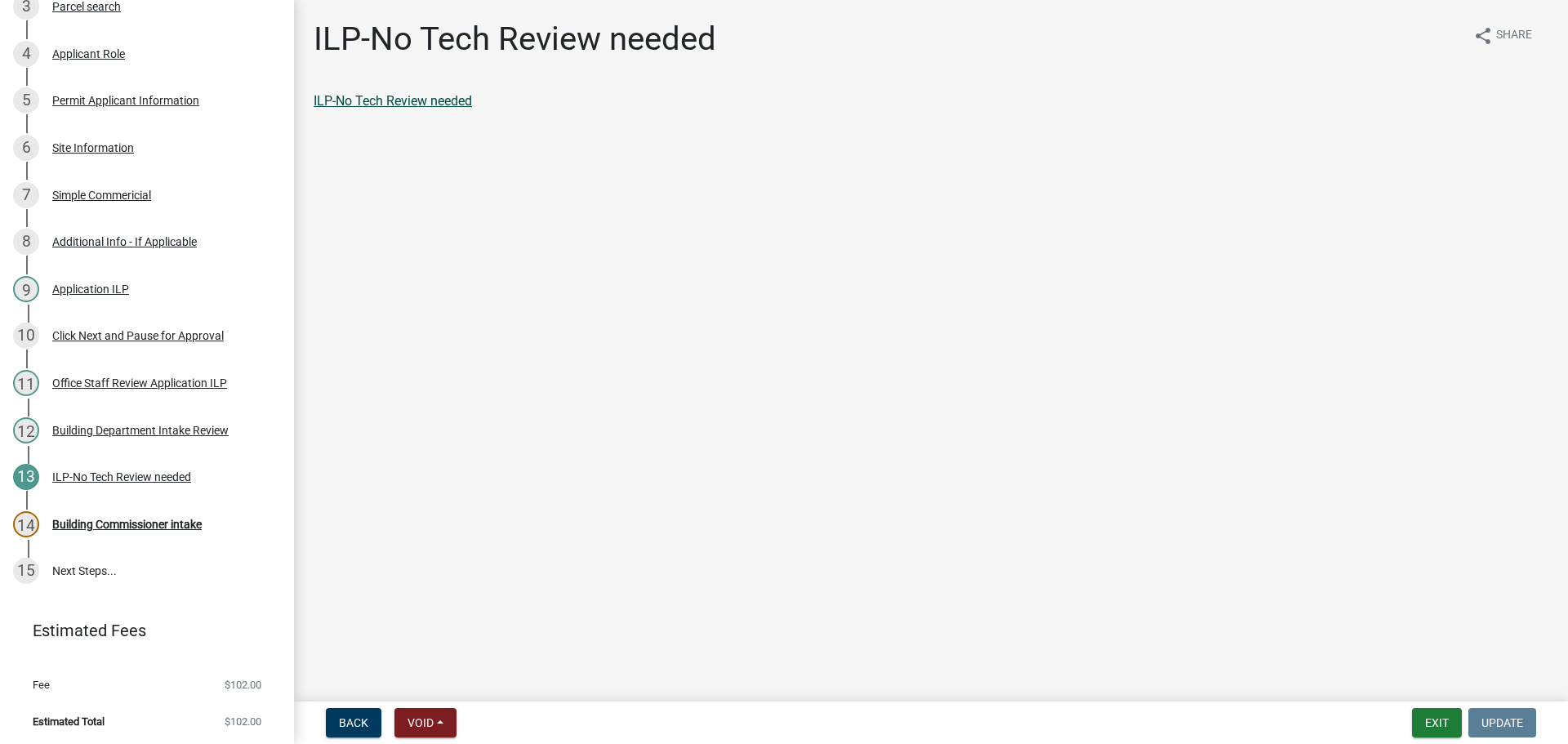
click at [412, 97] on link "ILP-No Tech Review needed" at bounding box center [393, 101] width 158 height 15
click at [112, 520] on div "Building Commissioner intake" at bounding box center [127, 524] width 149 height 12
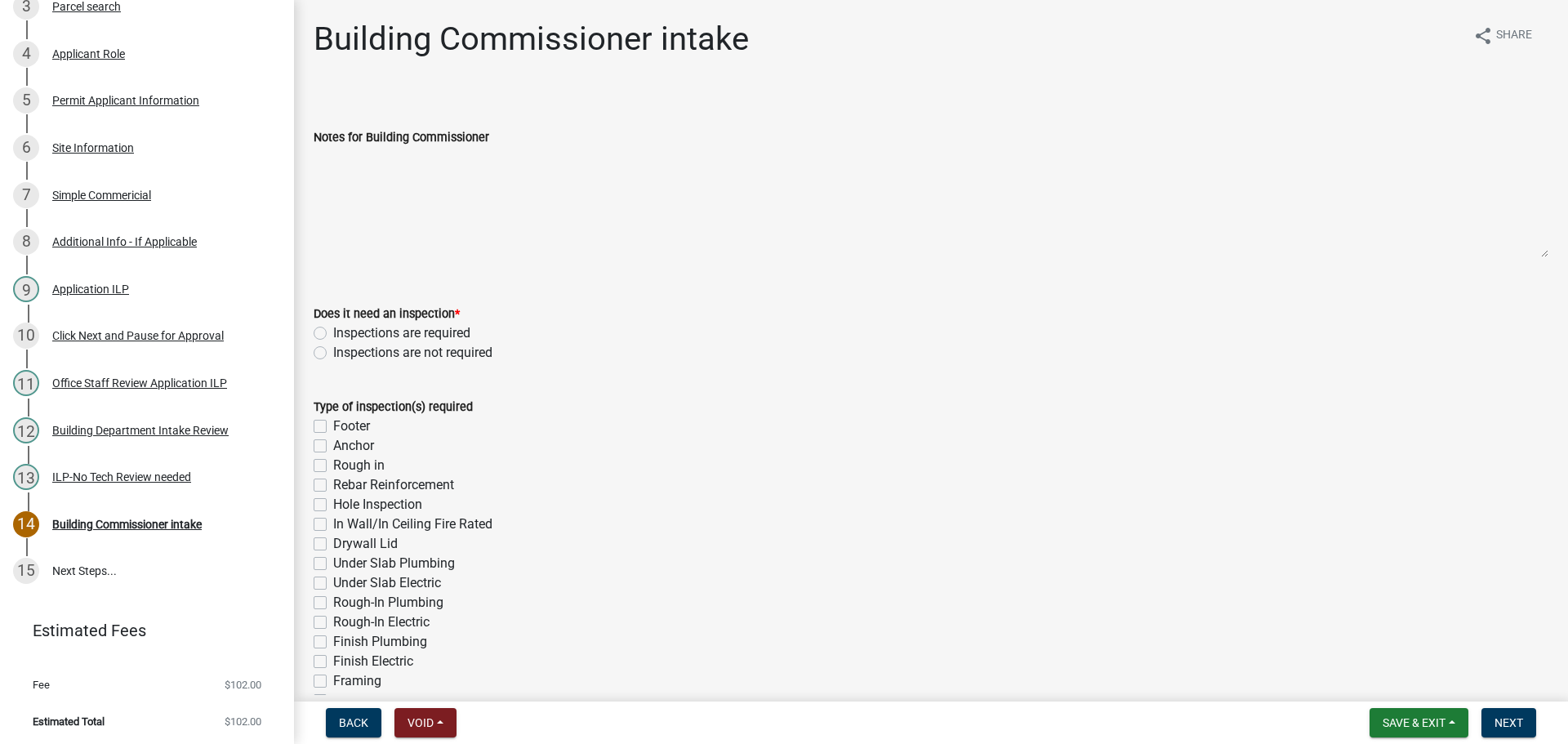
click at [334, 333] on label "Inspections are required" at bounding box center [402, 333] width 138 height 20
click at [334, 333] on input "Inspections are required" at bounding box center [339, 329] width 11 height 11
radio input "true"
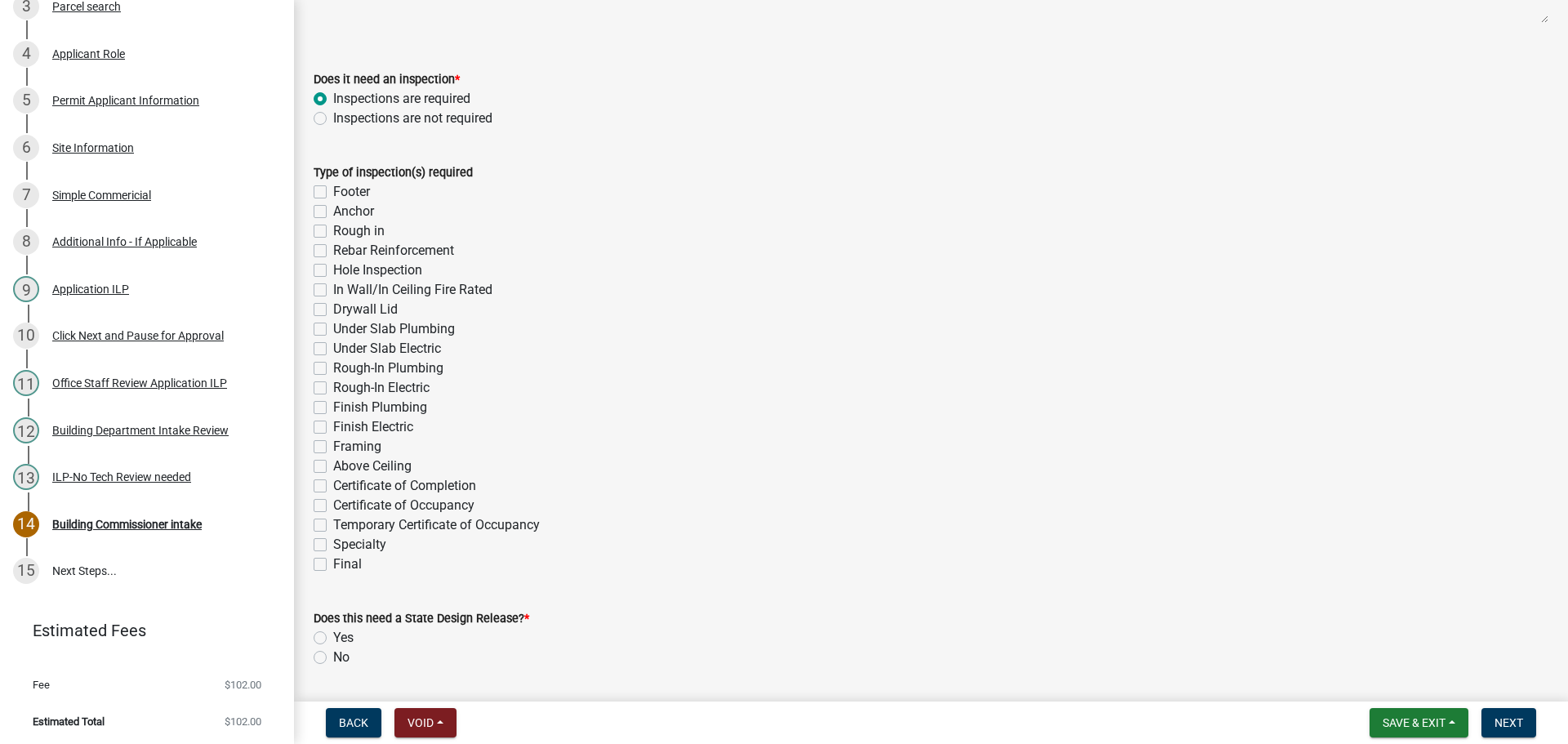
scroll to position [326, 0]
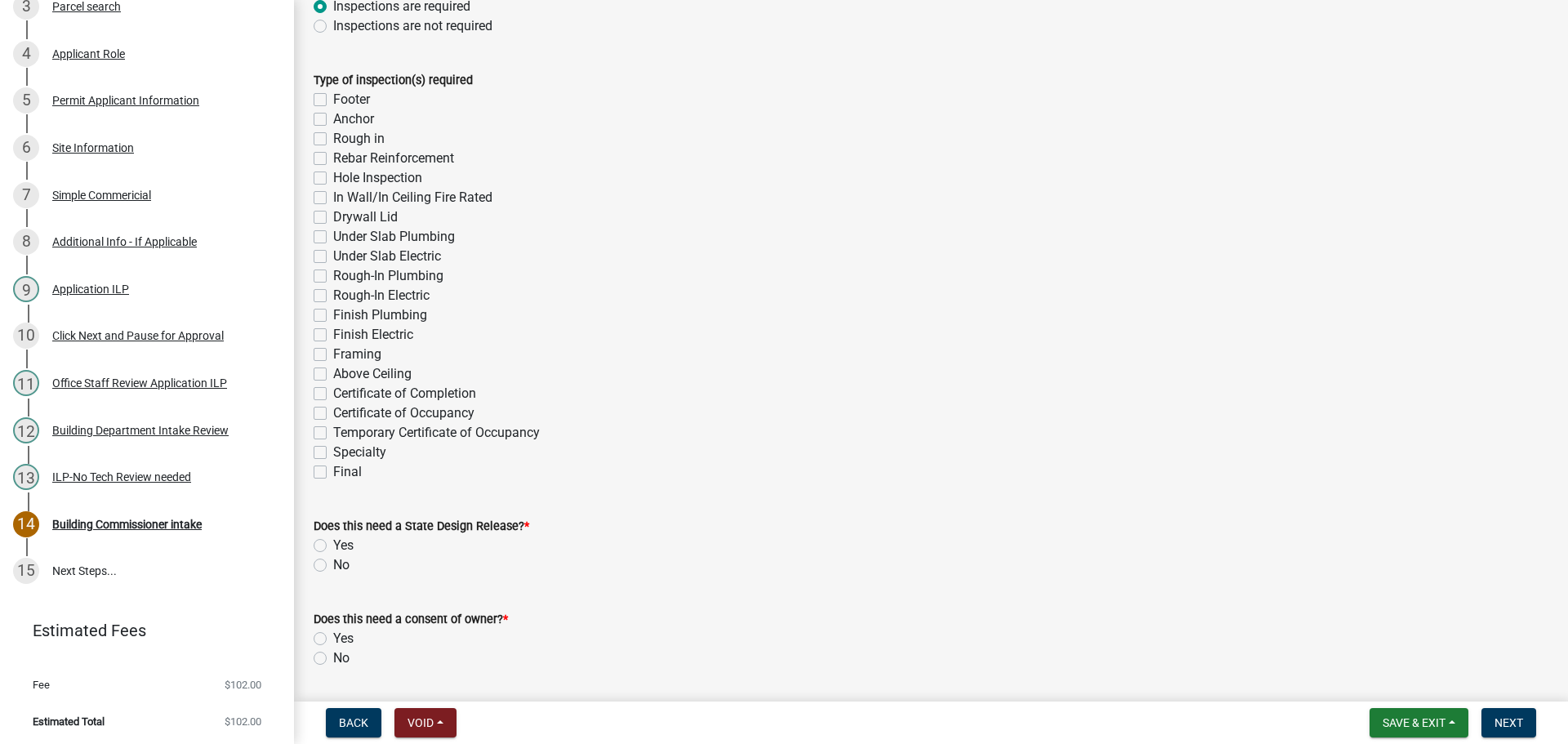
click at [334, 567] on label "No" at bounding box center [342, 565] width 16 height 20
click at [334, 566] on input "No" at bounding box center [339, 561] width 11 height 11
radio input "true"
click at [334, 353] on label "Framing" at bounding box center [358, 354] width 49 height 20
click at [334, 353] on input "Framing" at bounding box center [339, 350] width 11 height 11
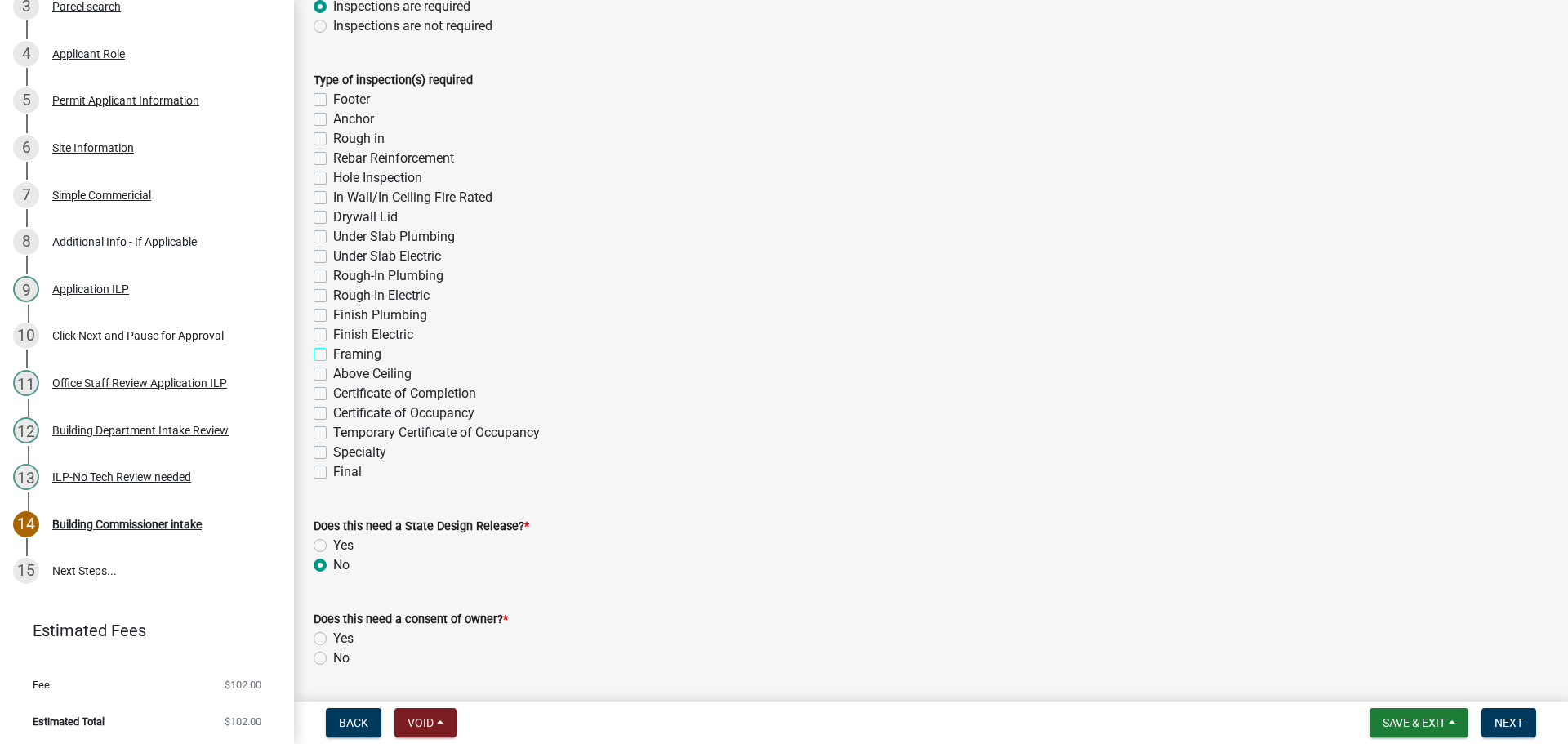
checkbox input "true"
checkbox input "false"
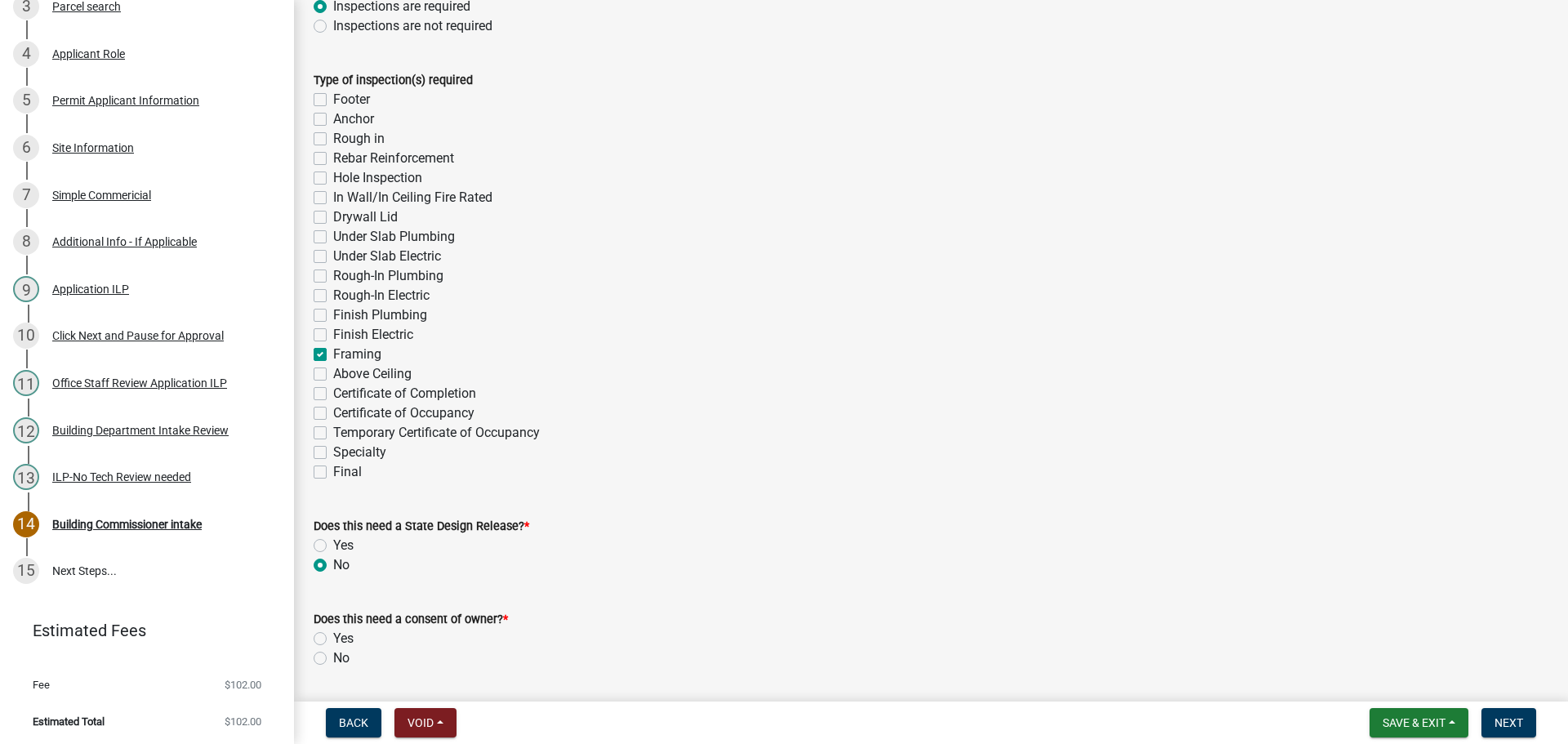
checkbox input "false"
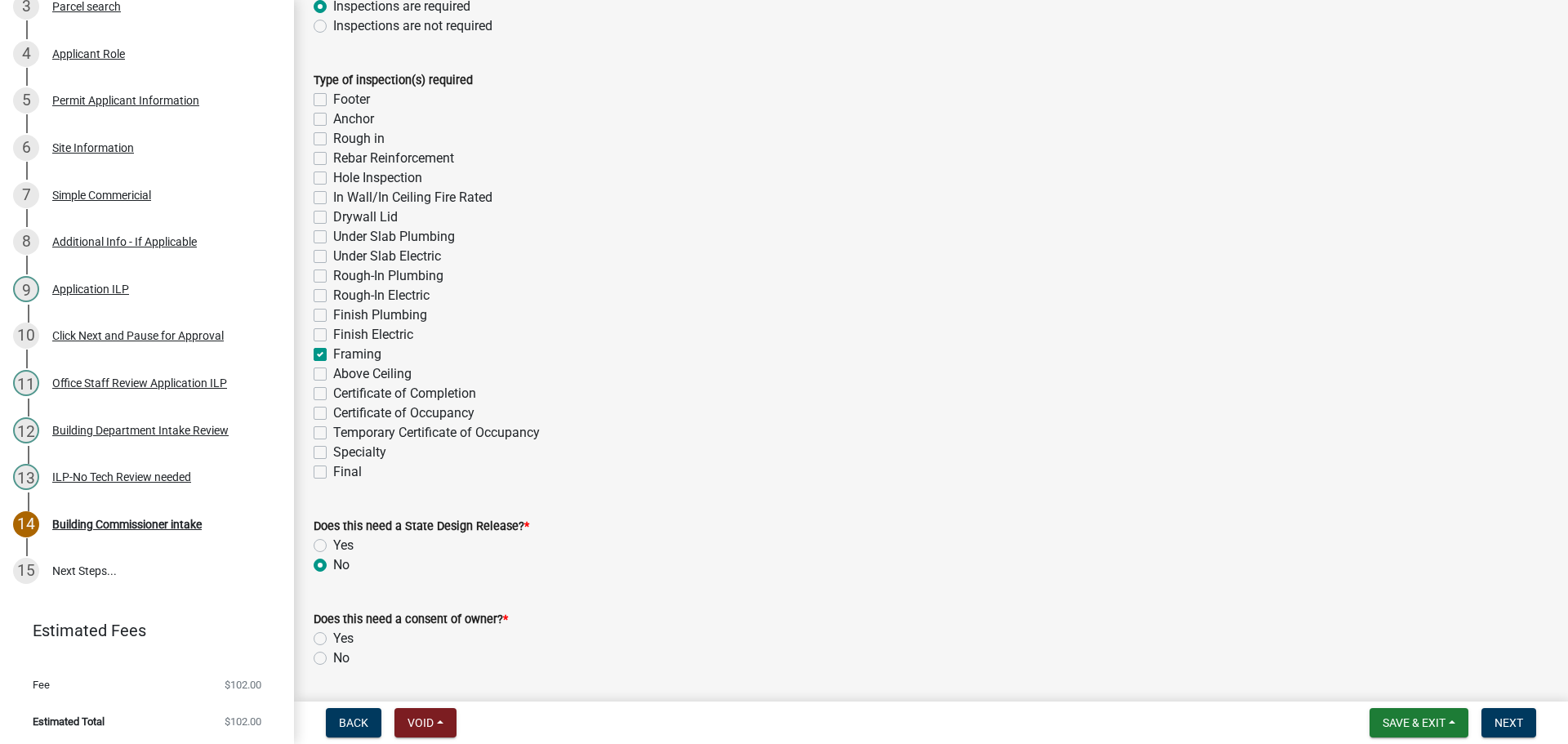
checkbox input "false"
checkbox input "true"
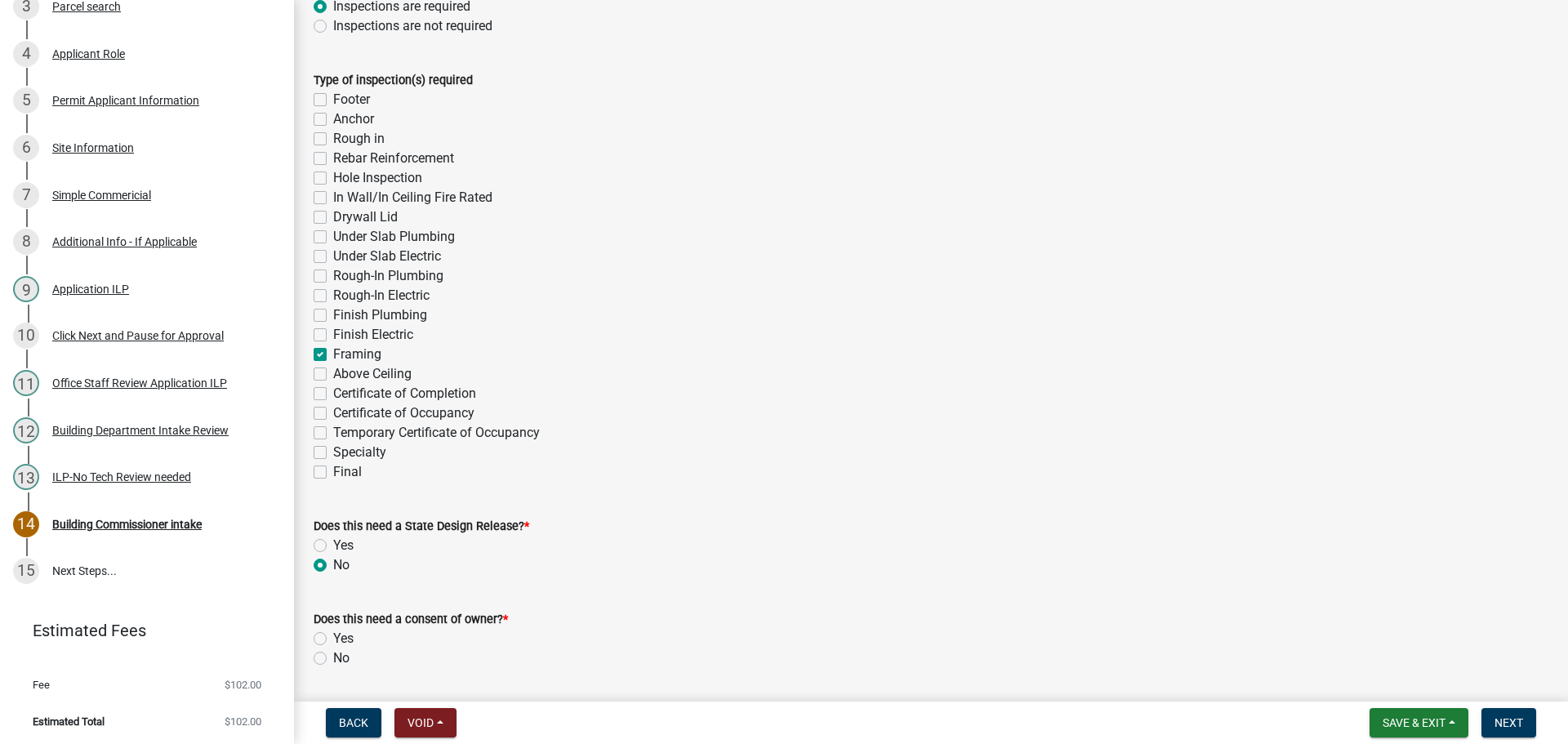
checkbox input "false"
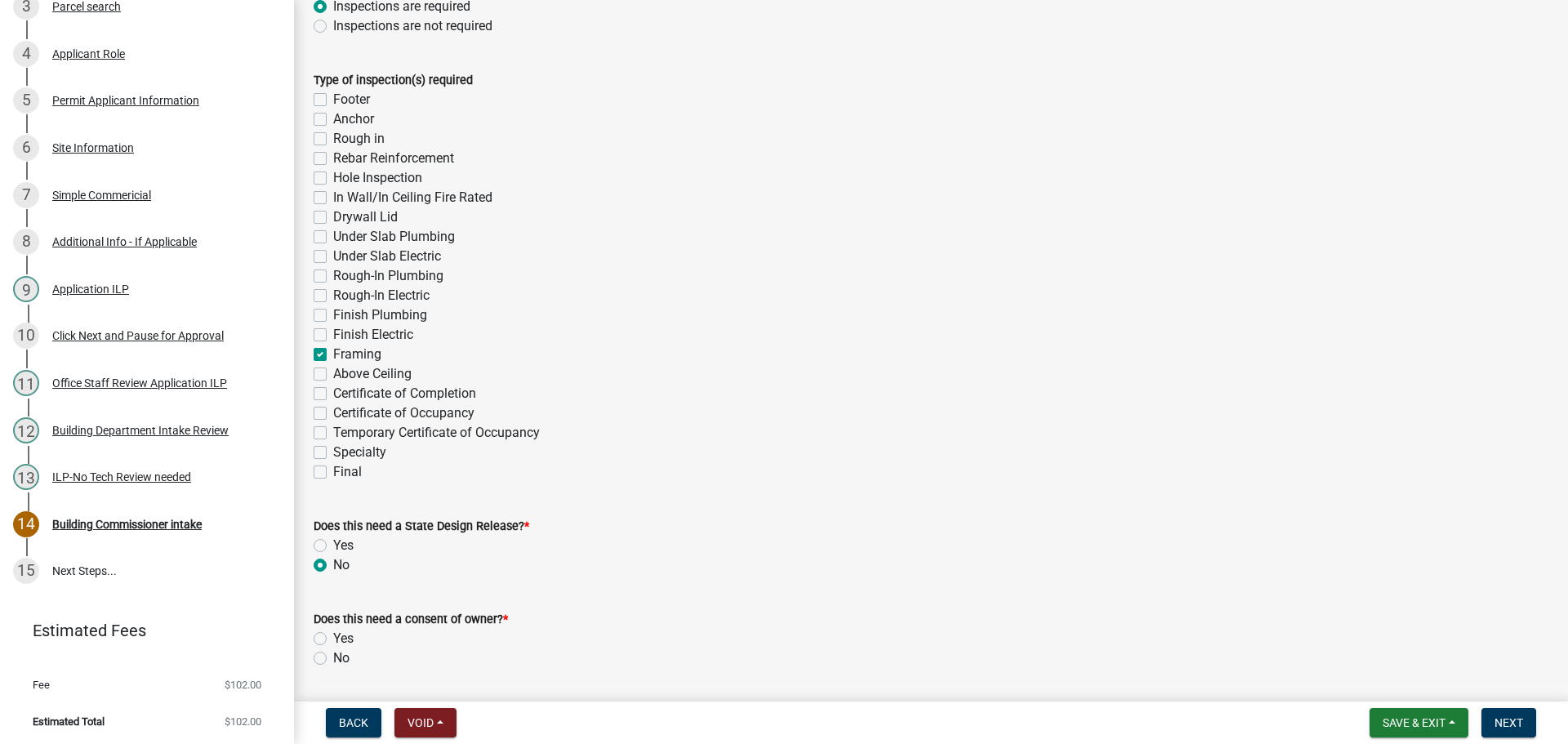
checkbox input "false"
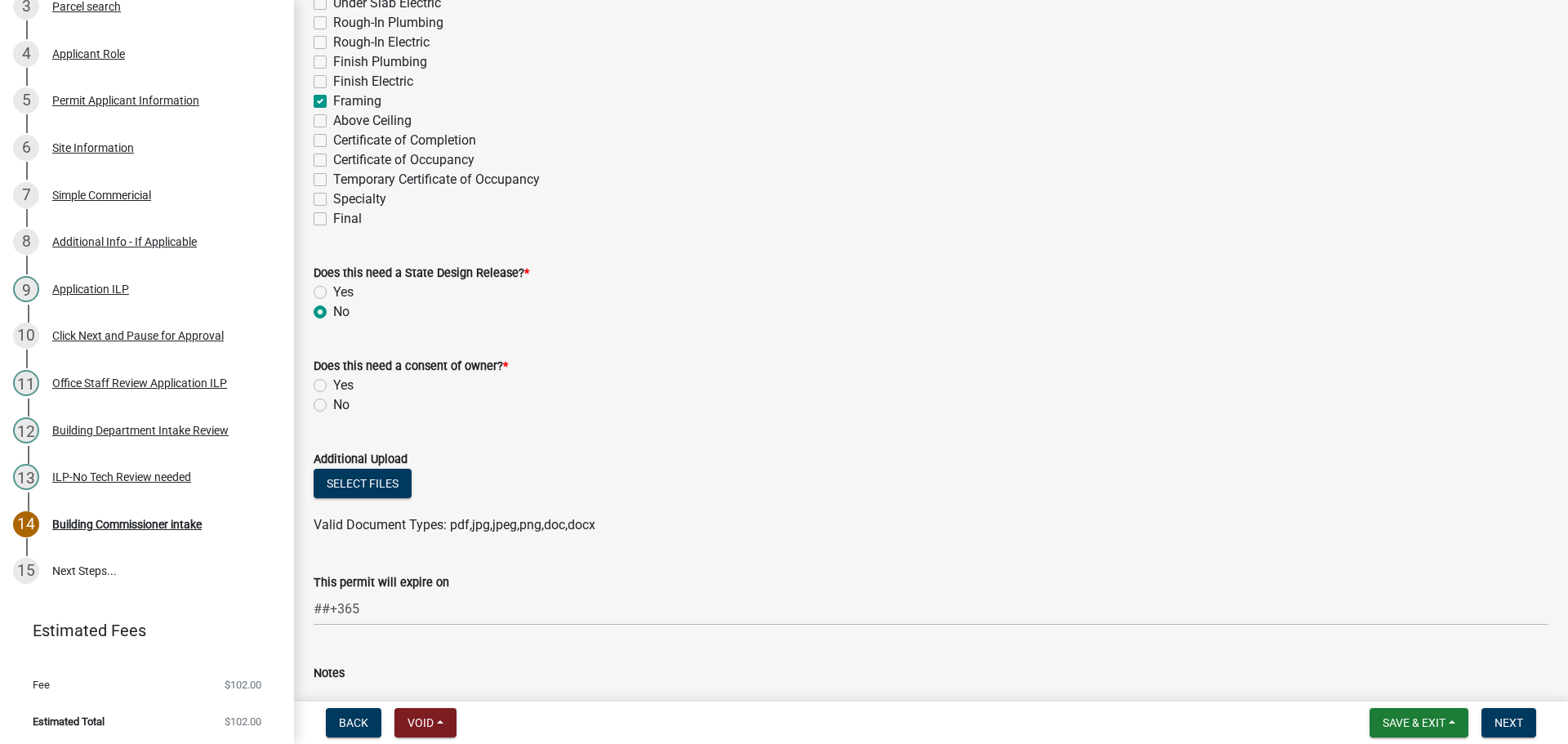
scroll to position [653, 0]
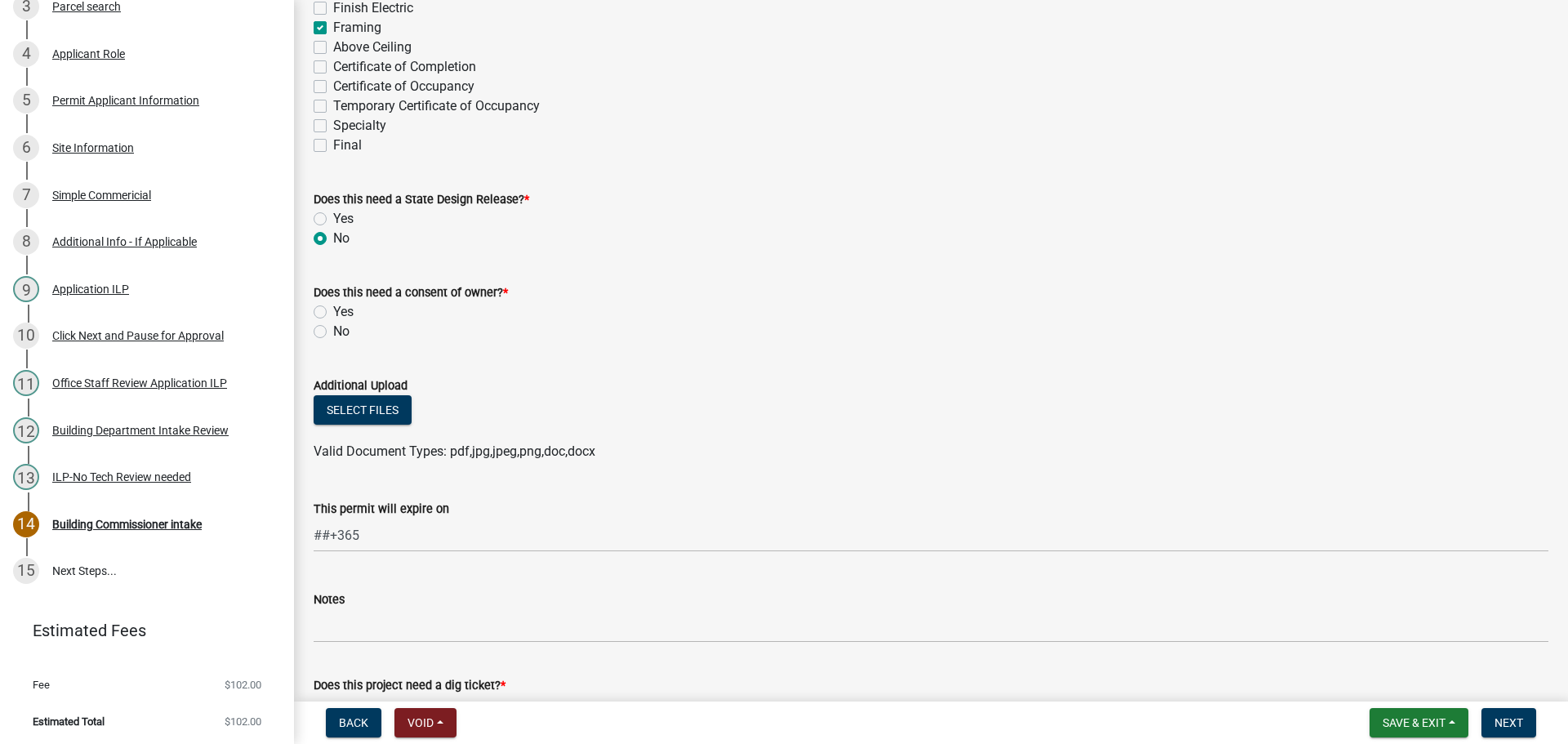
click at [334, 327] on label "No" at bounding box center [342, 332] width 16 height 20
click at [334, 327] on input "No" at bounding box center [339, 327] width 11 height 11
radio input "true"
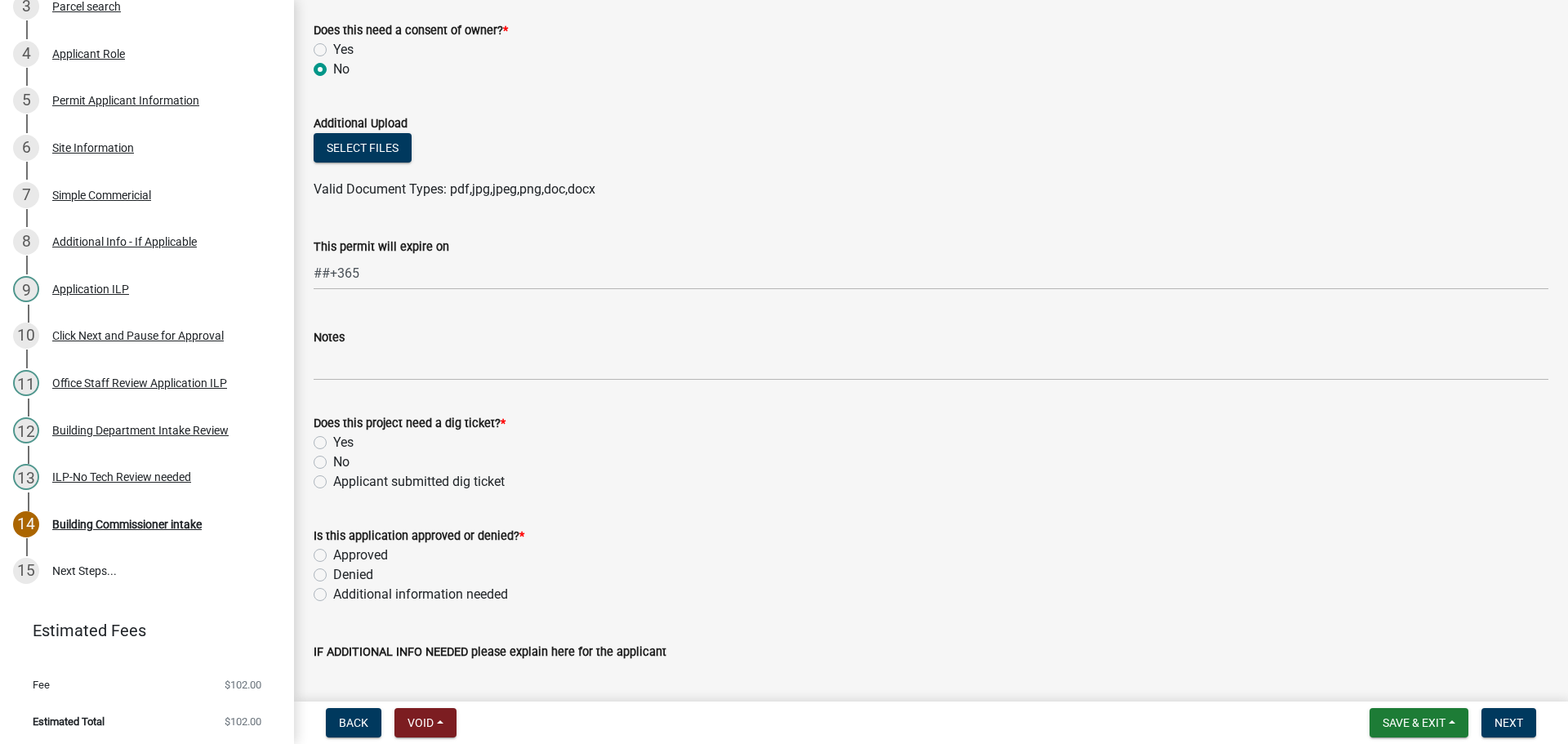
scroll to position [979, 0]
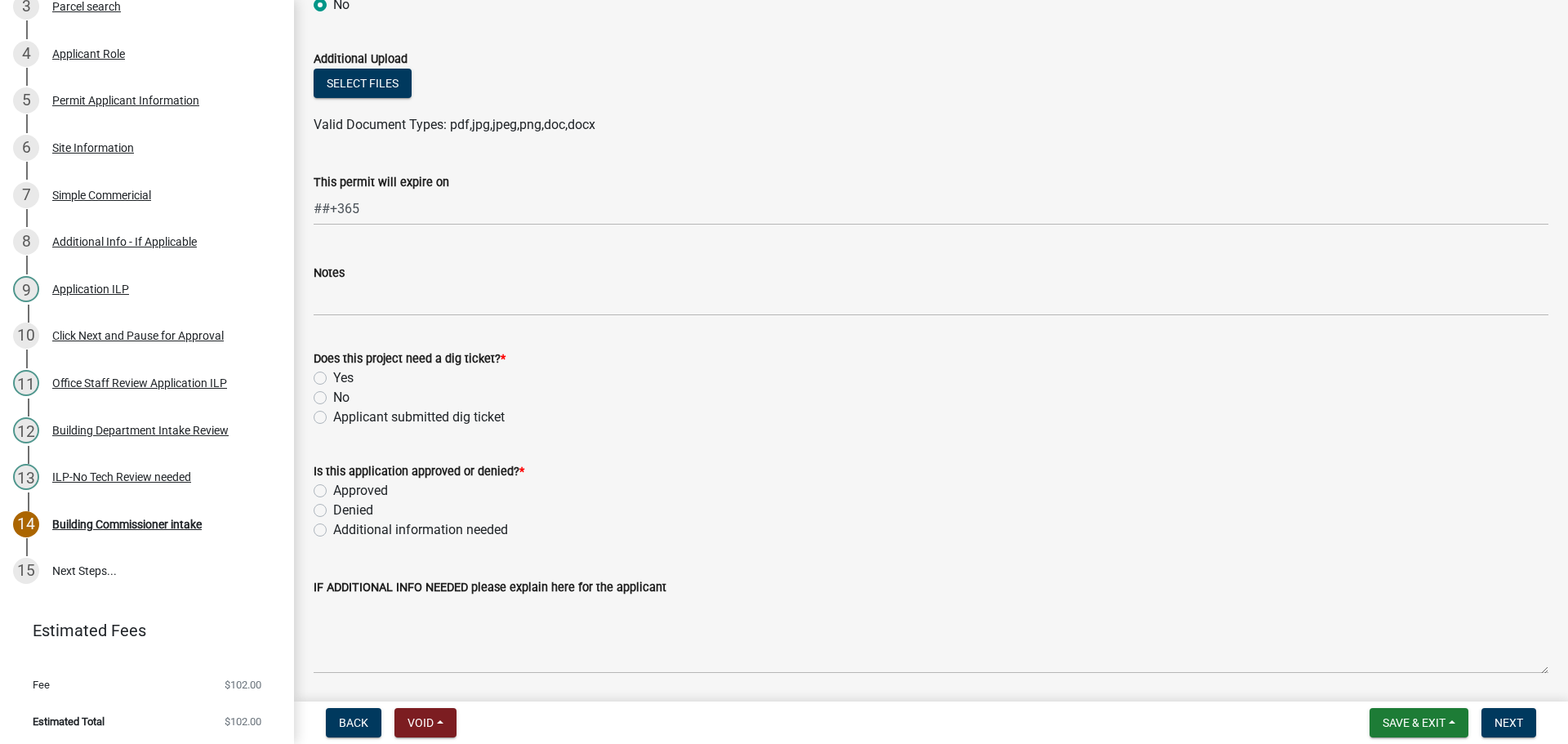
click at [334, 396] on label "No" at bounding box center [342, 398] width 16 height 20
click at [334, 396] on input "No" at bounding box center [339, 394] width 11 height 11
radio input "true"
click at [334, 492] on label "Approved" at bounding box center [361, 491] width 55 height 20
click at [334, 492] on input "Approved" at bounding box center [339, 486] width 11 height 11
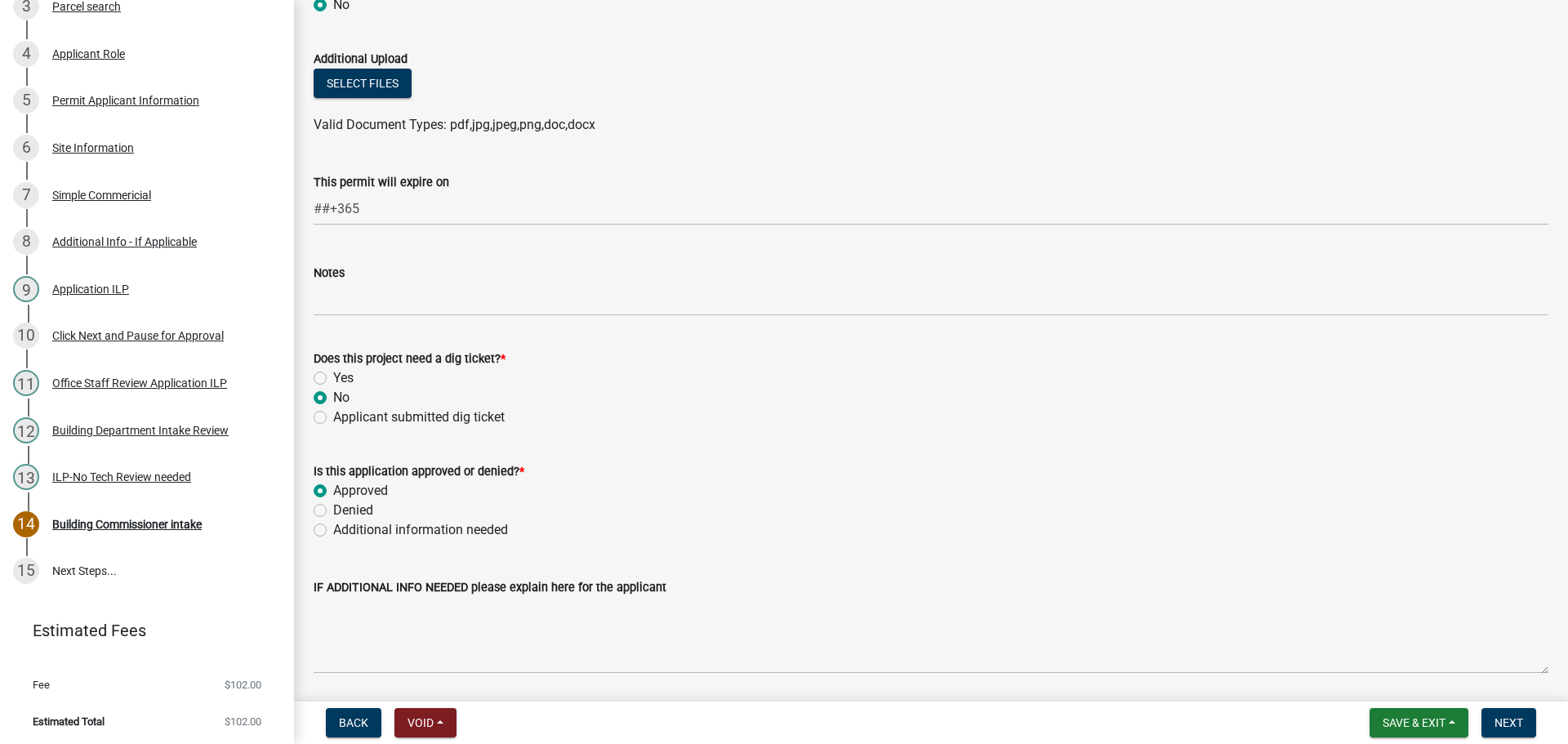
radio input "true"
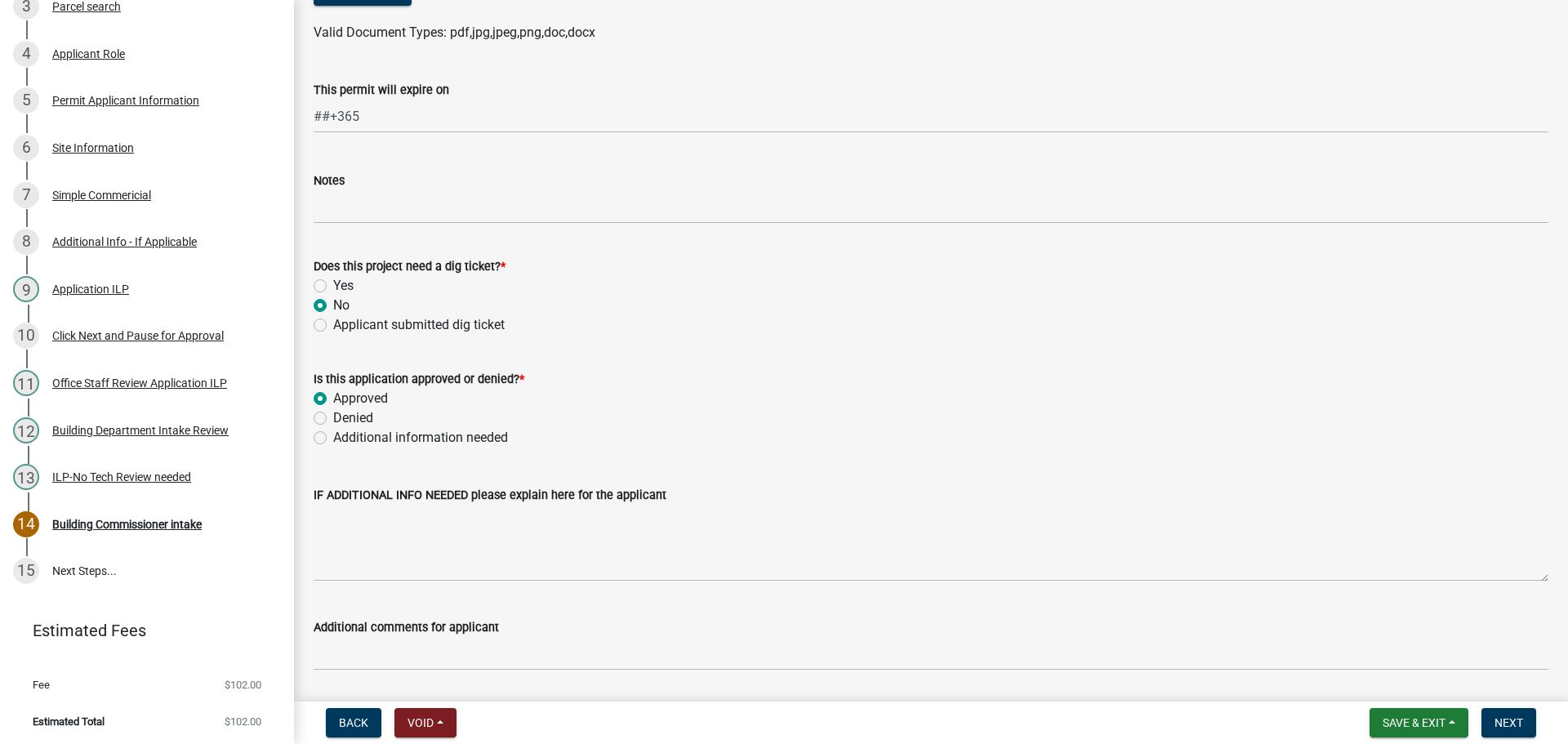
scroll to position [1218, 0]
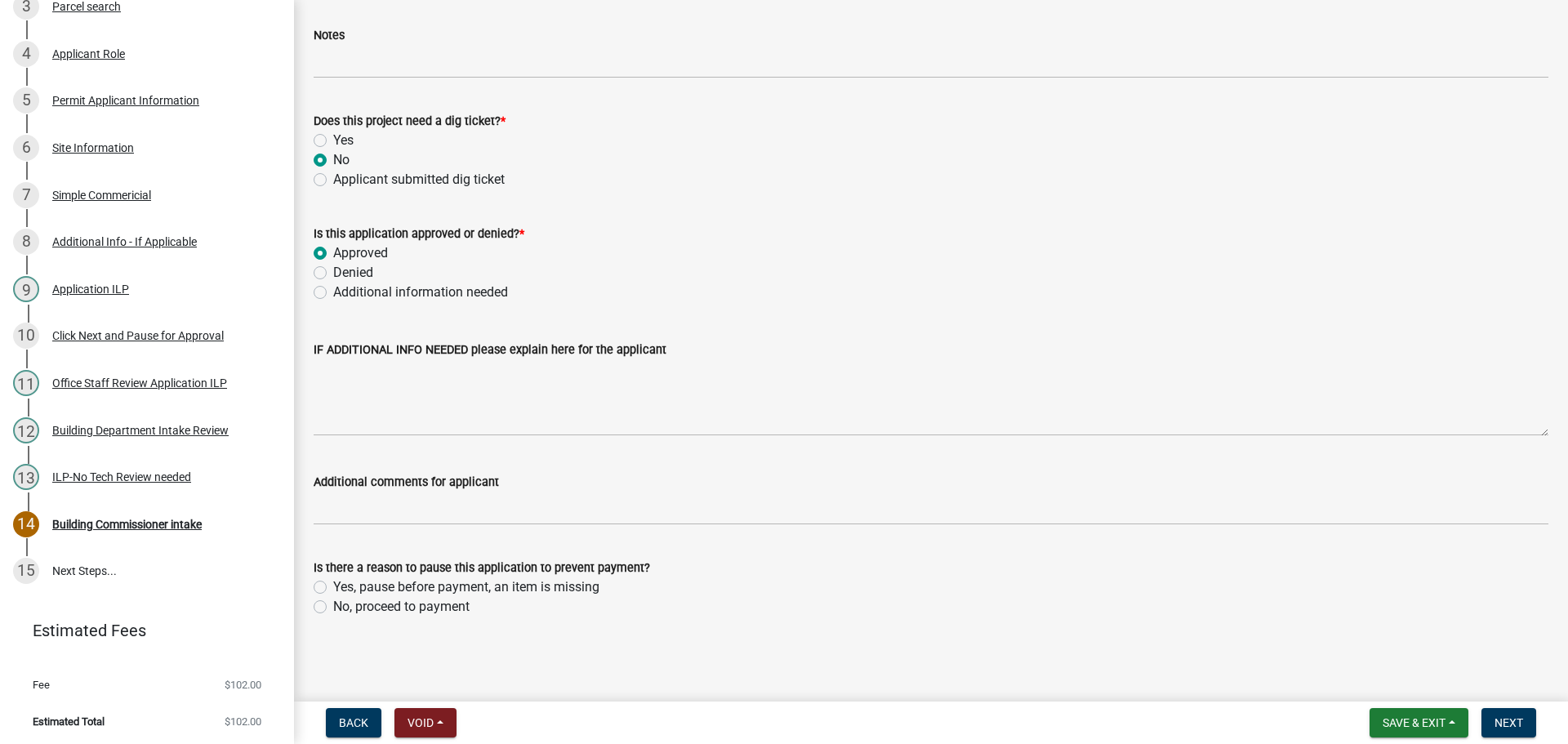
click at [334, 607] on label "No, proceed to payment" at bounding box center [402, 607] width 137 height 20
click at [334, 607] on input "No, proceed to payment" at bounding box center [339, 602] width 11 height 11
radio input "true"
click at [1512, 722] on span "Next" at bounding box center [1510, 722] width 29 height 13
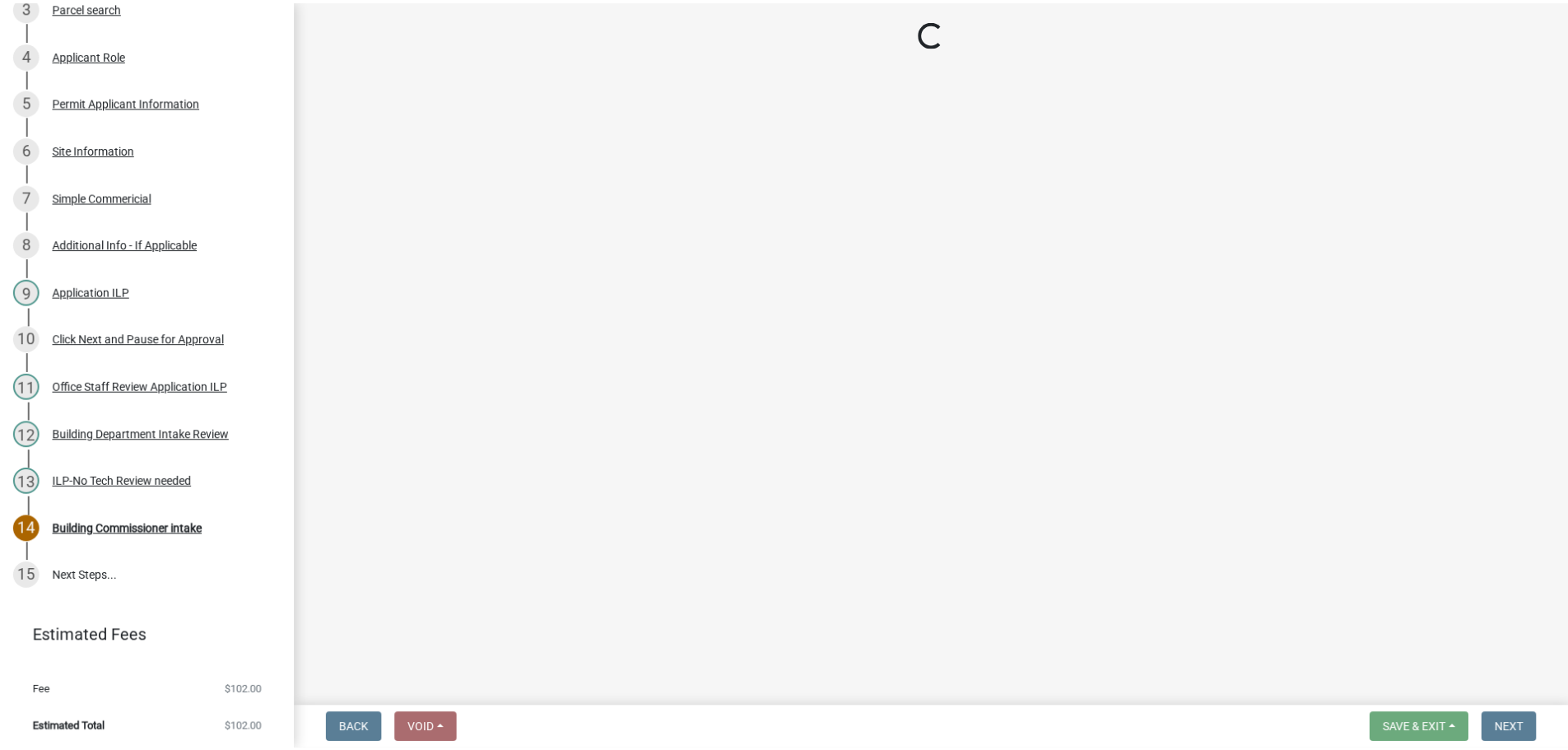
scroll to position [518, 0]
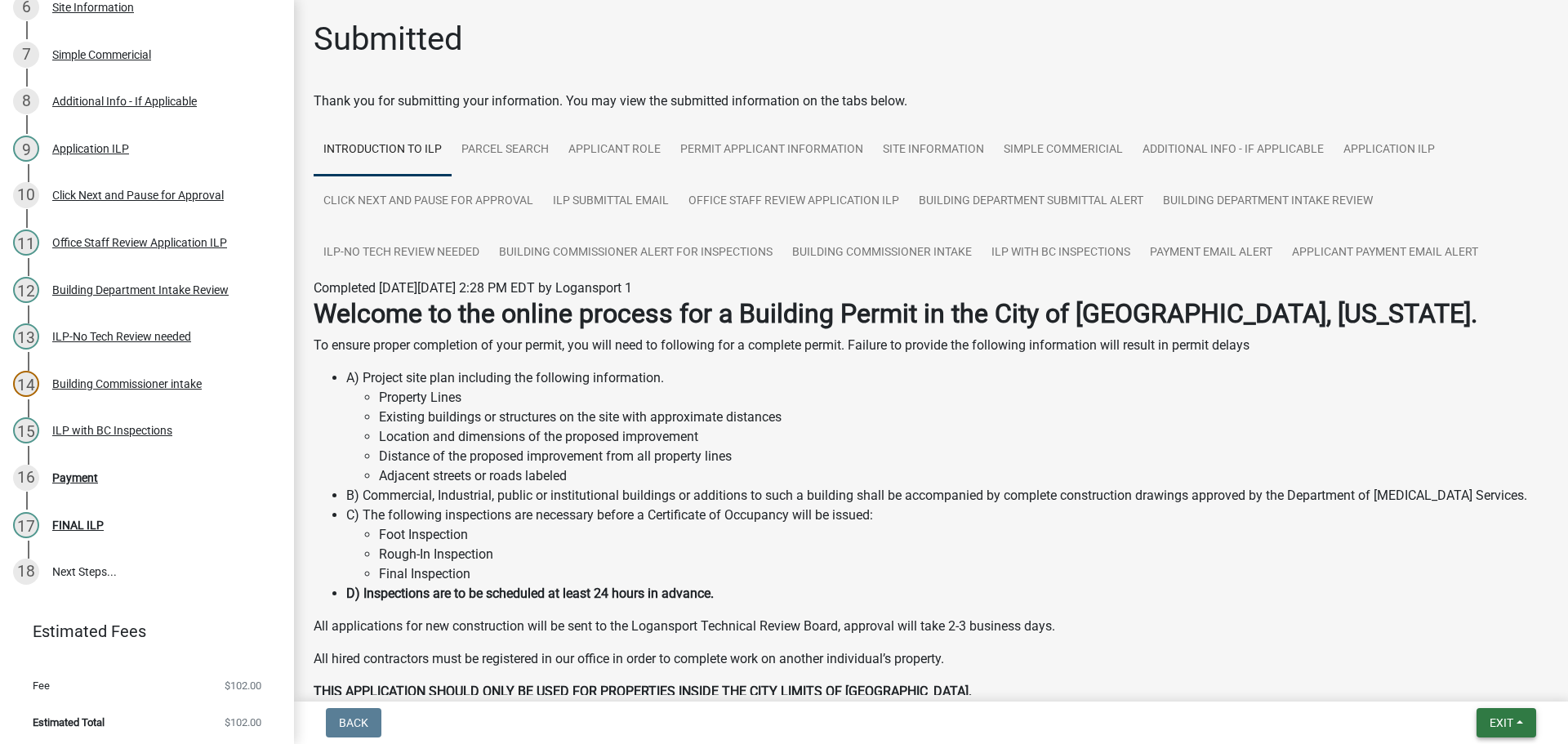
click at [1497, 722] on span "Exit" at bounding box center [1501, 722] width 23 height 13
click at [1464, 674] on button "Save & Exit" at bounding box center [1471, 680] width 130 height 40
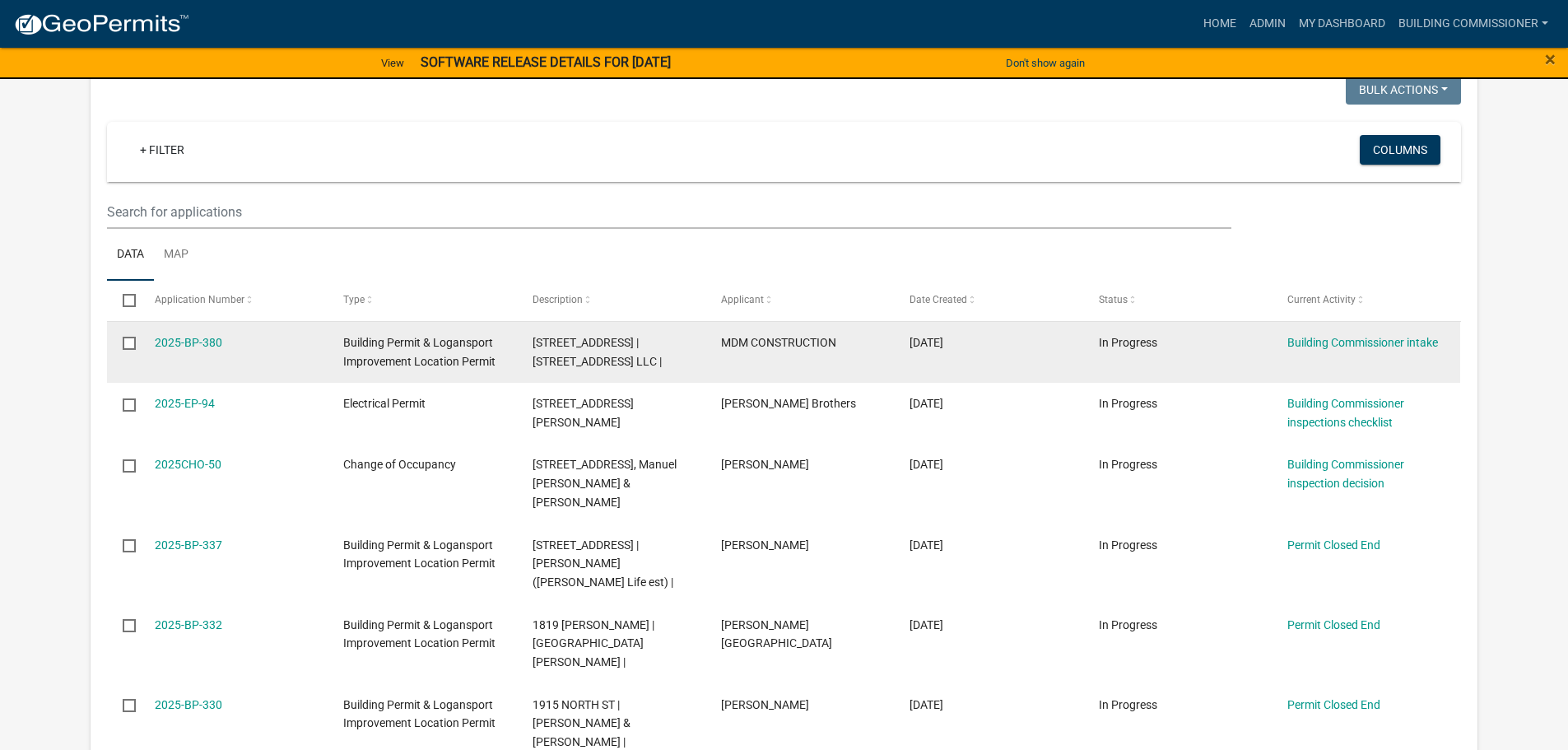
scroll to position [823, 0]
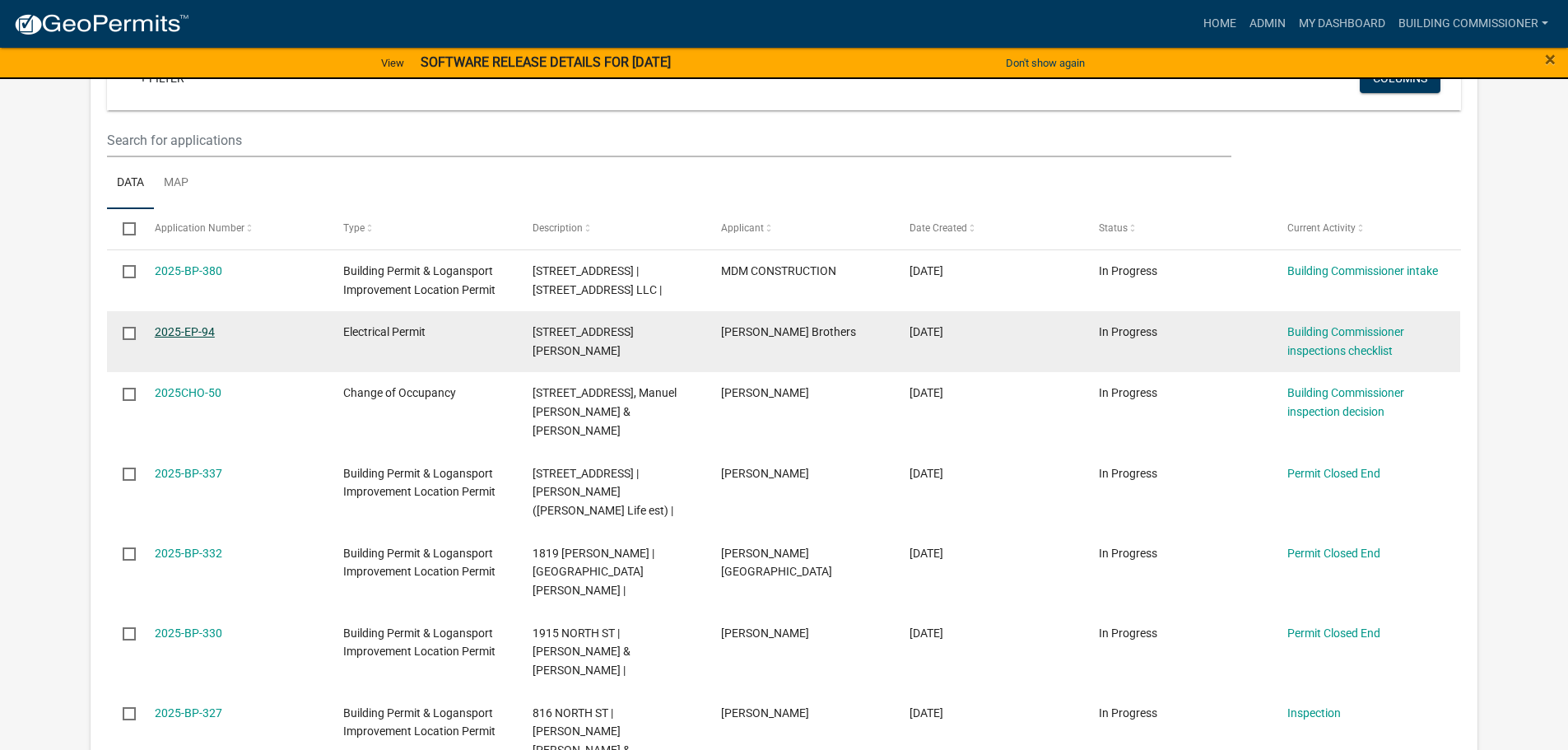
click at [176, 325] on link "2025-EP-94" at bounding box center [185, 332] width 60 height 14
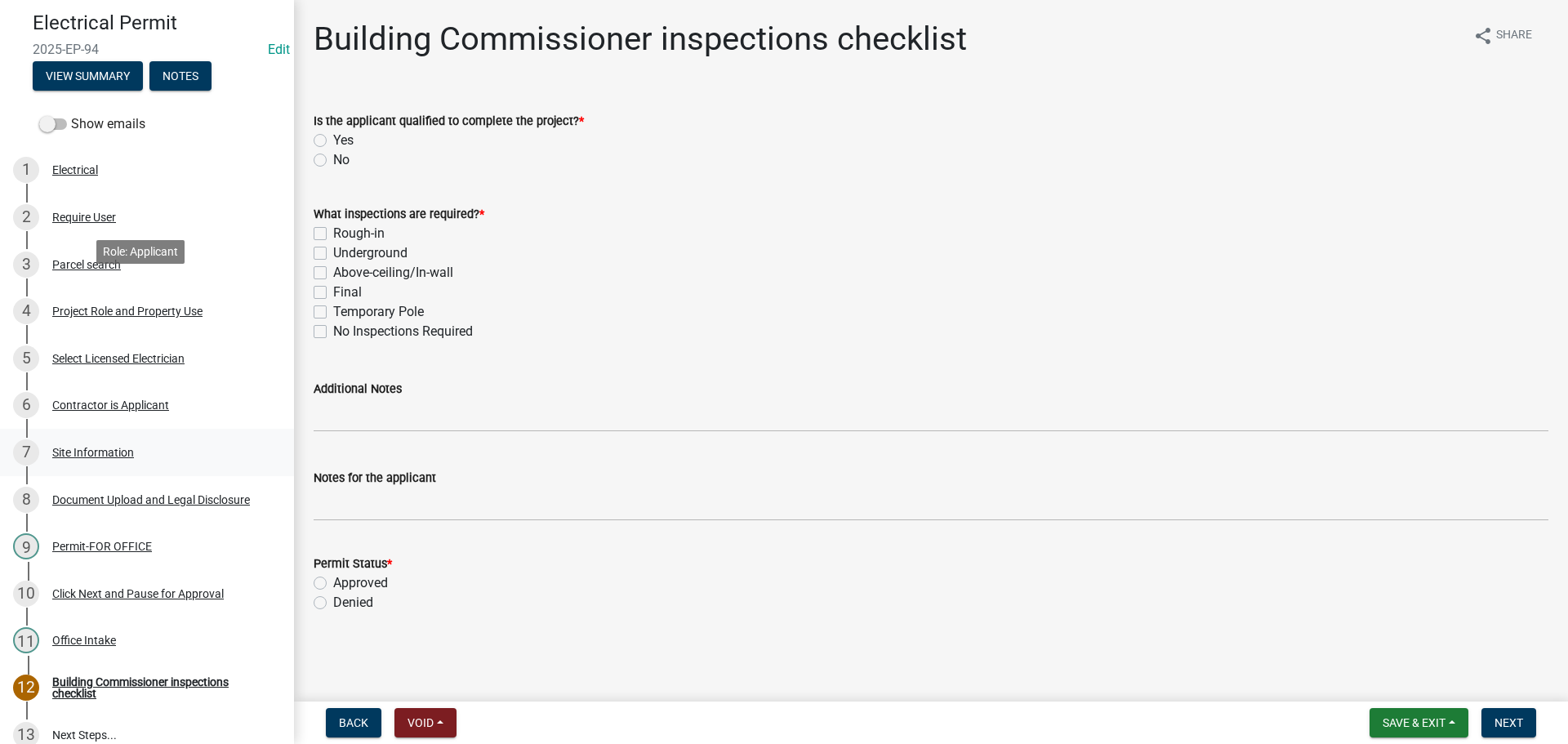
scroll to position [232, 0]
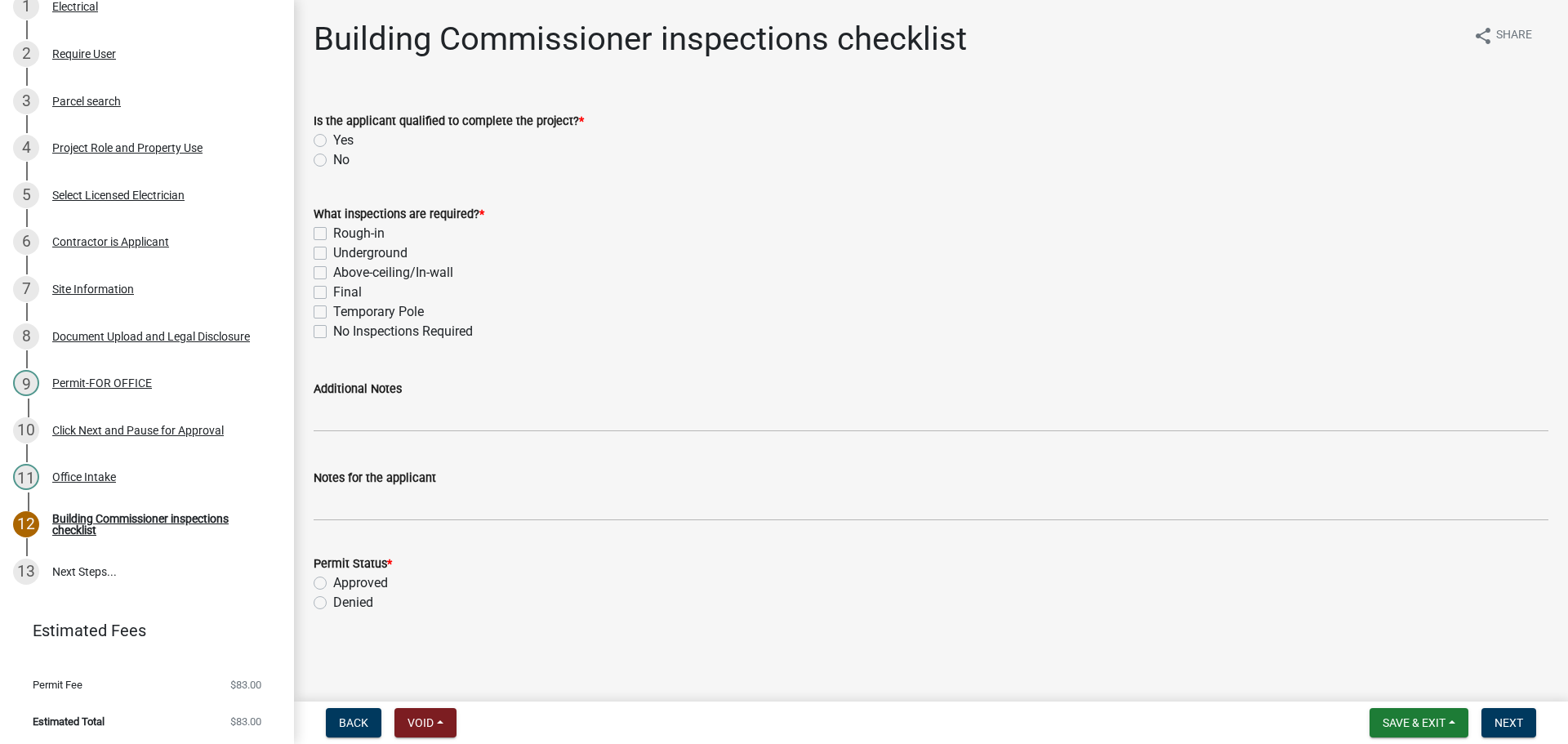
click at [334, 141] on label "Yes" at bounding box center [343, 140] width 21 height 20
click at [334, 141] on input "Yes" at bounding box center [339, 136] width 11 height 11
radio input "true"
click at [77, 473] on div "Office Intake" at bounding box center [84, 476] width 64 height 12
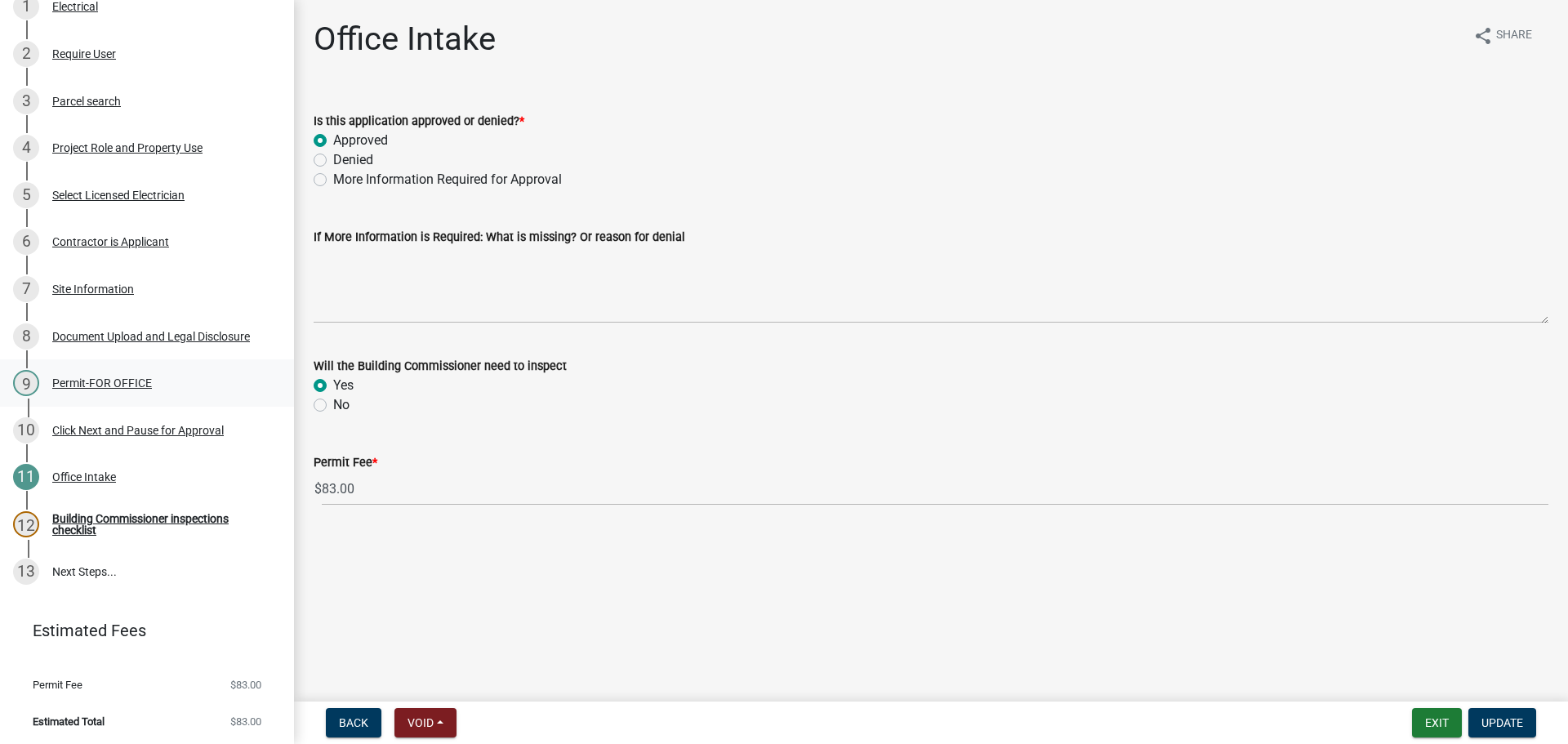
click at [94, 379] on div "Permit-FOR OFFICE" at bounding box center [102, 383] width 100 height 12
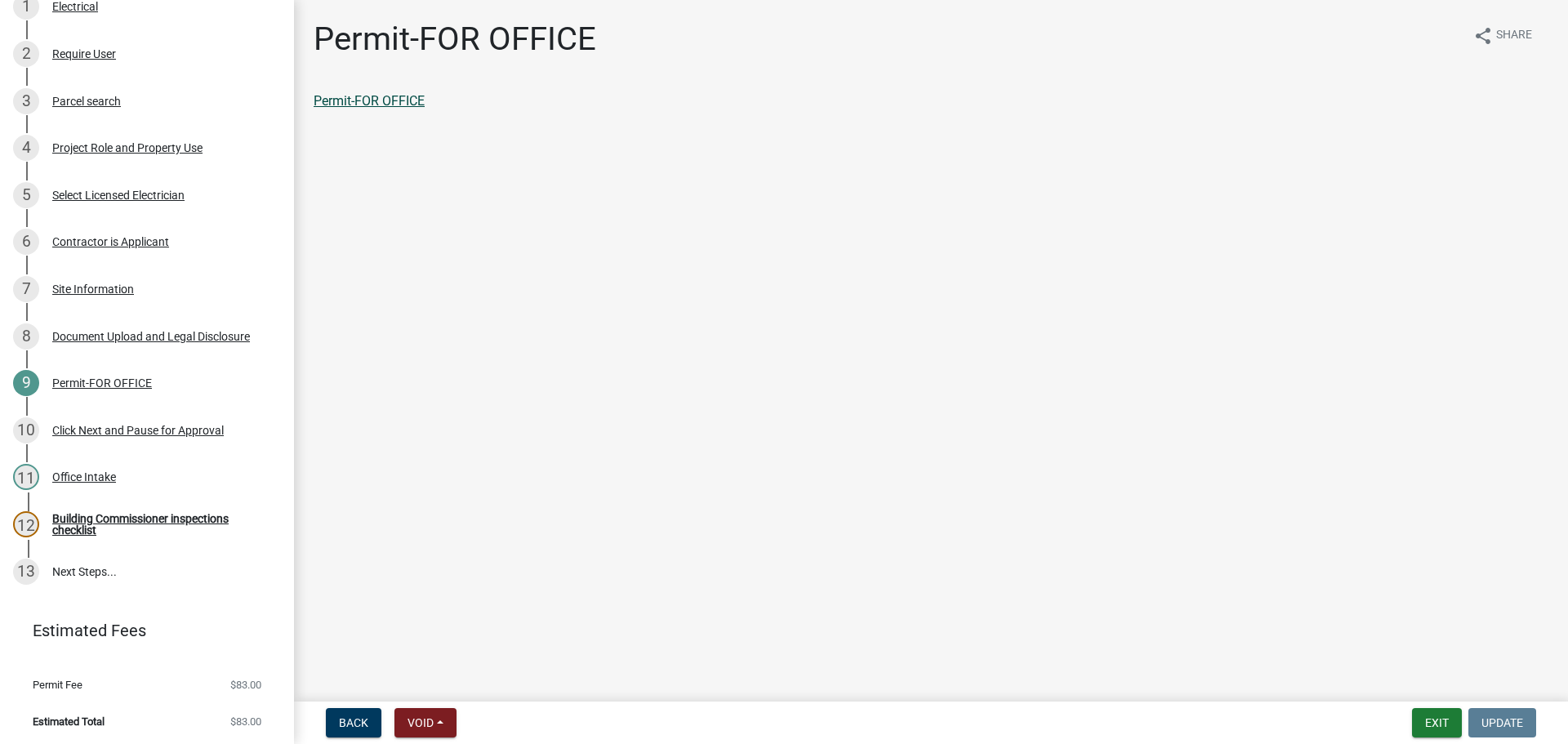
click at [359, 100] on link "Permit-FOR OFFICE" at bounding box center [370, 101] width 111 height 15
click at [133, 513] on div "Building Commissioner inspections checklist" at bounding box center [160, 524] width 216 height 22
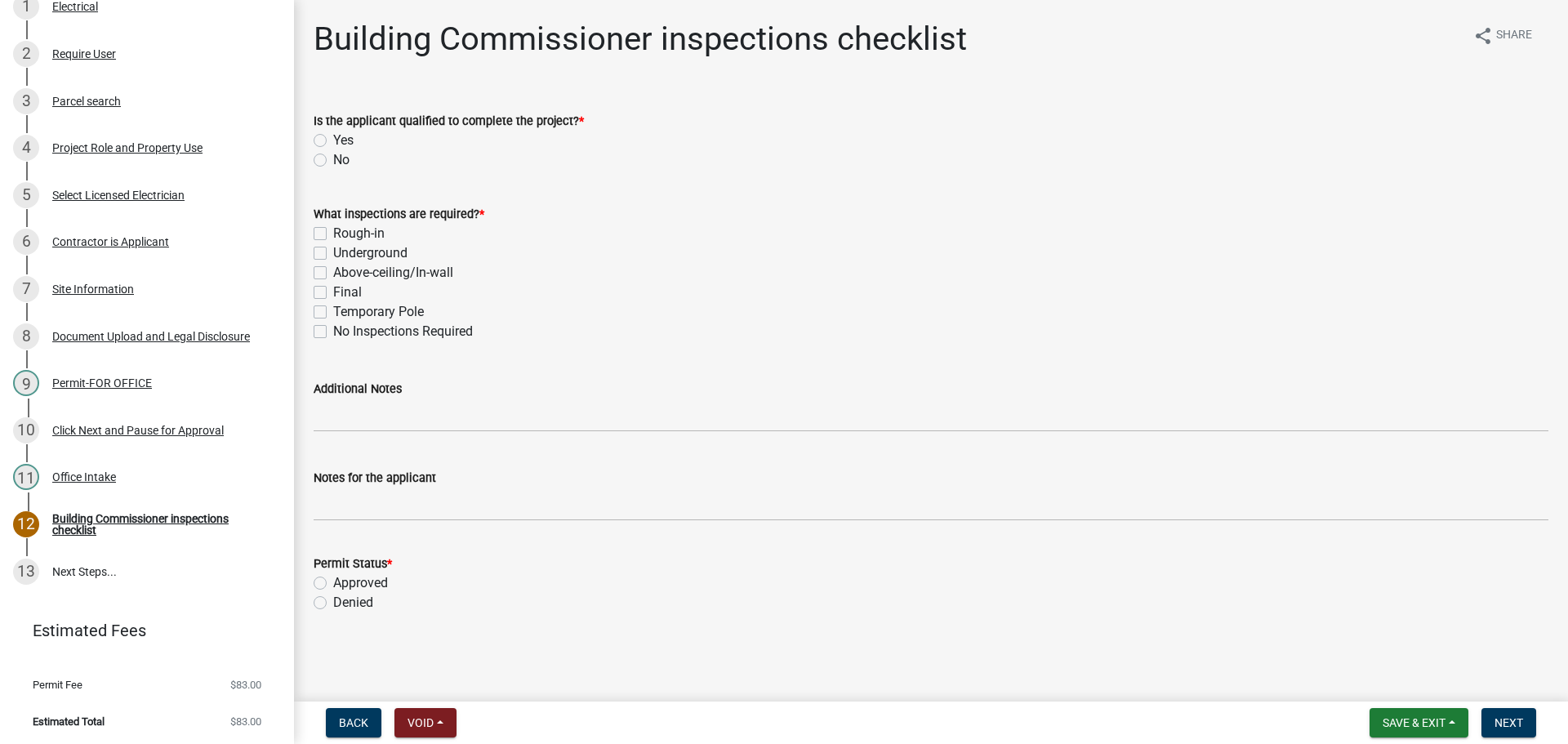
click at [334, 141] on label "Yes" at bounding box center [343, 140] width 21 height 20
click at [334, 141] on input "Yes" at bounding box center [339, 136] width 11 height 11
radio input "true"
click at [334, 236] on label "Rough-in" at bounding box center [359, 234] width 51 height 20
click at [334, 235] on input "Rough-in" at bounding box center [339, 229] width 11 height 11
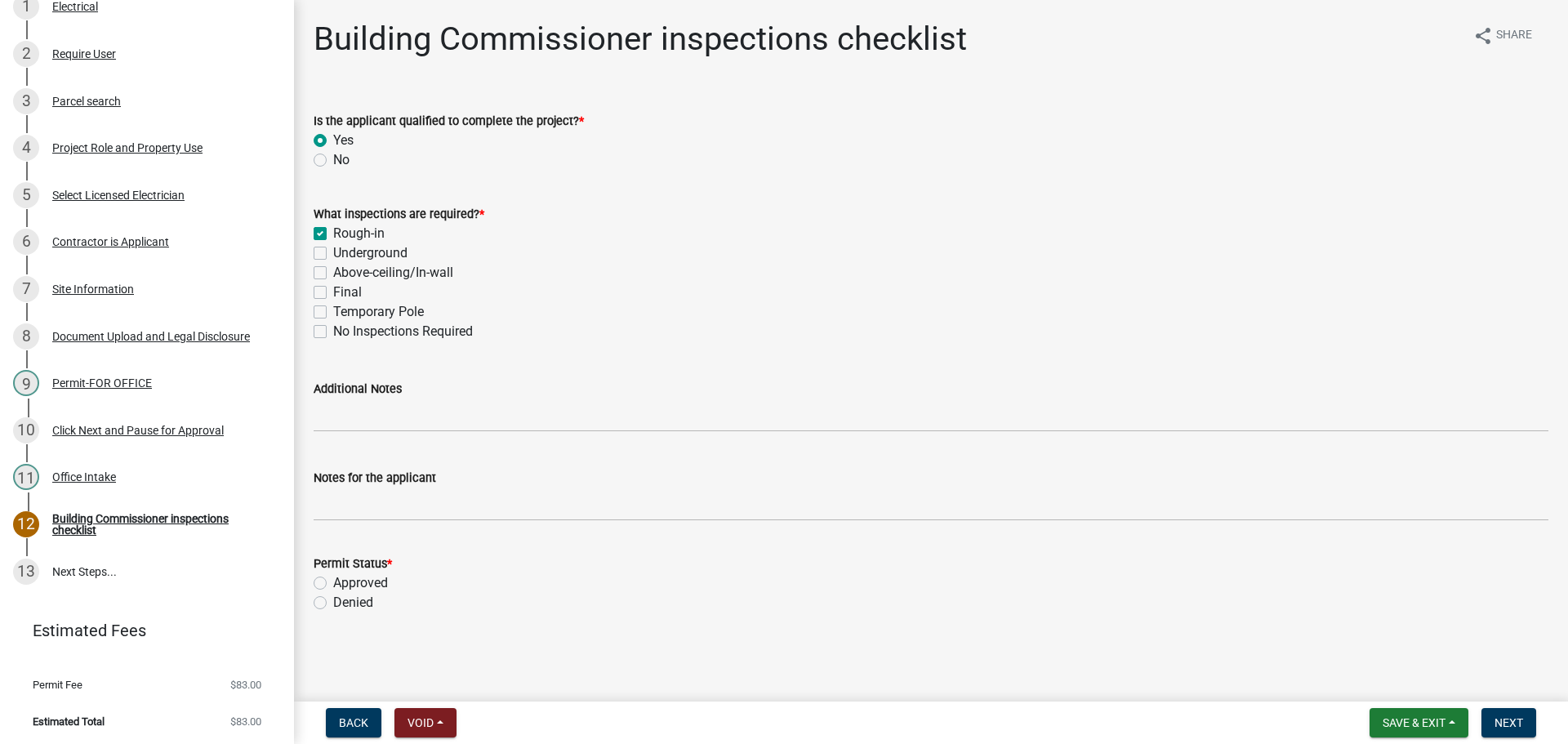
checkbox input "true"
checkbox input "false"
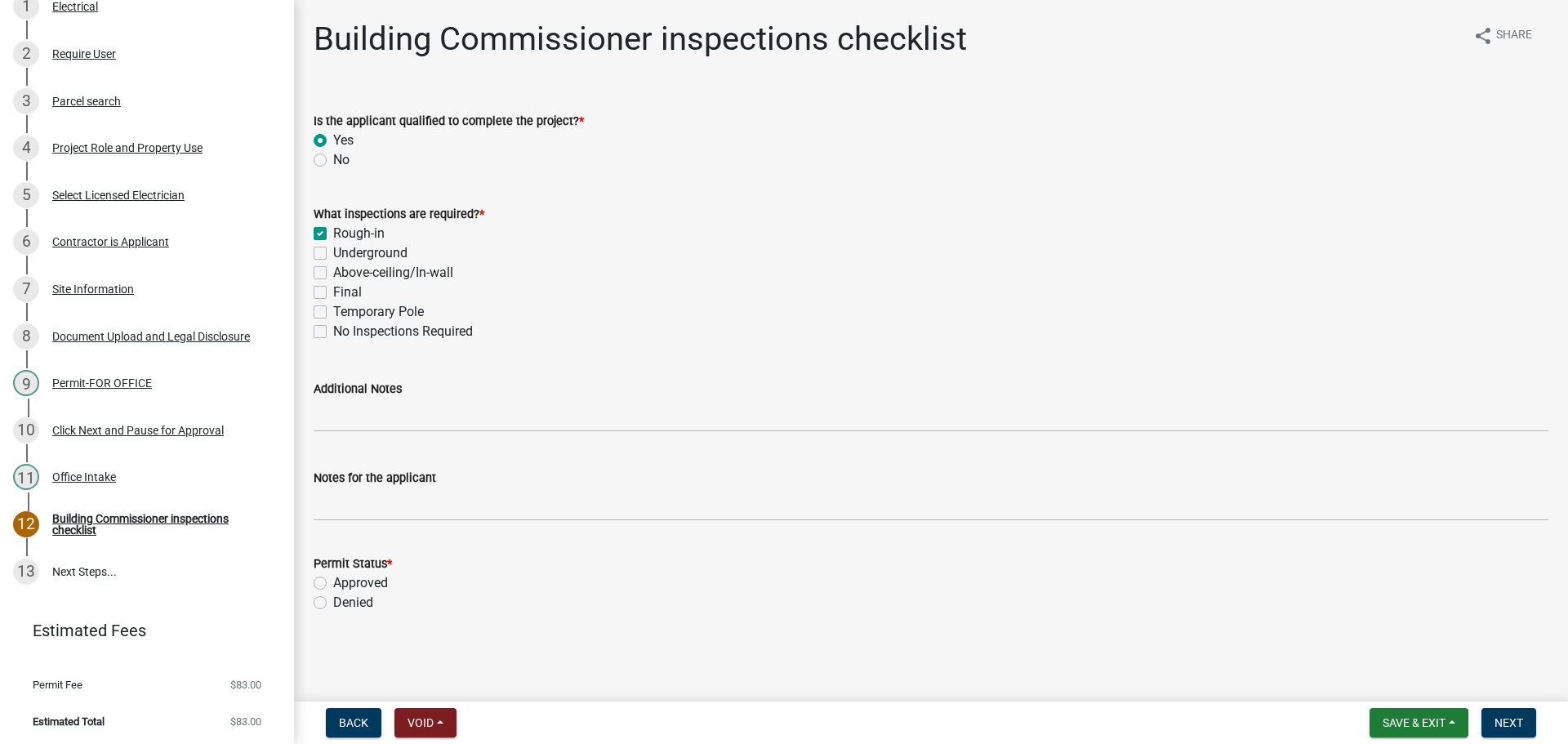
checkbox input "false"
click at [334, 584] on label "Approved" at bounding box center [361, 583] width 55 height 20
click at [334, 584] on input "Approved" at bounding box center [339, 579] width 11 height 11
radio input "true"
click at [1510, 718] on span "Next" at bounding box center [1510, 722] width 29 height 13
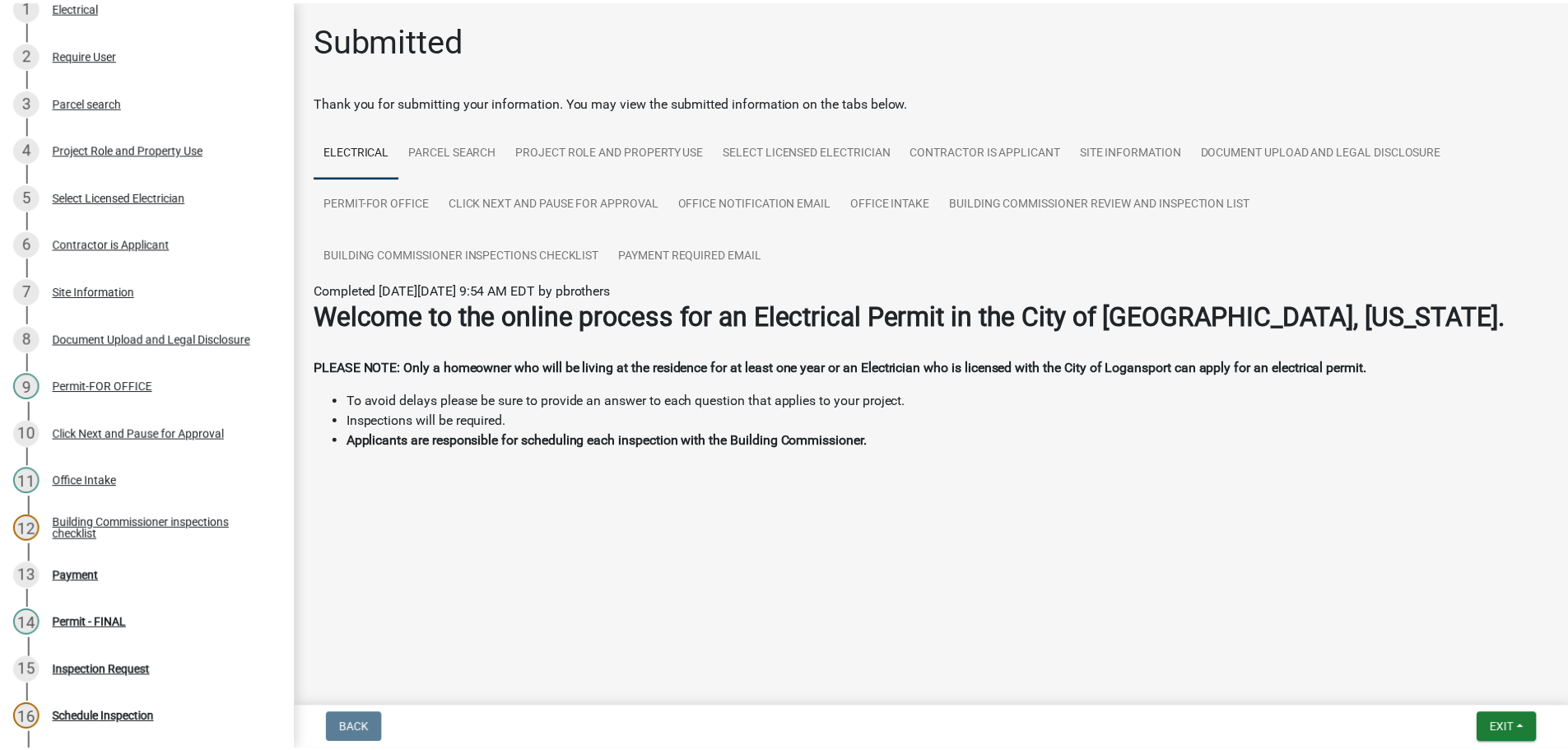
scroll to position [471, 0]
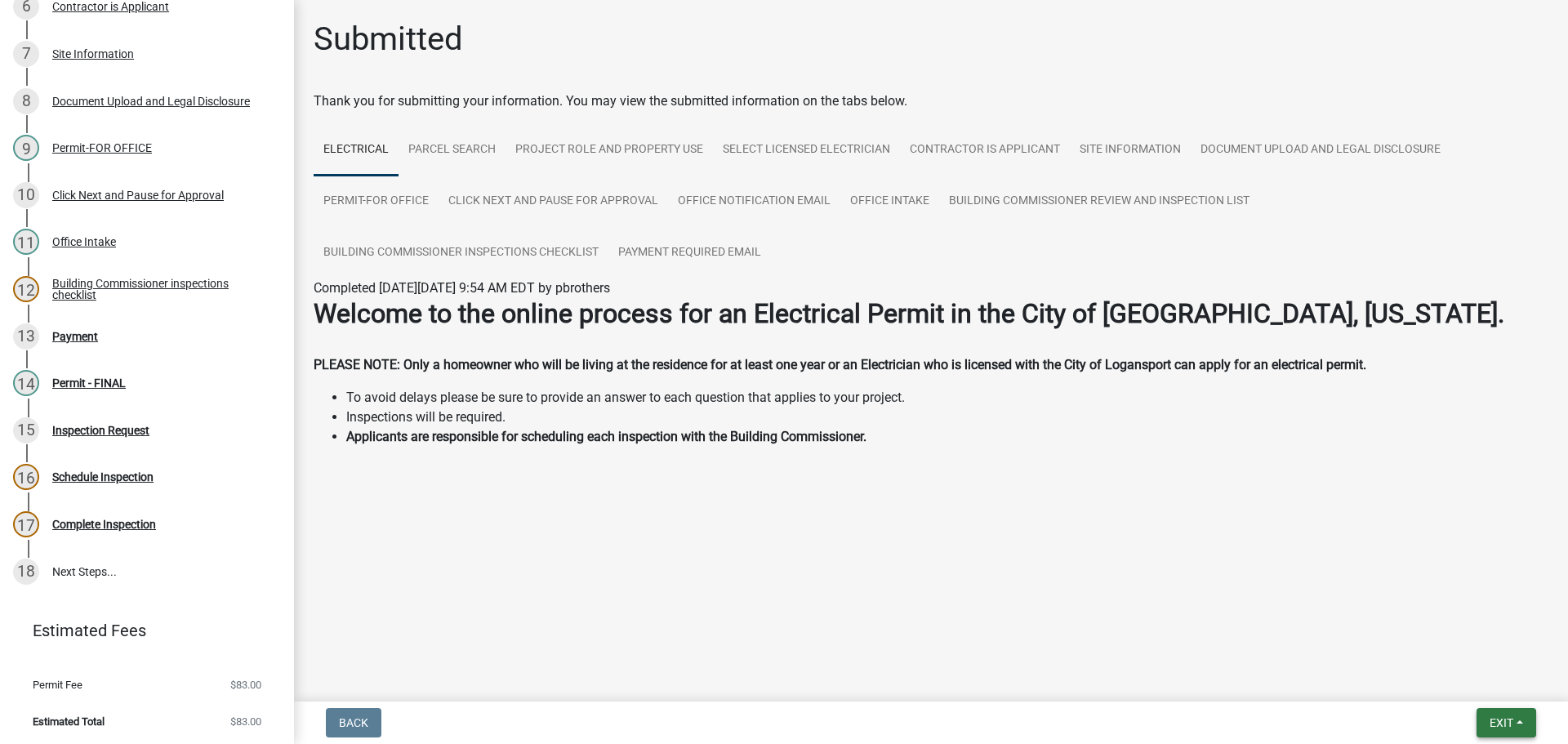
drag, startPoint x: 1500, startPoint y: 730, endPoint x: 1502, endPoint y: 722, distance: 8.2
click at [1502, 722] on button "Exit" at bounding box center [1507, 722] width 59 height 30
click at [1452, 677] on button "Save & Exit" at bounding box center [1471, 680] width 130 height 40
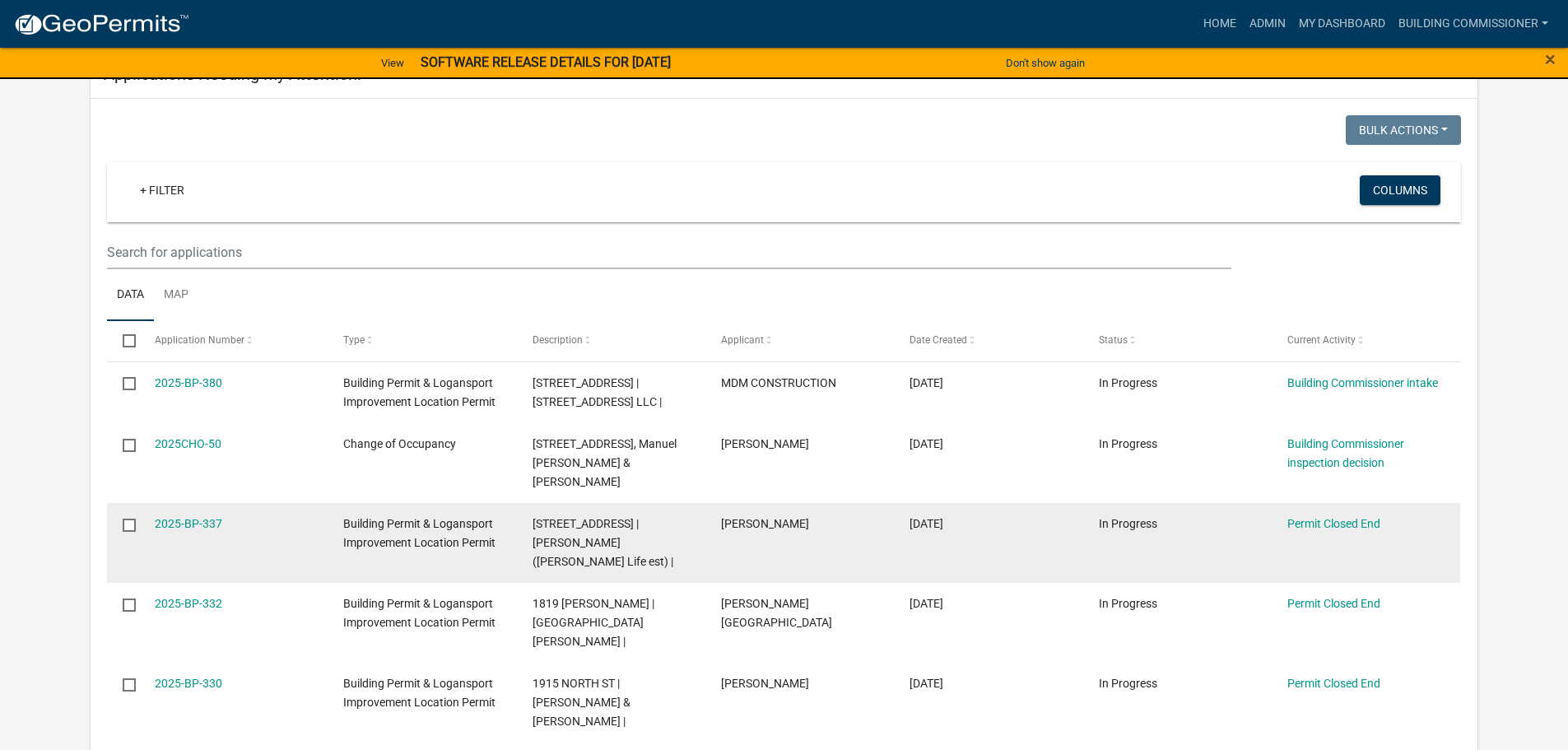
scroll to position [741, 0]
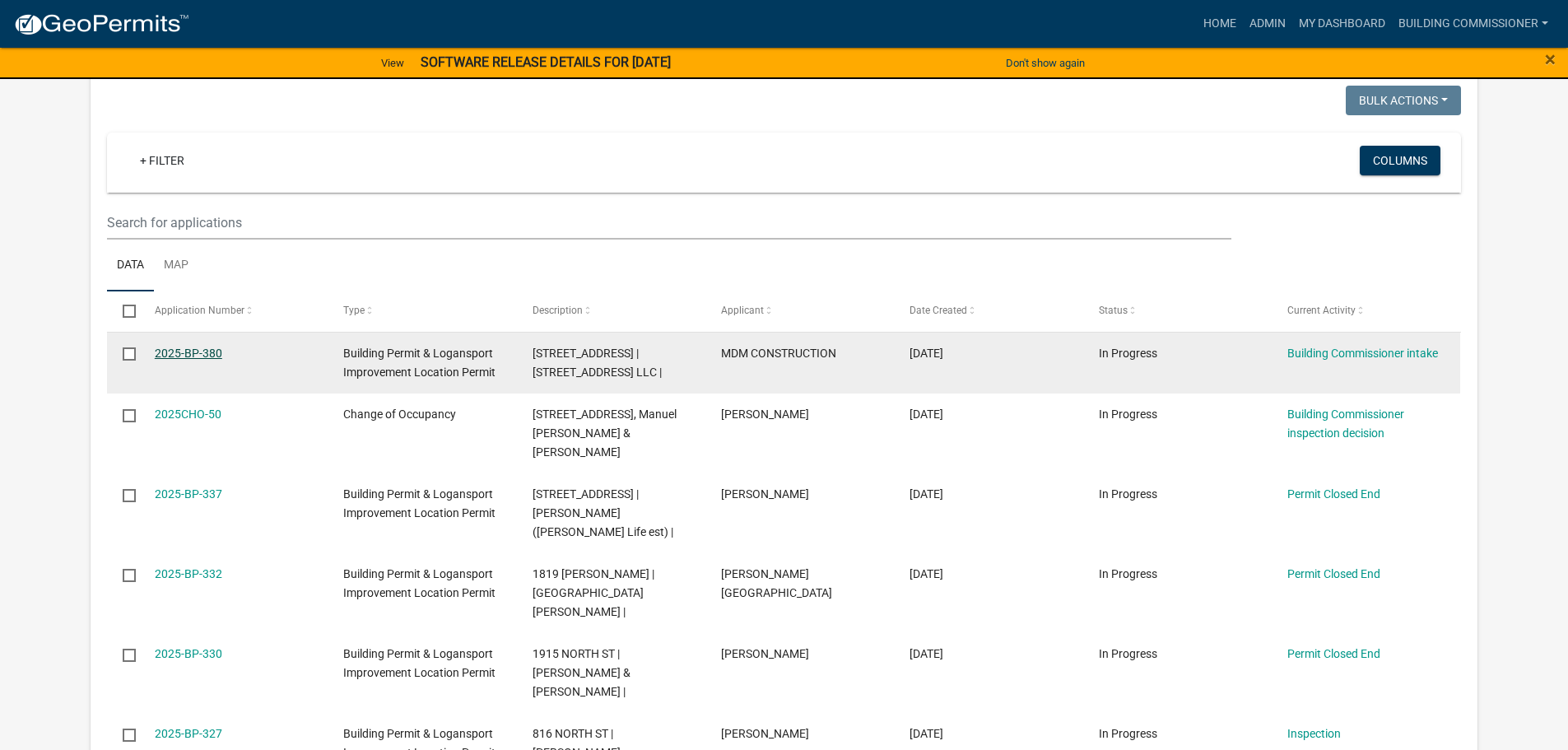
click at [182, 347] on link "2025-BP-380" at bounding box center [188, 353] width 68 height 14
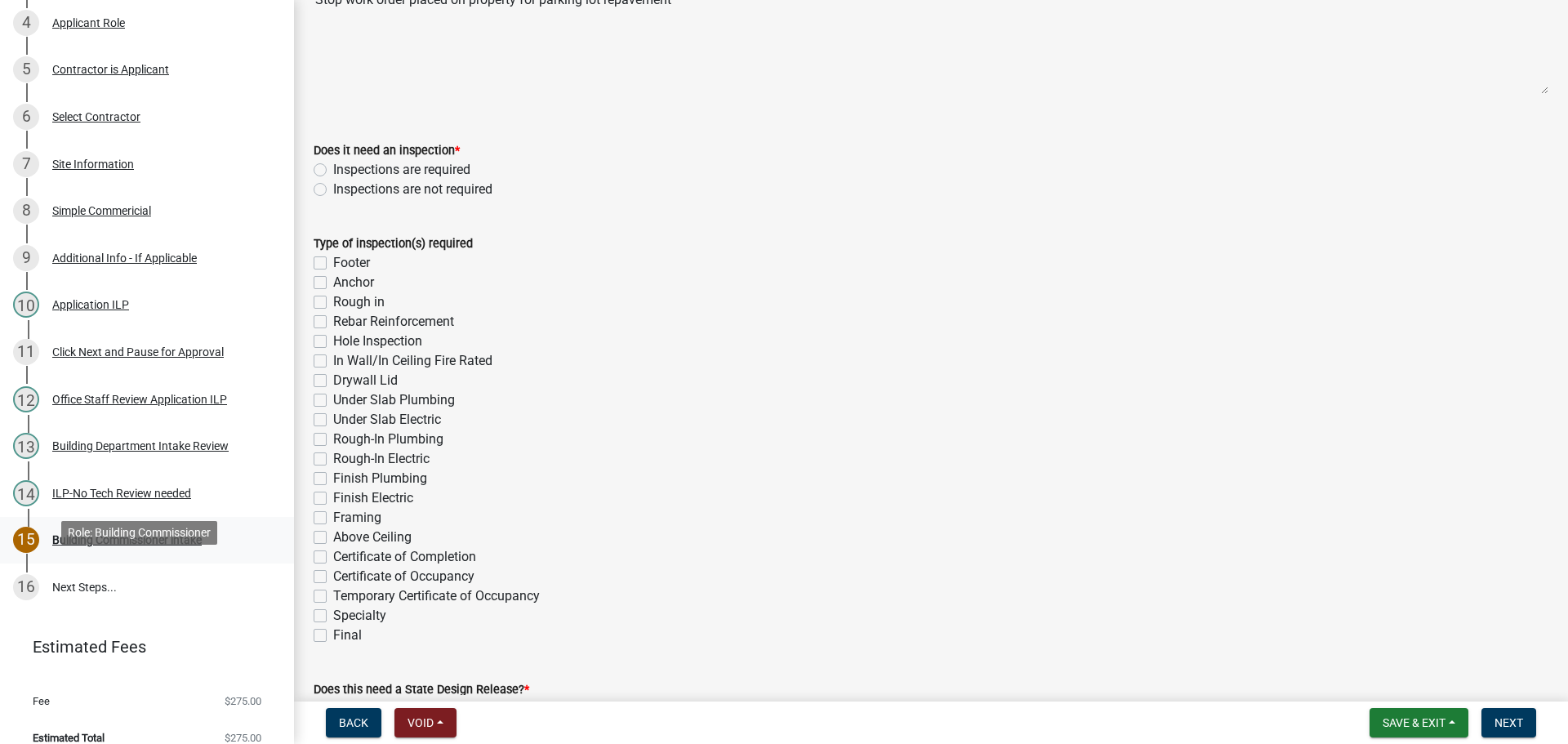
scroll to position [421, 0]
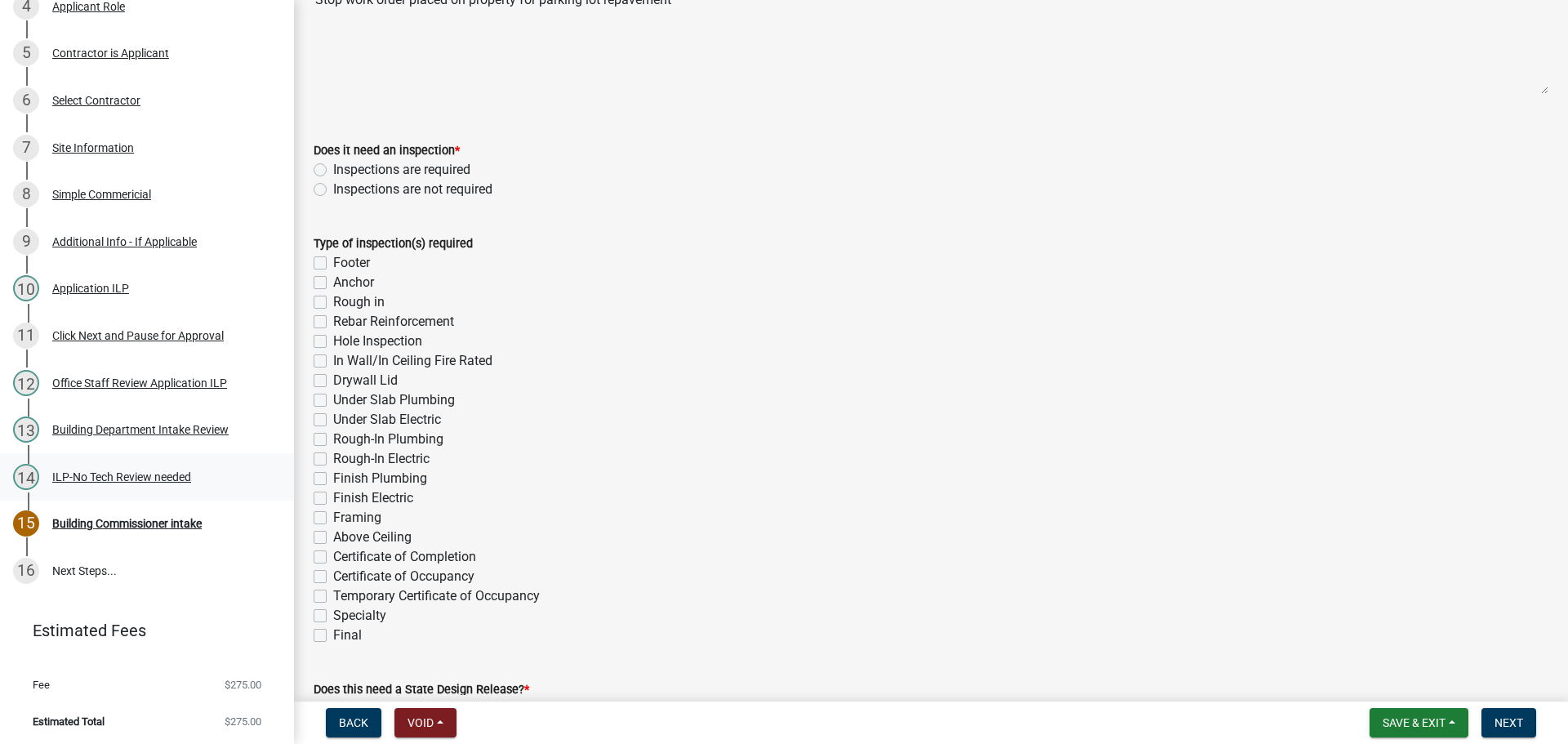
click at [92, 471] on div "ILP-No Tech Review needed" at bounding box center [121, 476] width 138 height 12
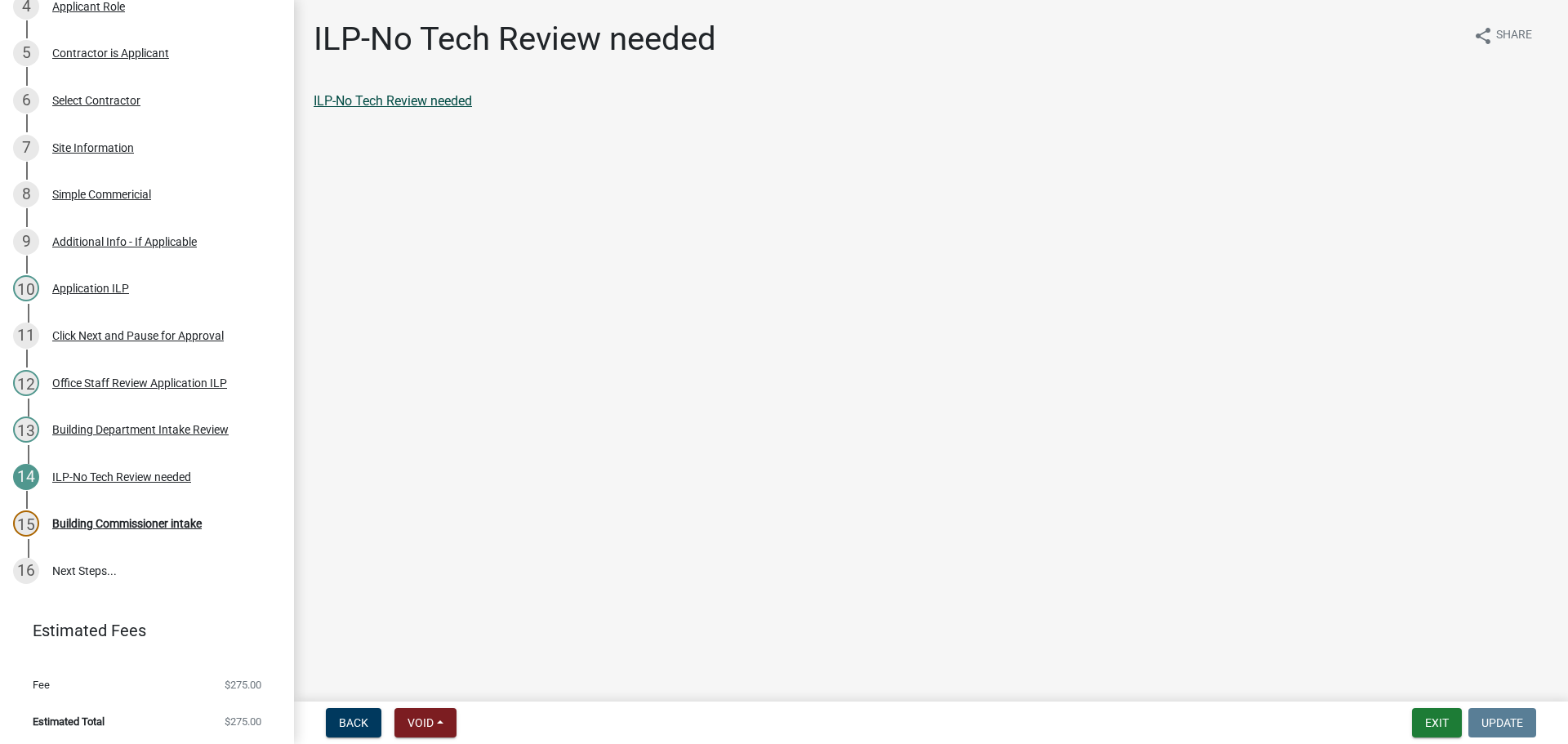
click at [416, 98] on link "ILP-No Tech Review needed" at bounding box center [393, 101] width 158 height 15
click at [1439, 720] on button "Exit" at bounding box center [1437, 722] width 49 height 30
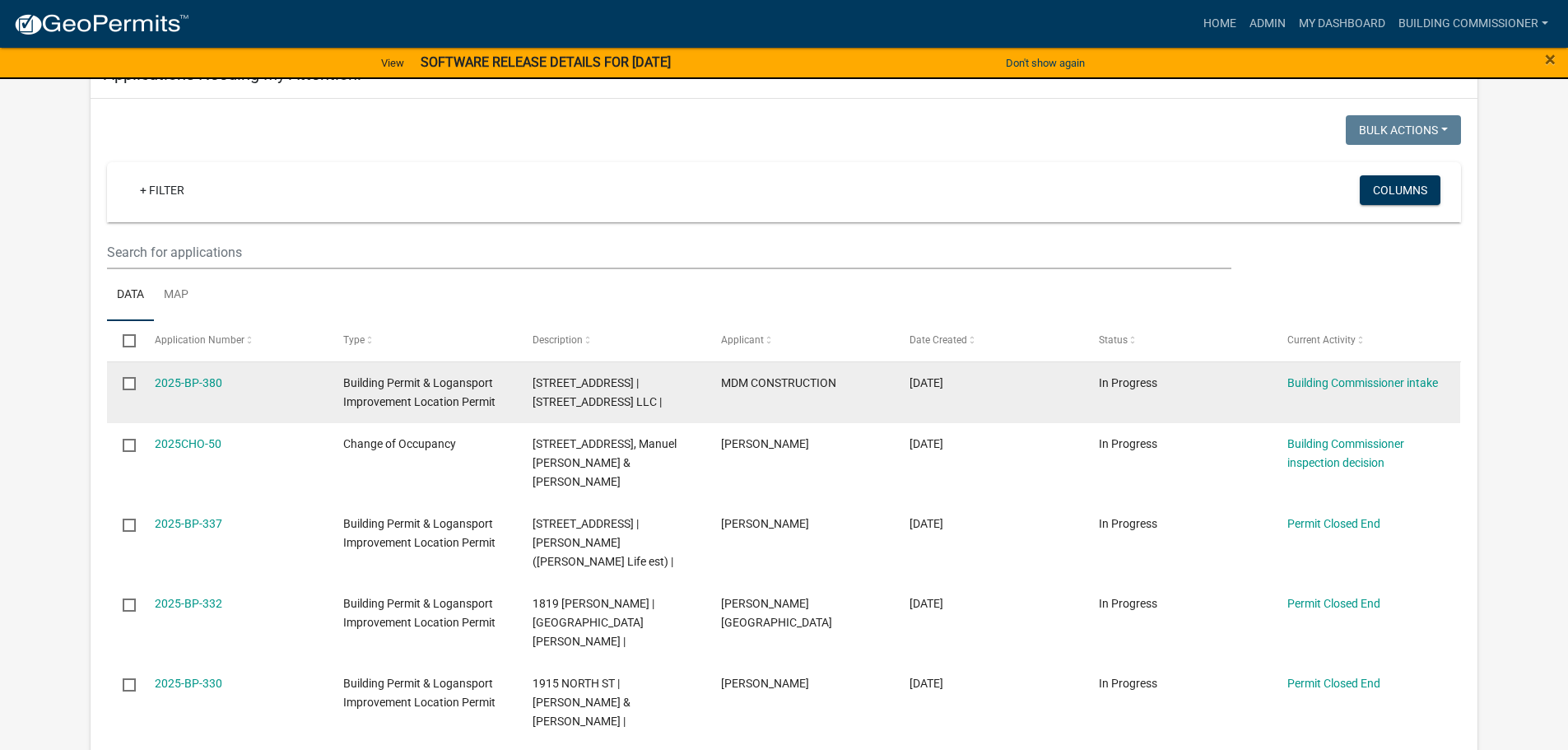
scroll to position [712, 0]
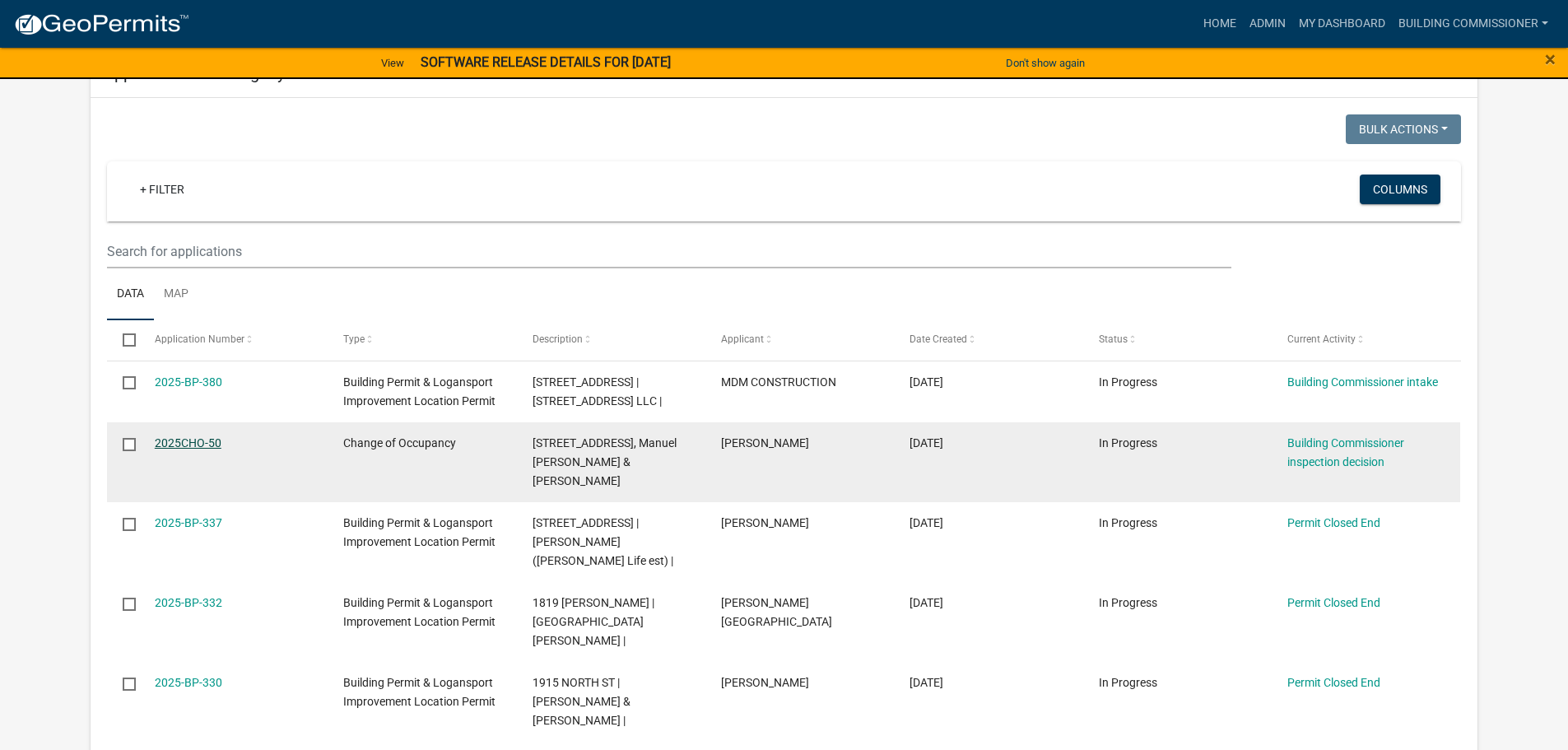
click at [180, 437] on link "2025CHO-50" at bounding box center [188, 443] width 67 height 14
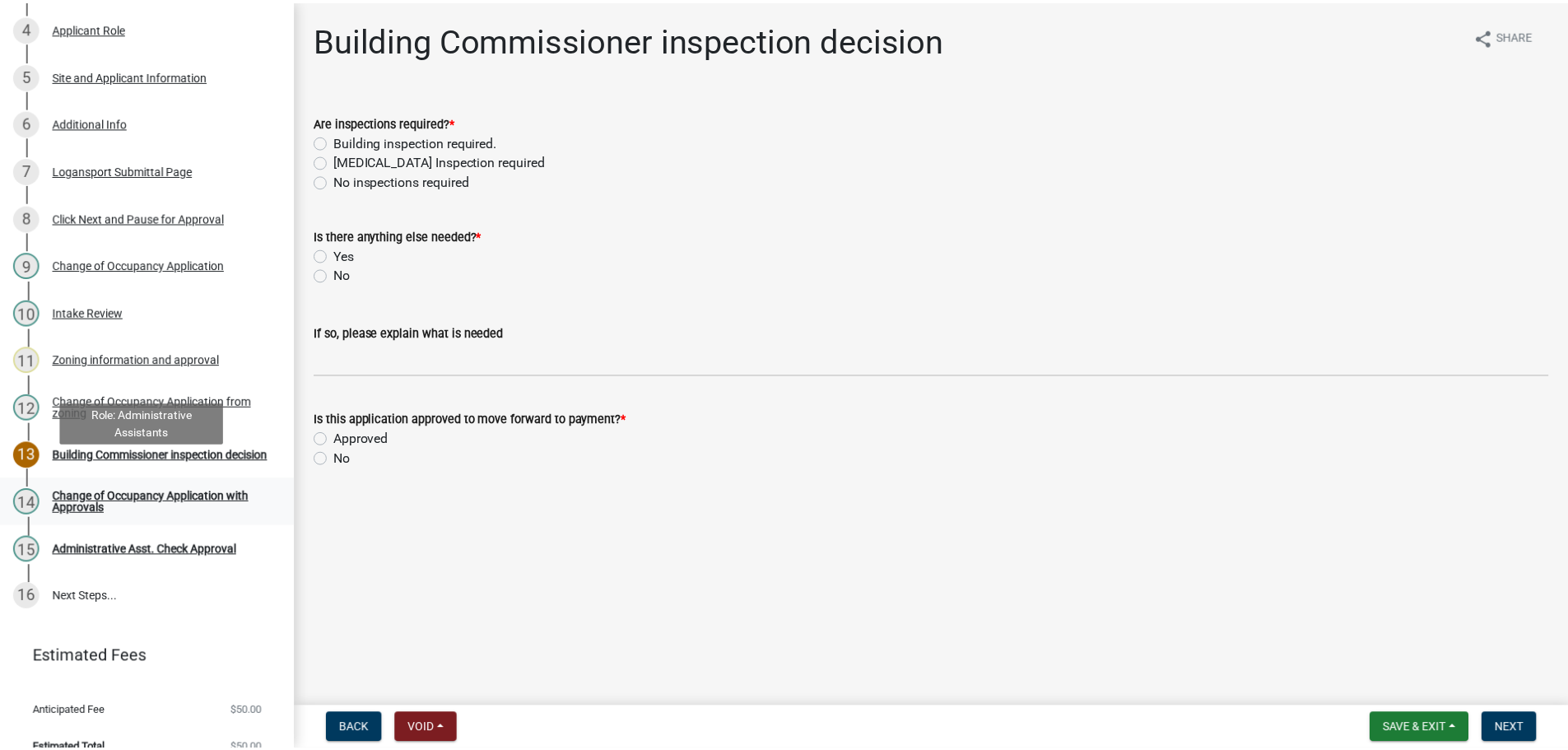
scroll to position [376, 0]
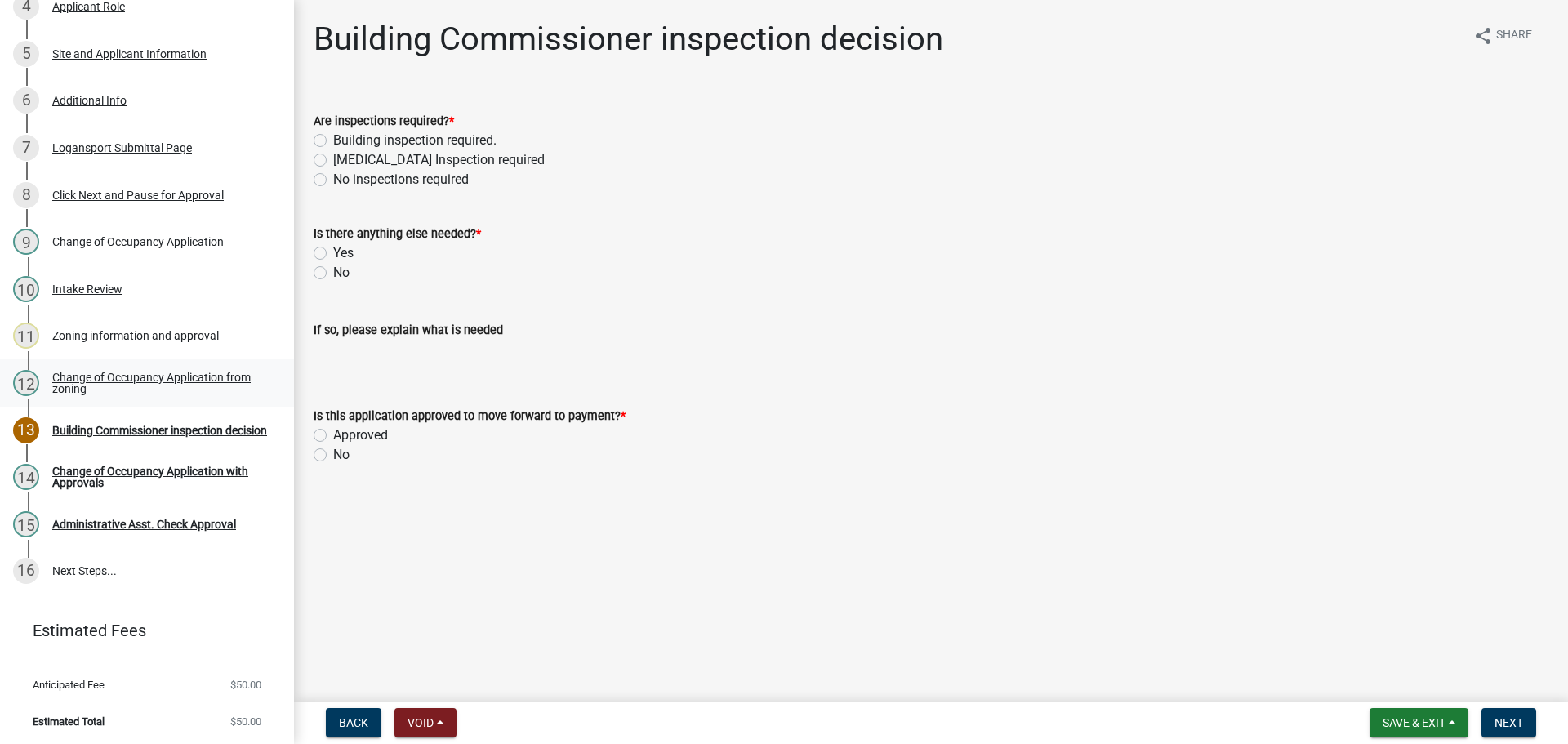
click at [116, 371] on div "Change of Occupancy Application from zoning" at bounding box center [160, 382] width 216 height 22
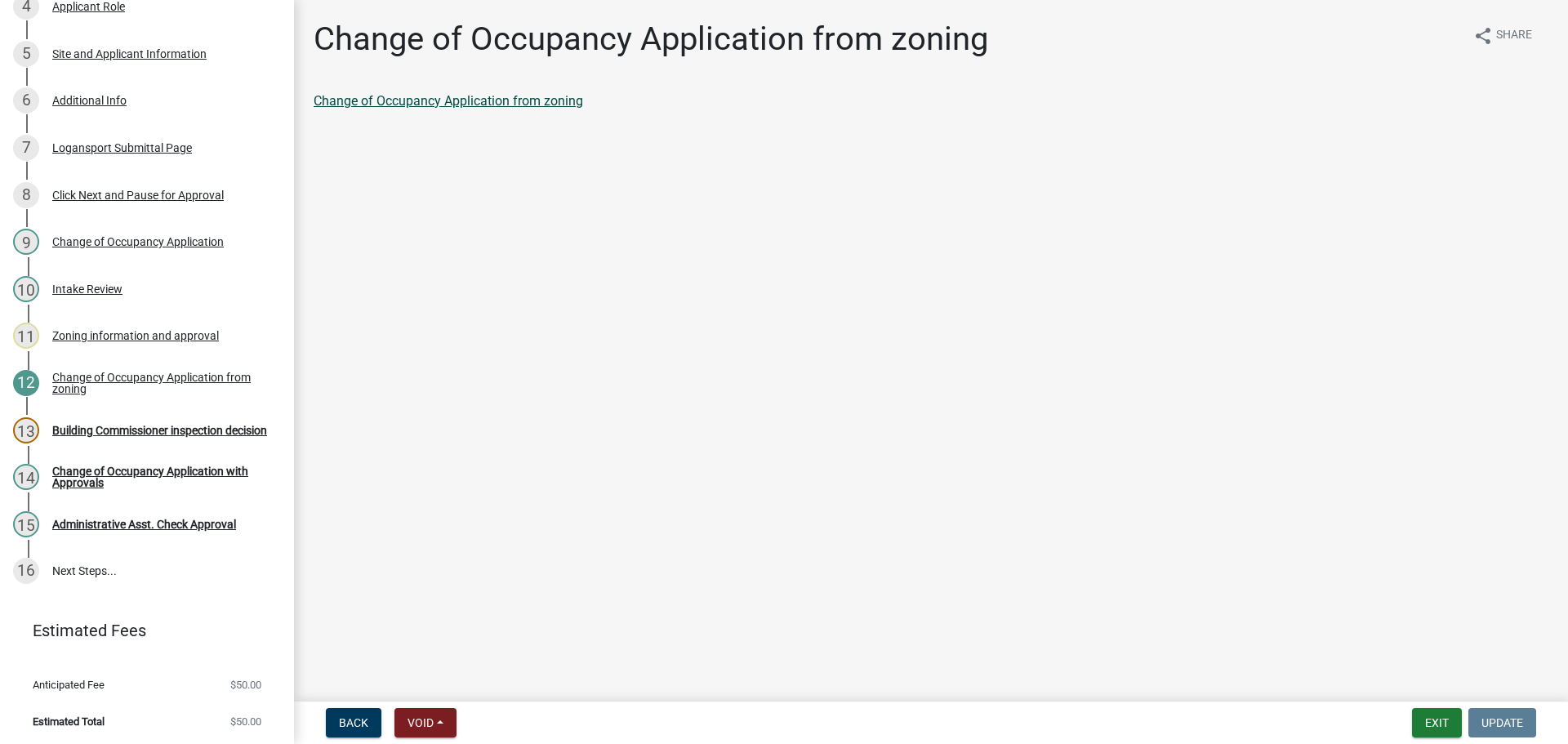
click at [435, 97] on link "Change of Occupancy Application from zoning" at bounding box center [449, 101] width 270 height 15
click at [85, 424] on div "Building Commissioner inspection decision" at bounding box center [159, 430] width 215 height 12
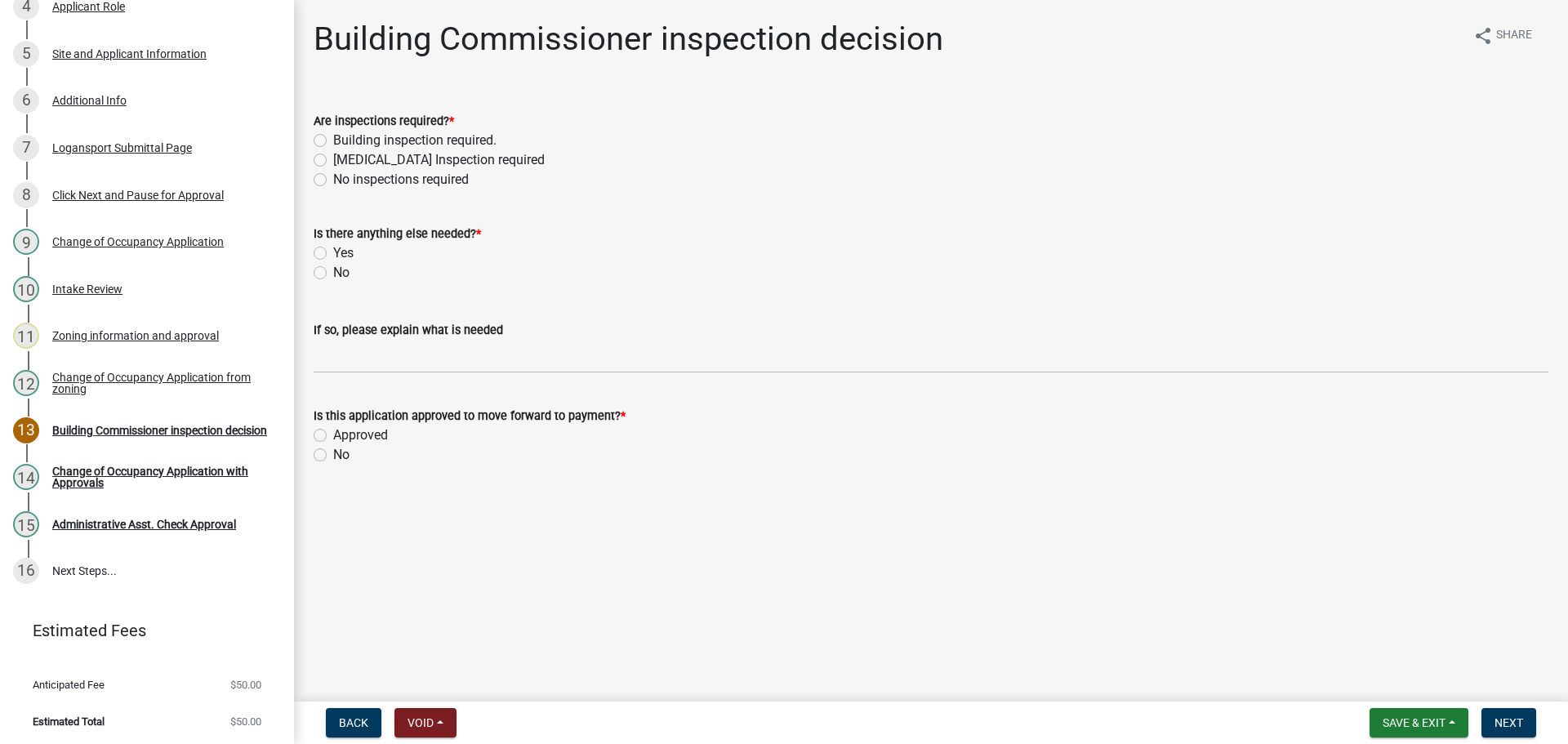
click at [334, 136] on label "Building inspection required." at bounding box center [415, 140] width 164 height 20
click at [334, 136] on input "Building inspection required." at bounding box center [339, 136] width 11 height 11
radio input "true"
click at [334, 275] on label "No" at bounding box center [342, 273] width 16 height 20
click at [334, 273] on input "No" at bounding box center [339, 269] width 11 height 11
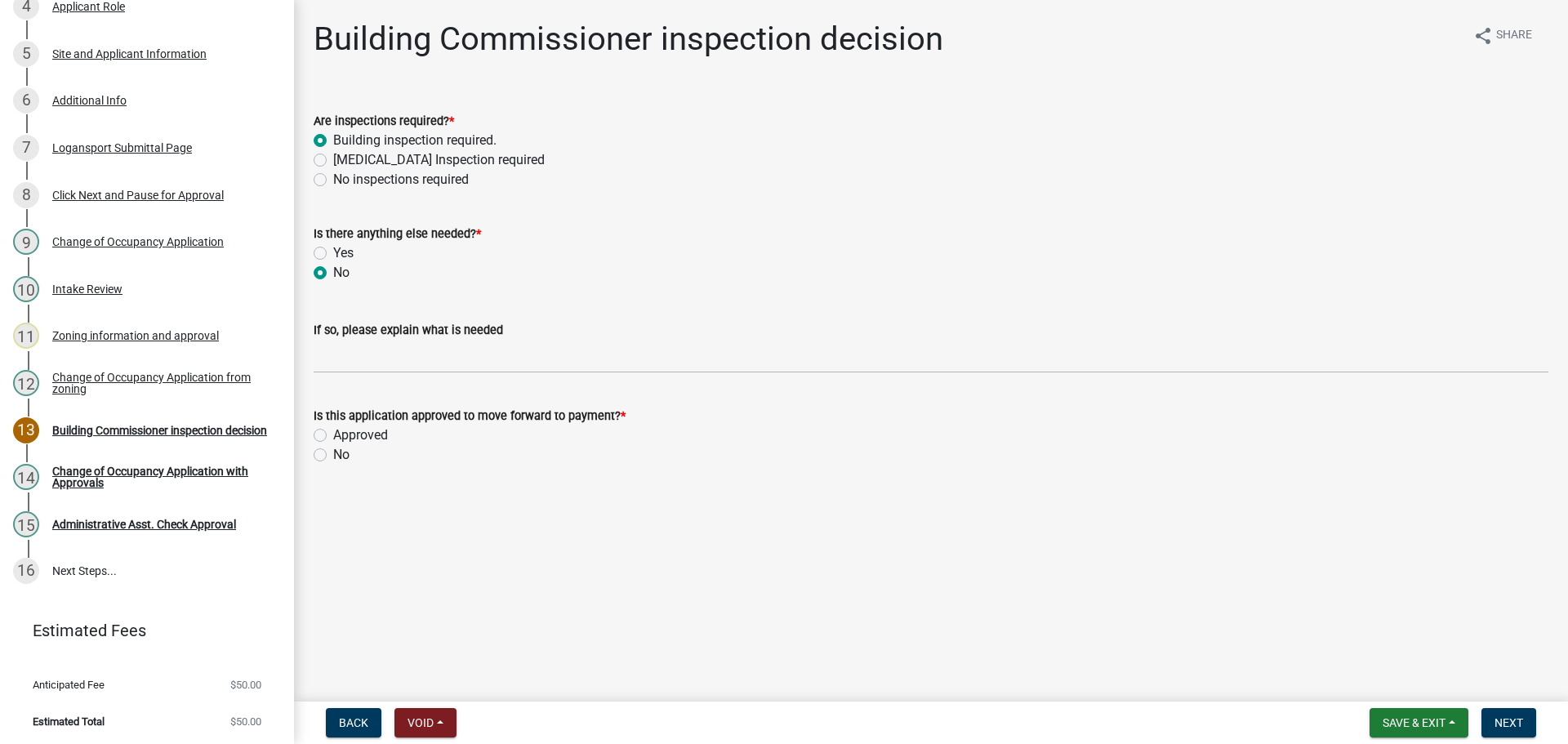
radio input "true"
click at [334, 434] on label "Approved" at bounding box center [361, 435] width 55 height 20
click at [334, 434] on input "Approved" at bounding box center [339, 430] width 11 height 11
radio input "true"
click at [1509, 719] on span "Next" at bounding box center [1510, 722] width 29 height 13
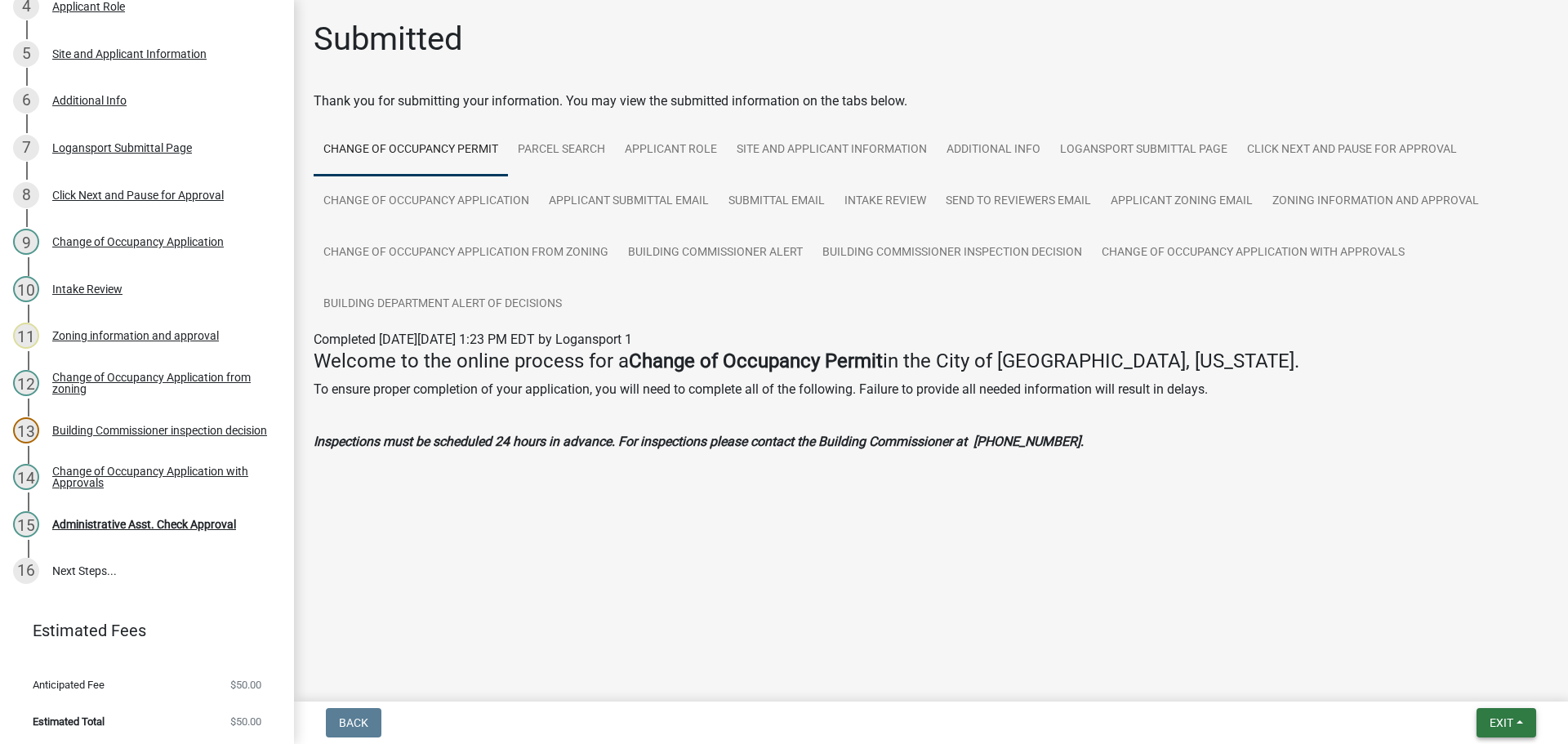
click at [1510, 714] on button "Exit" at bounding box center [1507, 722] width 59 height 30
click at [1474, 682] on button "Save & Exit" at bounding box center [1471, 680] width 130 height 40
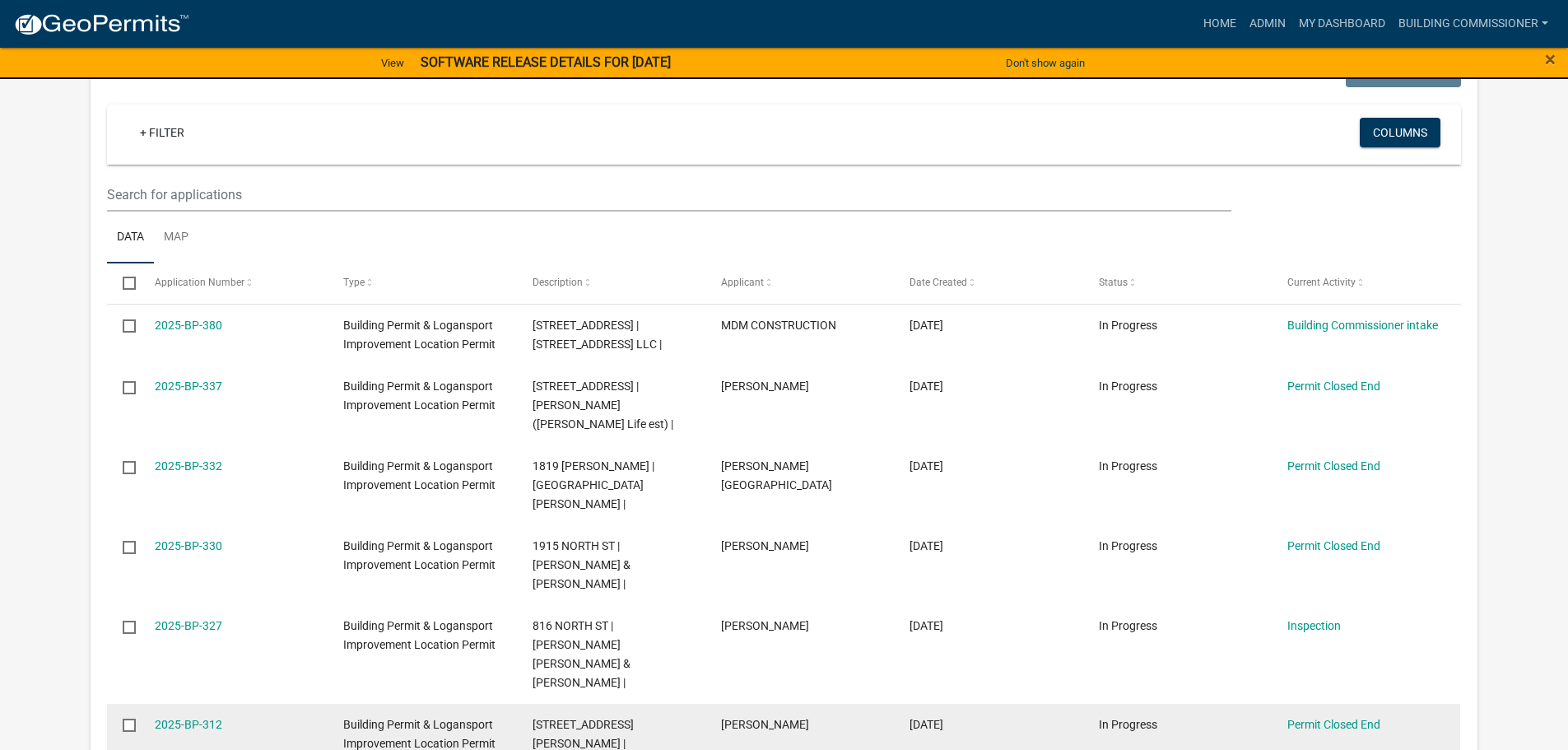
scroll to position [741, 0]
